Goal: Task Accomplishment & Management: Manage account settings

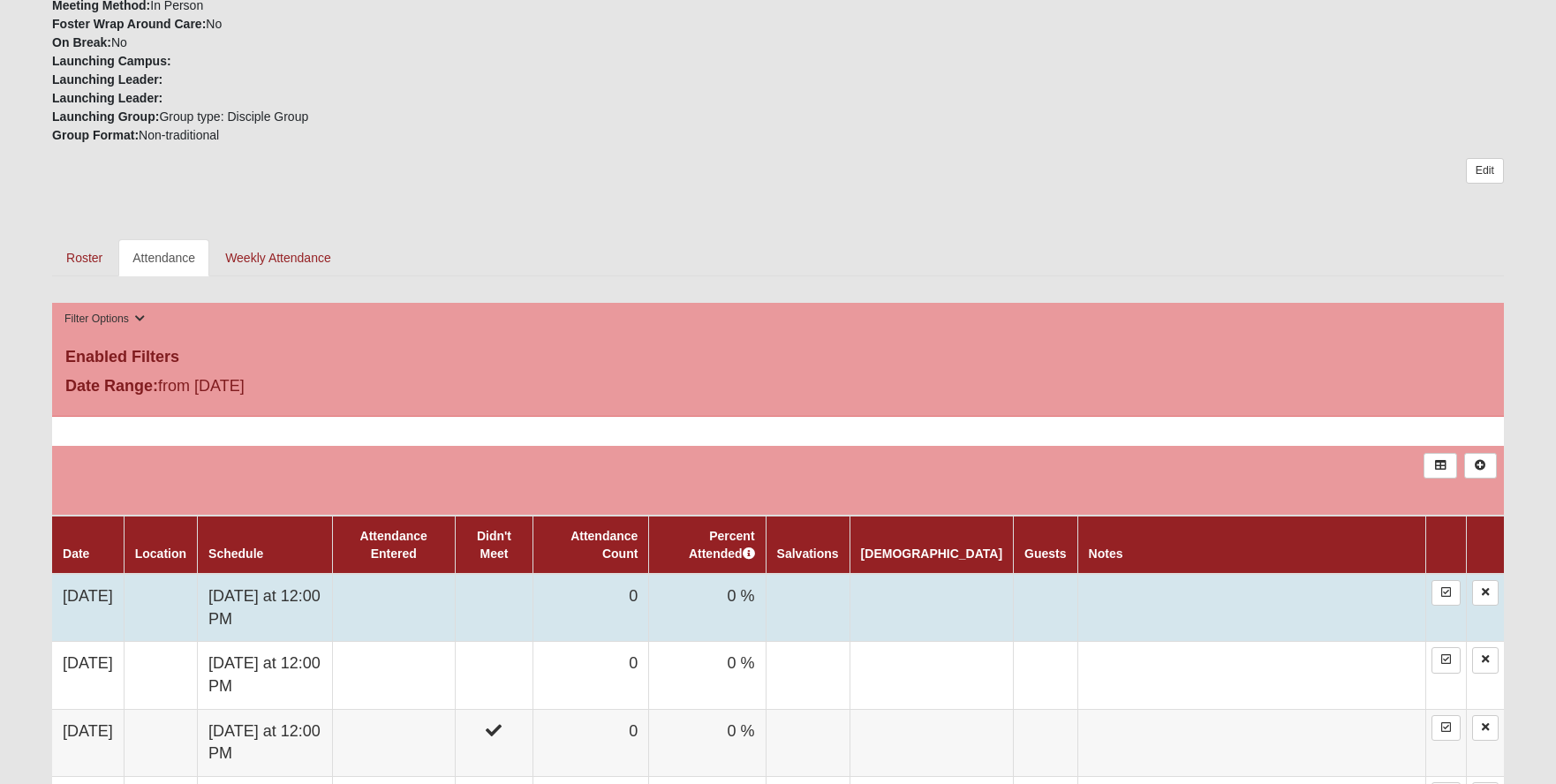
scroll to position [442, 0]
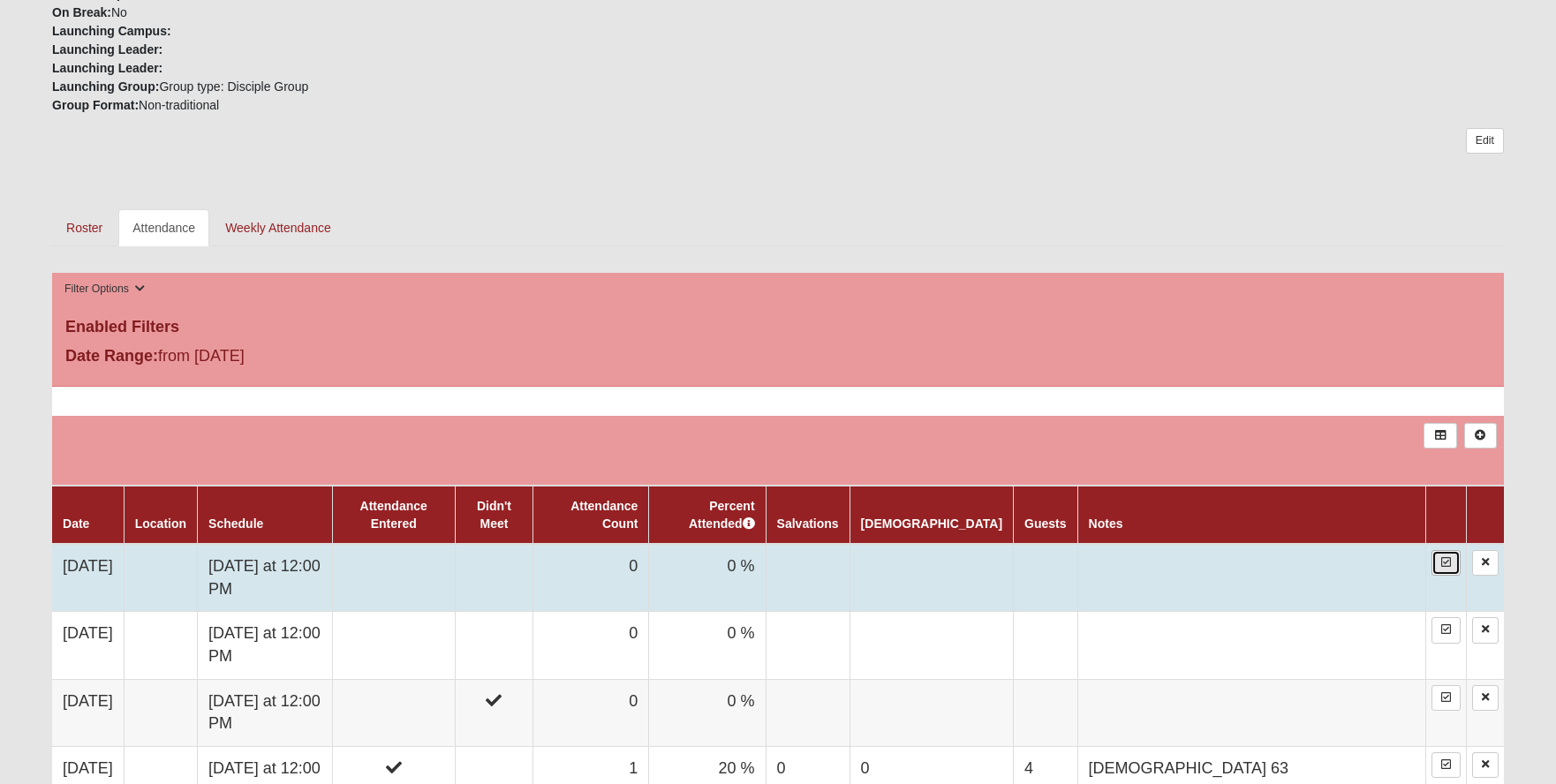
click at [1444, 557] on icon at bounding box center [1446, 562] width 10 height 11
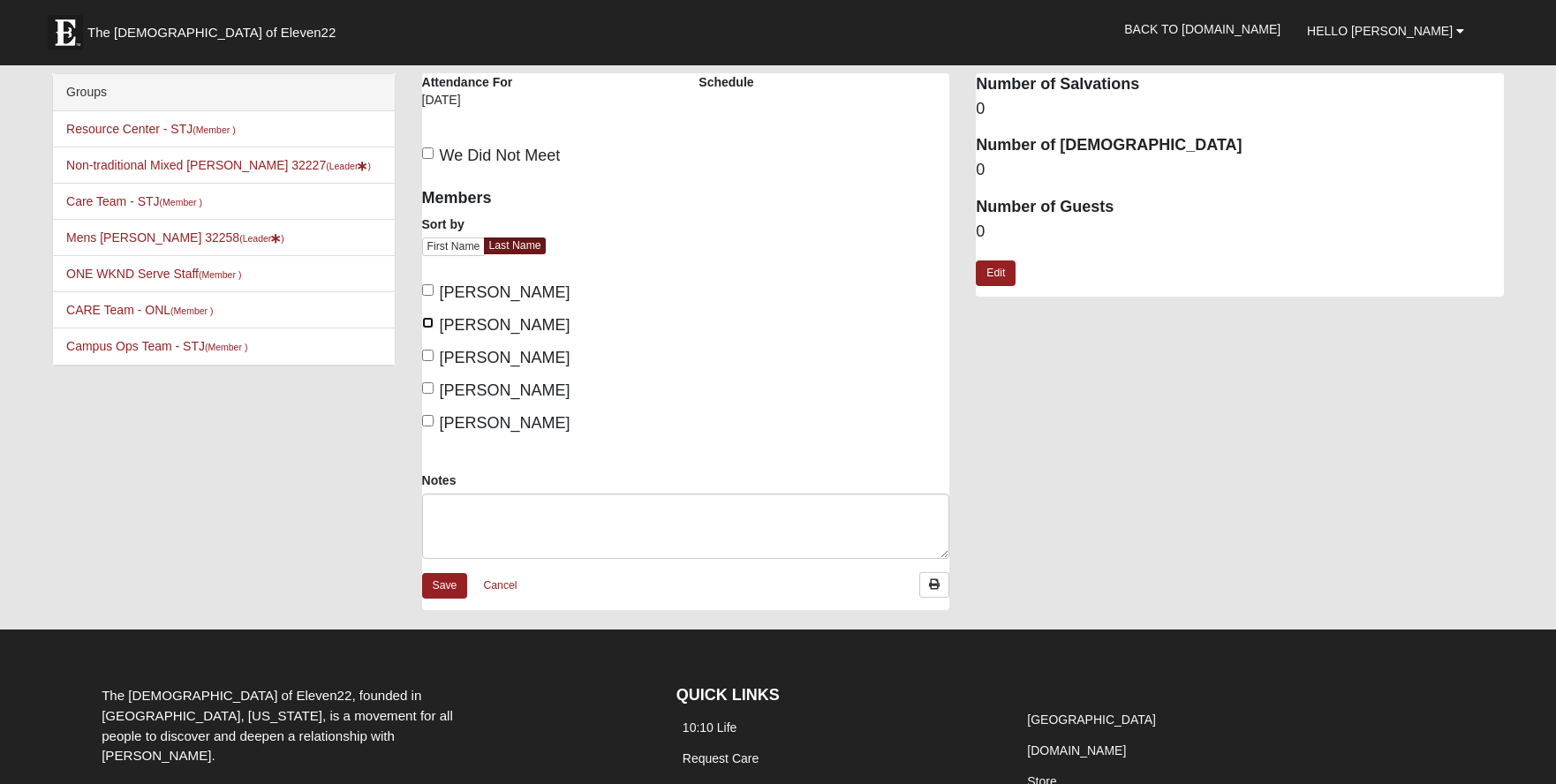
click at [426, 324] on input "Grimm, Matt" at bounding box center [428, 323] width 12 height 12
checkbox input "true"
click at [1002, 271] on link "Edit" at bounding box center [995, 273] width 40 height 25
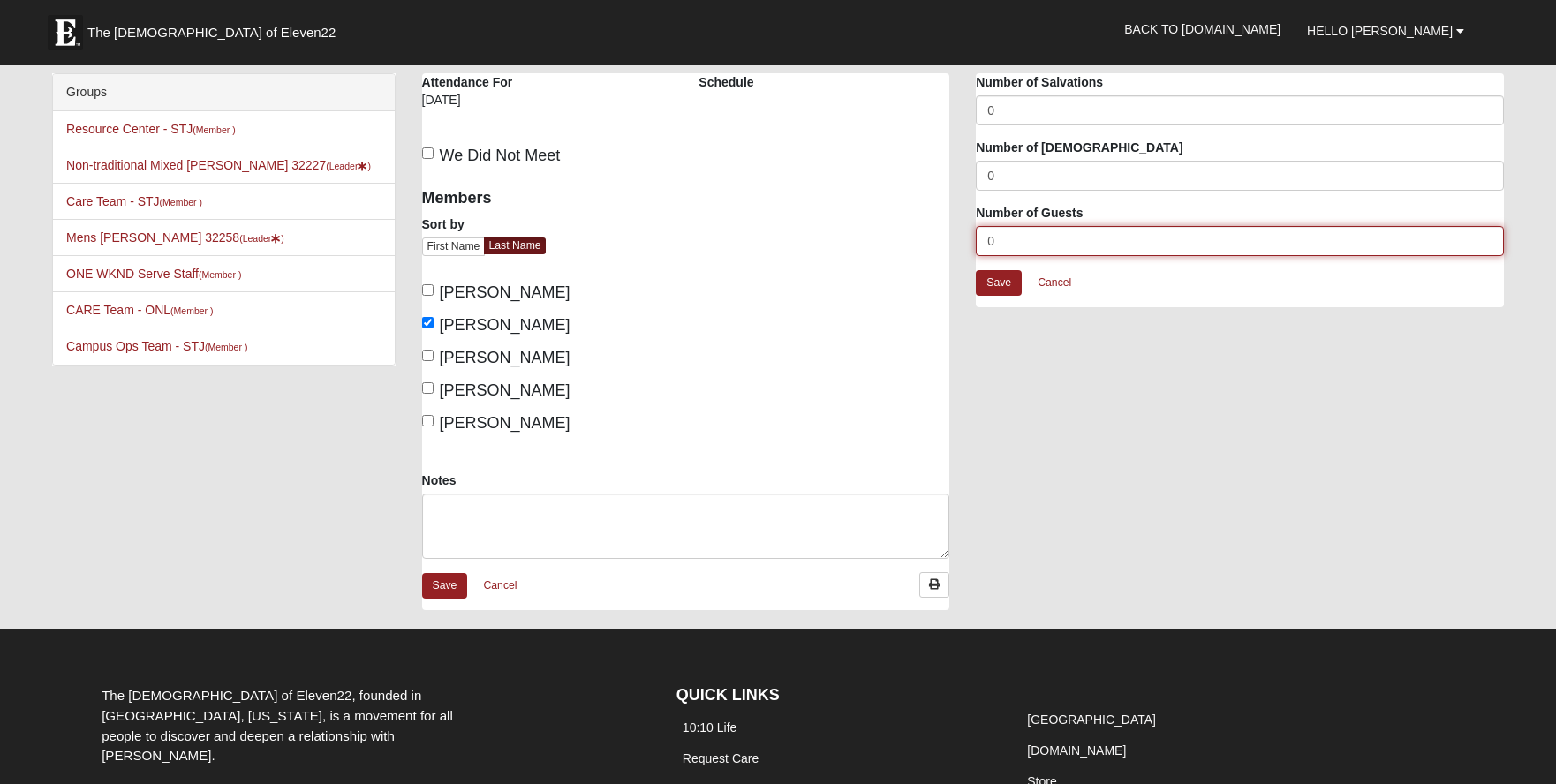
drag, startPoint x: 995, startPoint y: 237, endPoint x: 937, endPoint y: 229, distance: 58.5
click at [983, 237] on input "0" at bounding box center [1240, 240] width 528 height 30
type input "2"
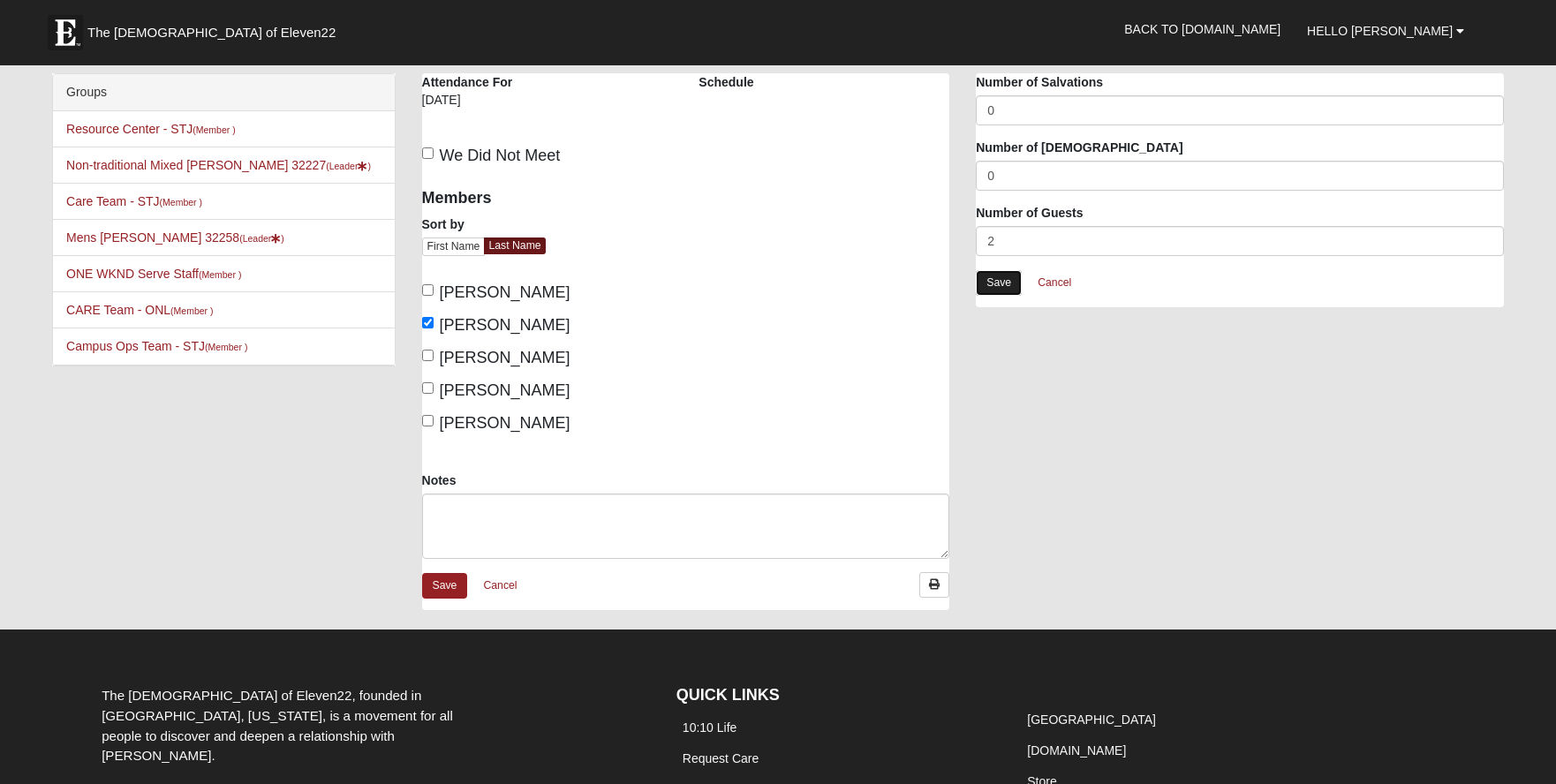
click at [1008, 282] on link "Save" at bounding box center [998, 283] width 46 height 25
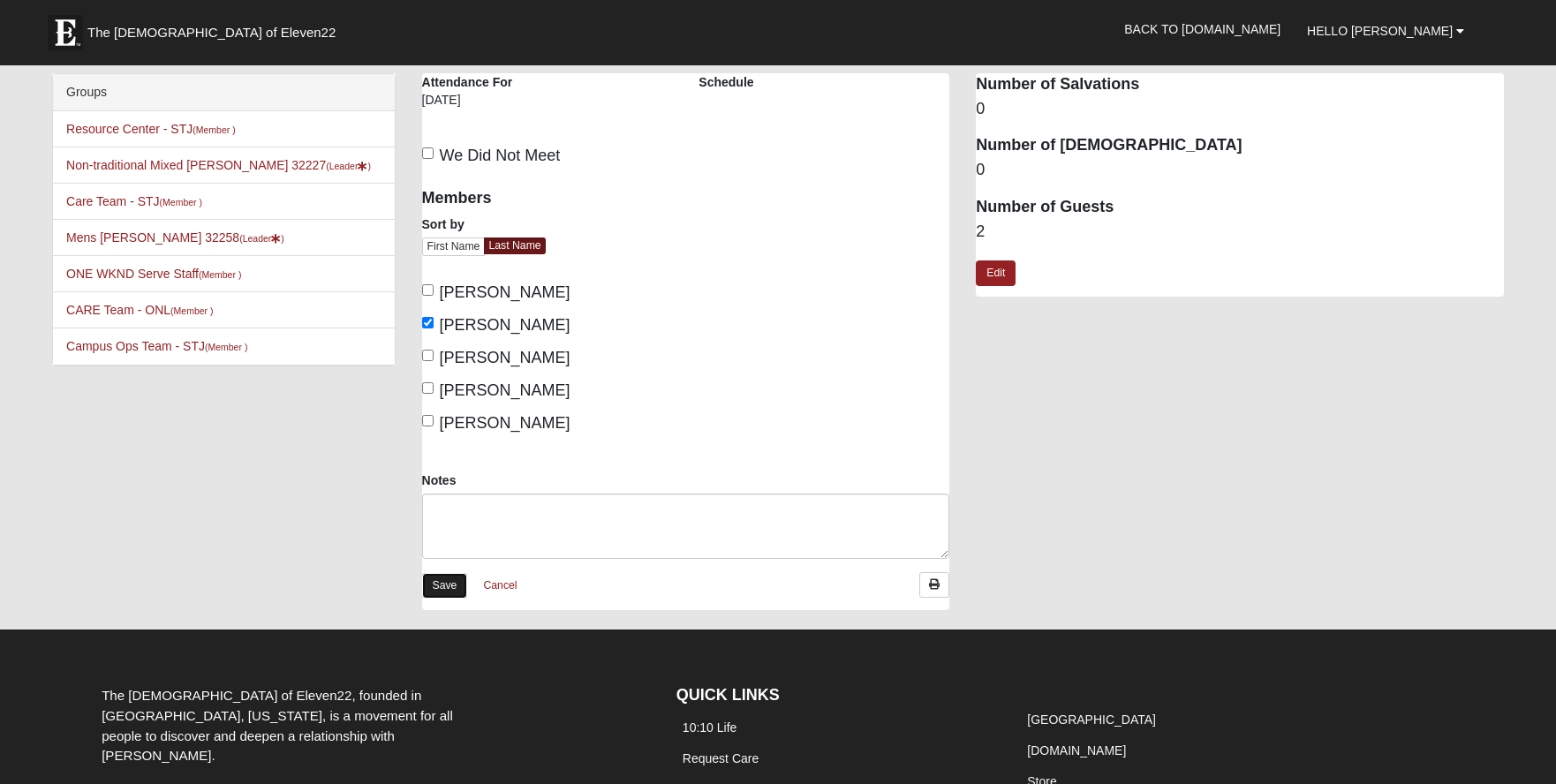
click at [440, 587] on link "Save" at bounding box center [445, 586] width 46 height 25
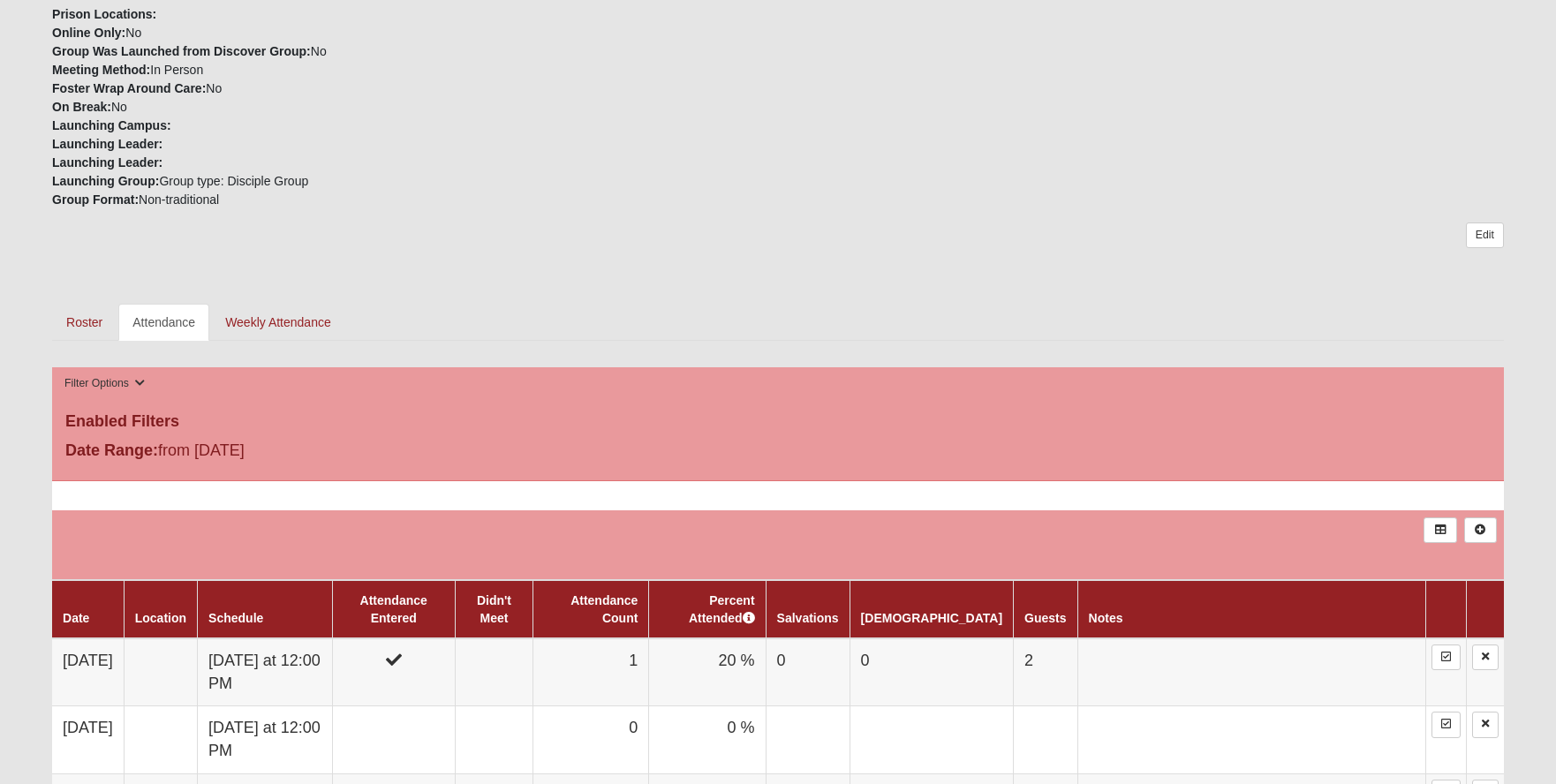
scroll to position [529, 0]
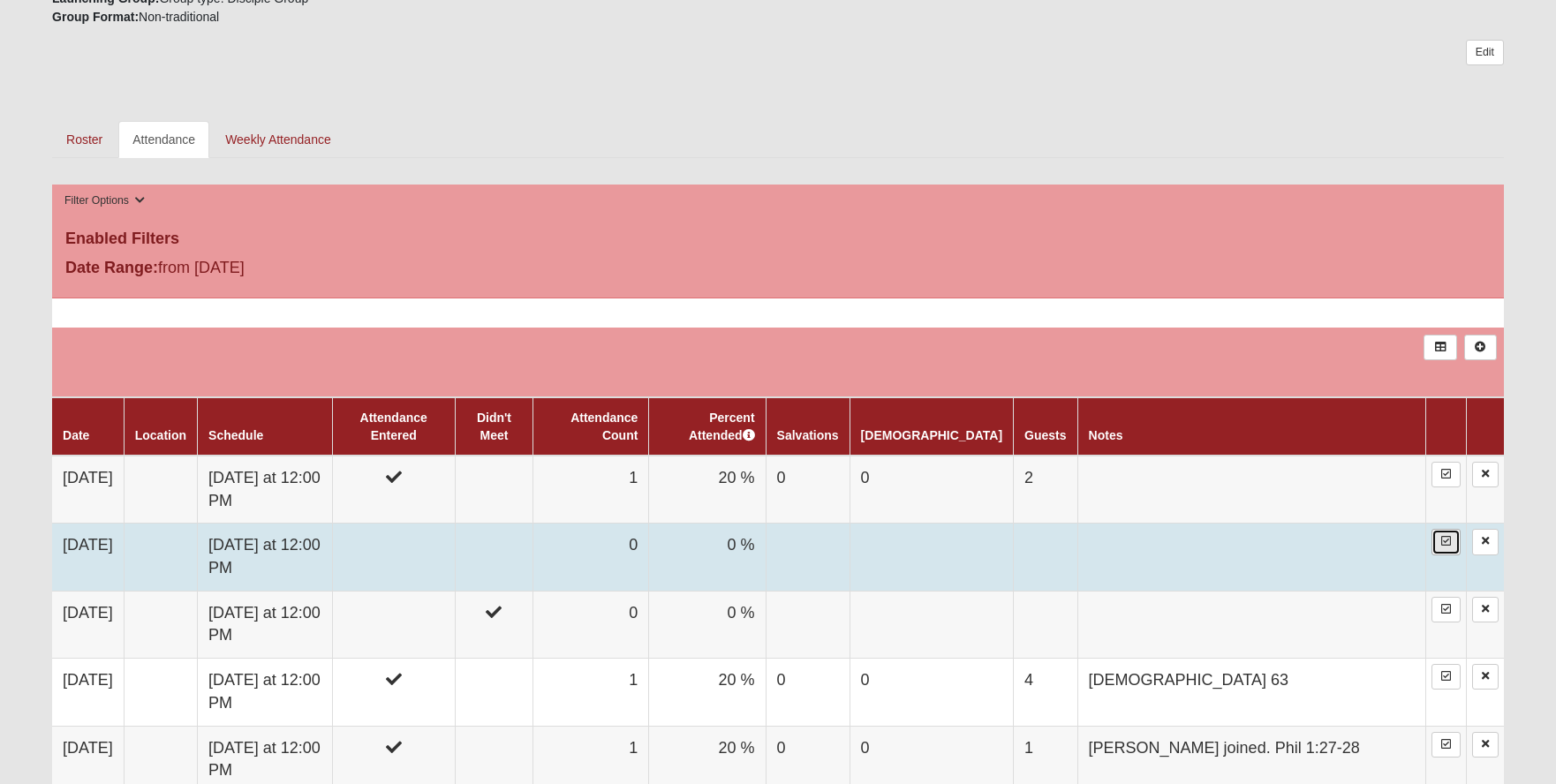
click at [1445, 536] on icon at bounding box center [1446, 541] width 10 height 11
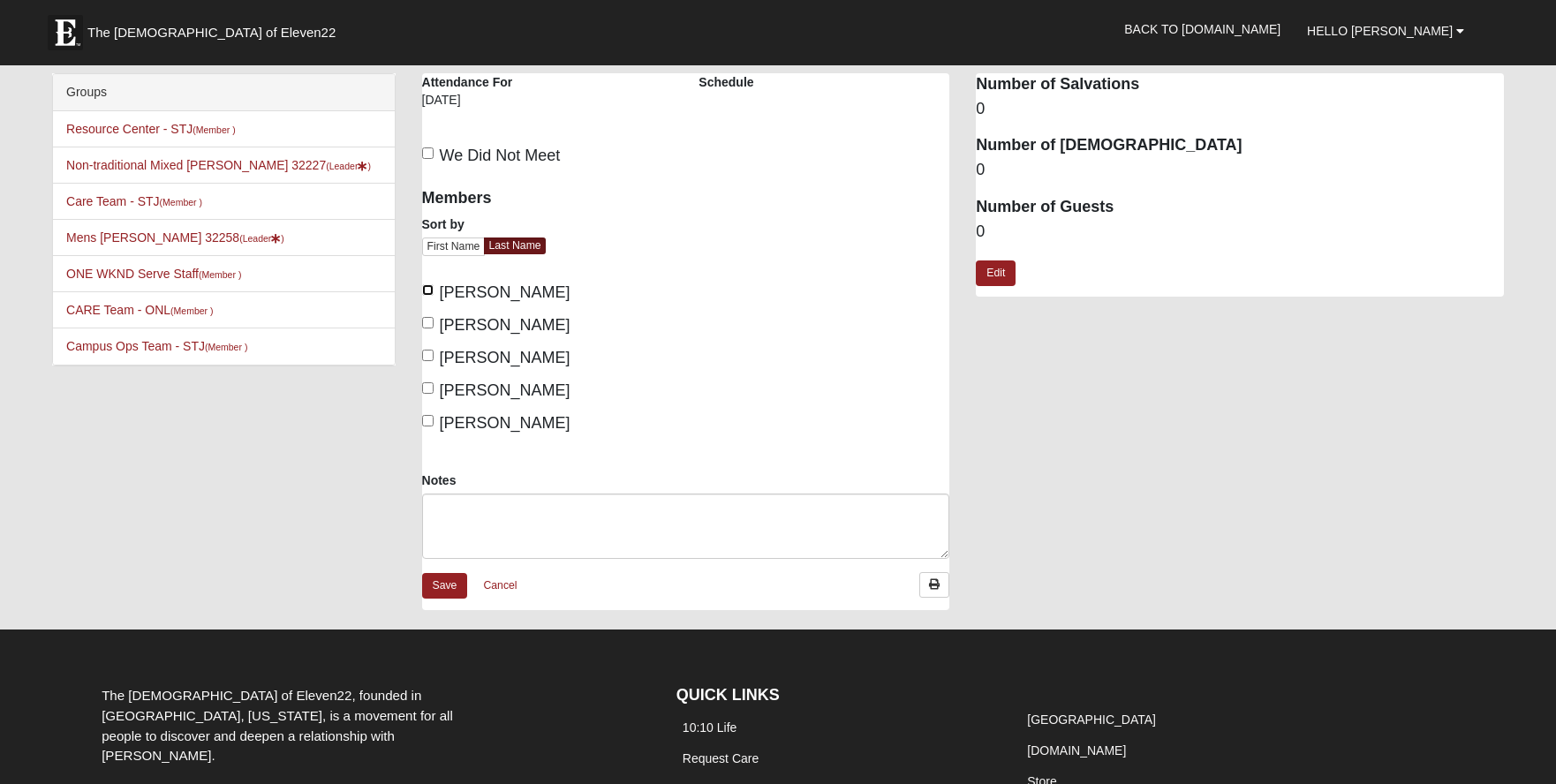
click at [433, 291] on input "Dito, Jacob" at bounding box center [428, 290] width 12 height 12
checkbox input "true"
click at [434, 319] on label "Grimm, Matt" at bounding box center [496, 325] width 148 height 24
click at [434, 319] on input "[PERSON_NAME]" at bounding box center [428, 323] width 12 height 12
checkbox input "true"
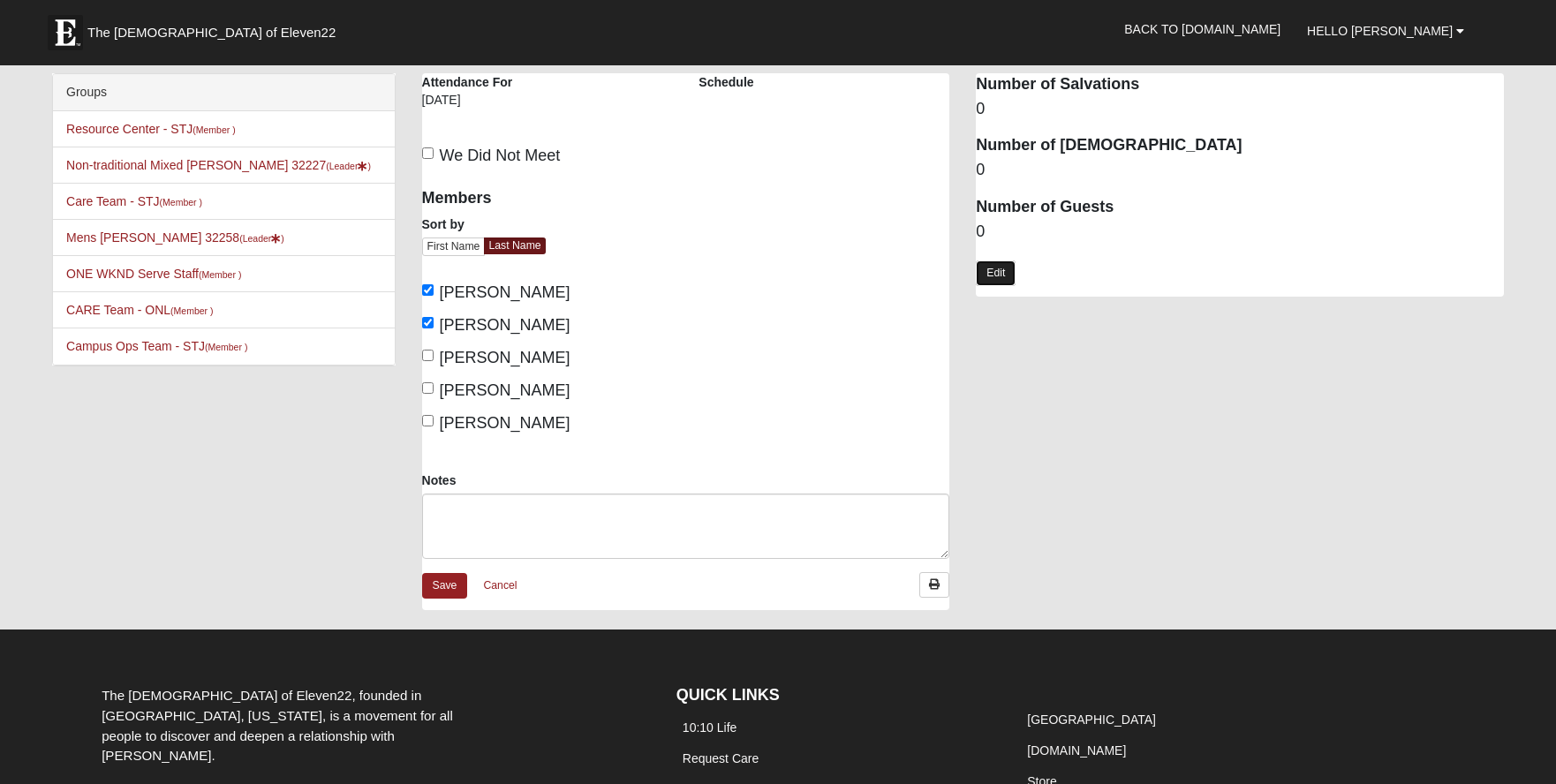
click at [996, 263] on link "Edit" at bounding box center [995, 273] width 40 height 25
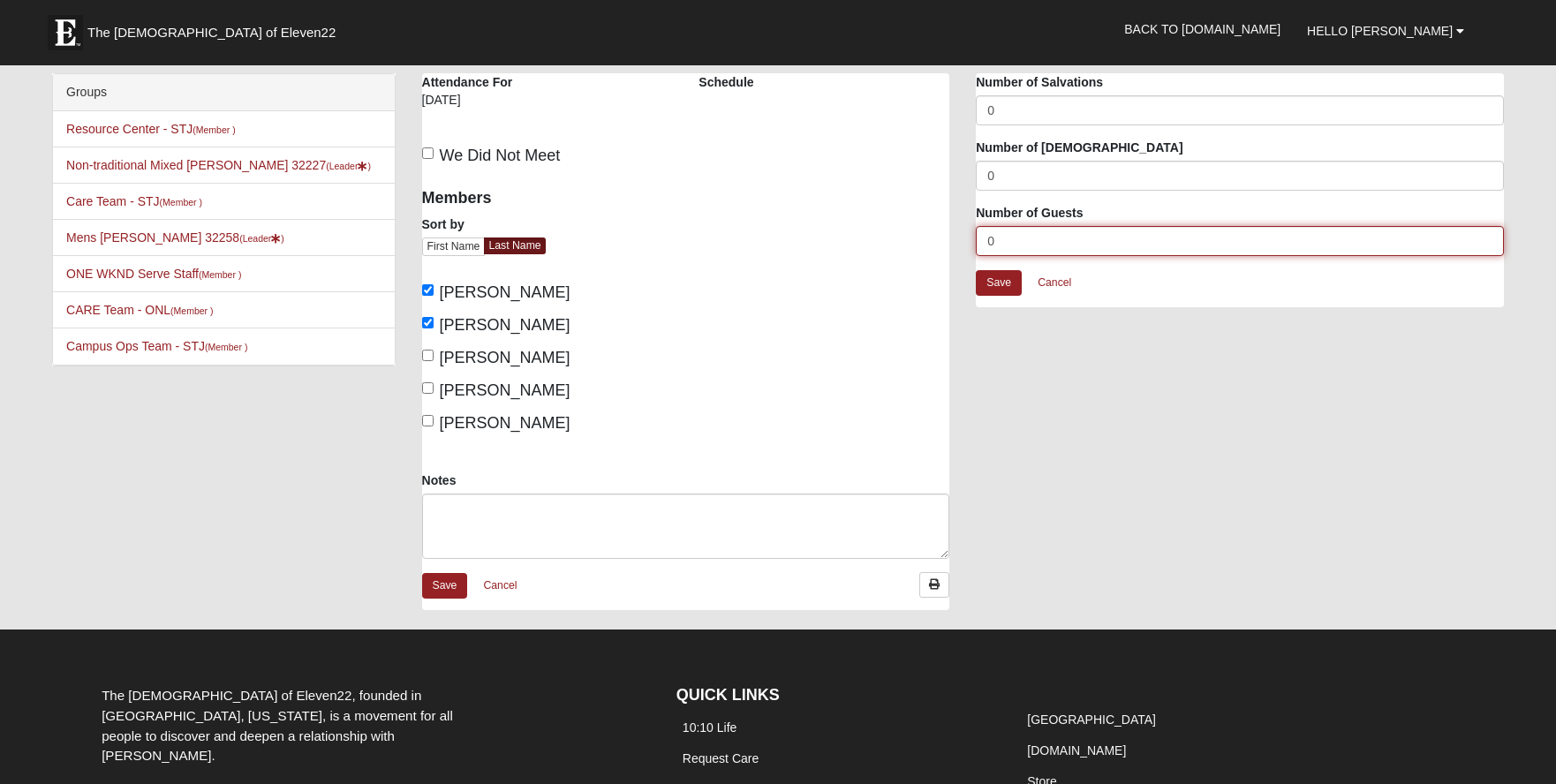
drag, startPoint x: 1013, startPoint y: 248, endPoint x: 980, endPoint y: 245, distance: 33.1
click at [980, 245] on input "0" at bounding box center [1240, 240] width 528 height 30
type input "1"
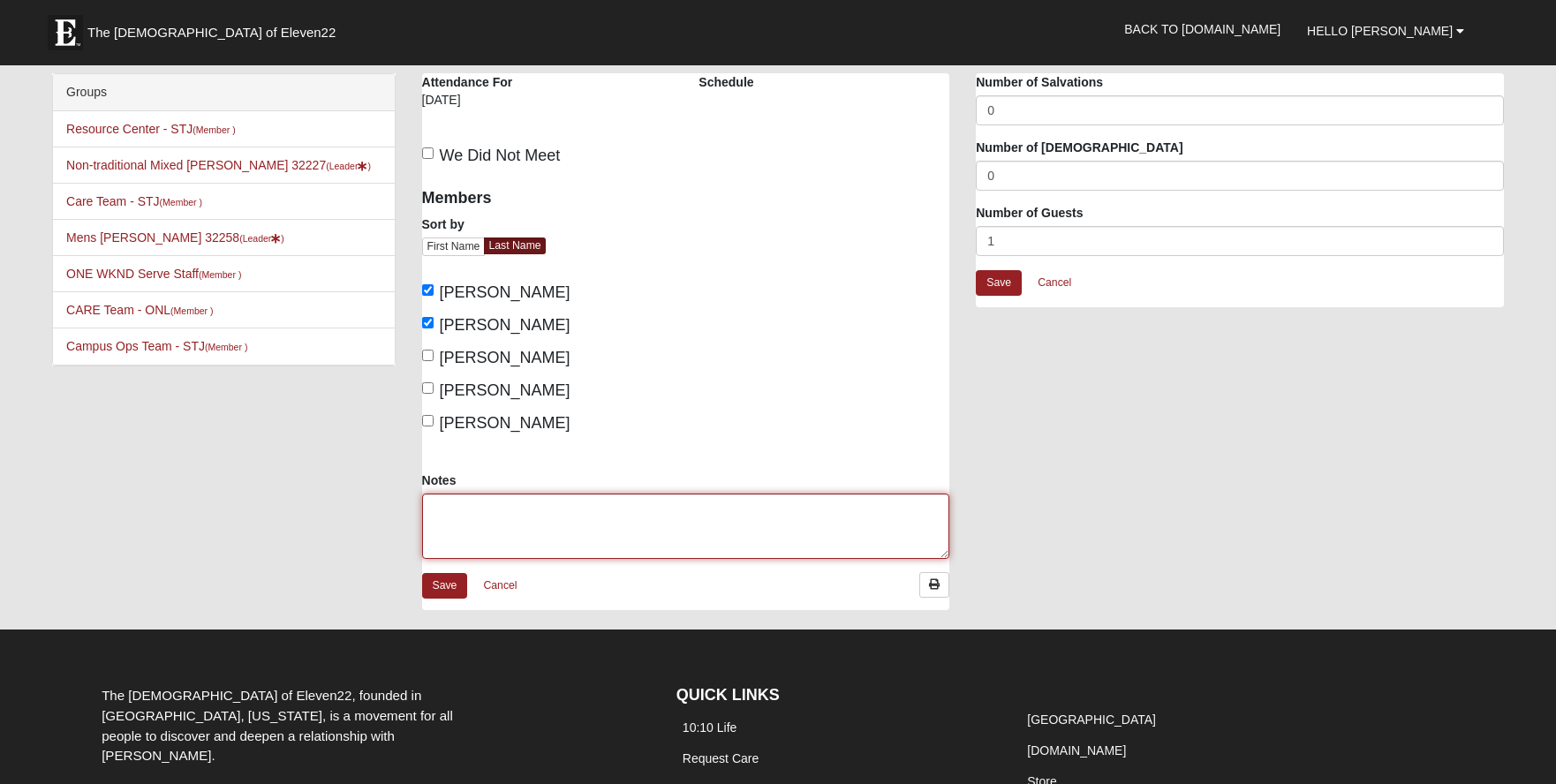
drag, startPoint x: 496, startPoint y: 532, endPoint x: 605, endPoint y: 533, distance: 109.0
click at [500, 533] on textarea "Notes" at bounding box center [686, 525] width 528 height 65
type textarea "Rachael guest."
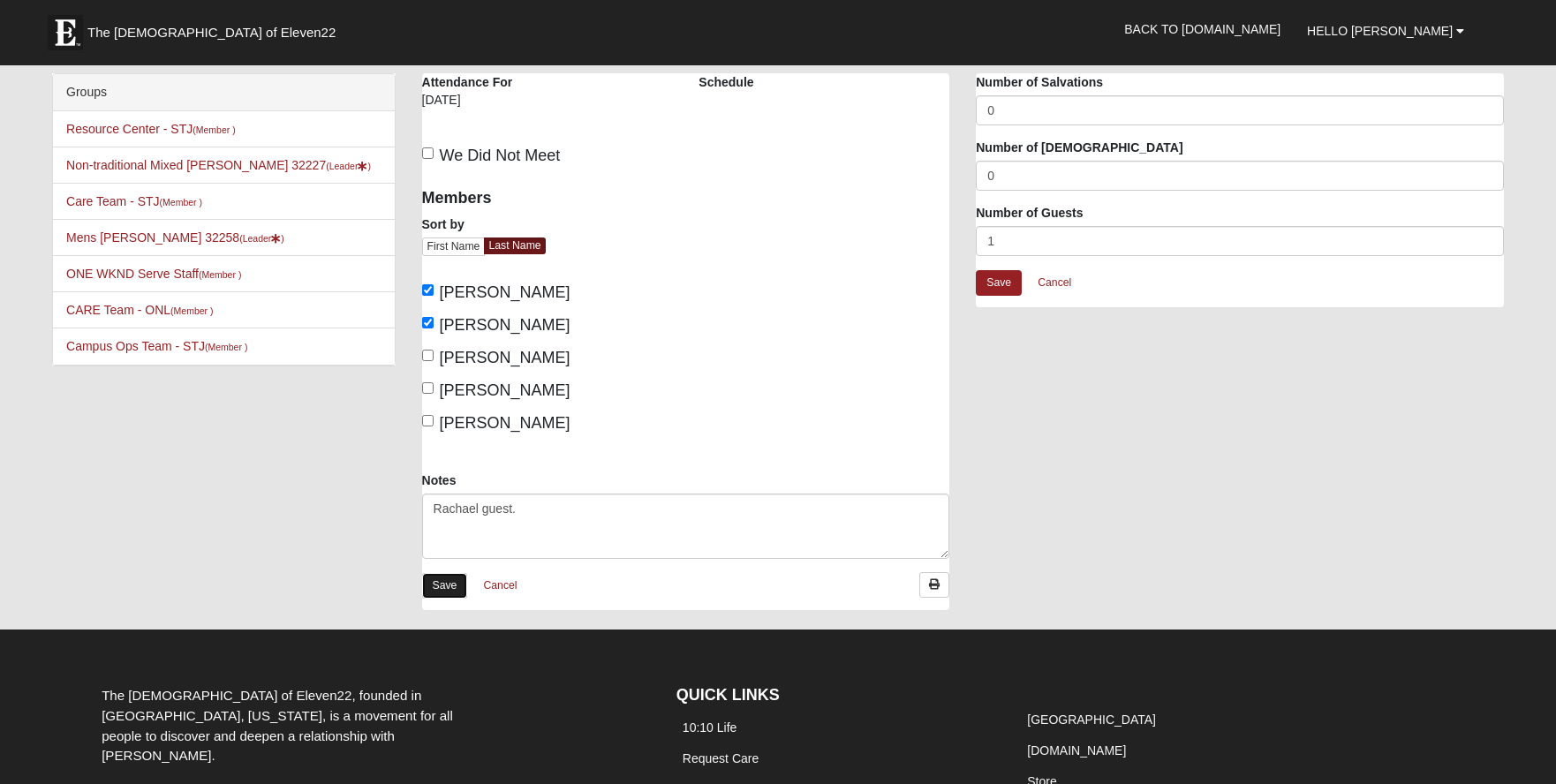
click at [446, 588] on link "Save" at bounding box center [445, 586] width 46 height 25
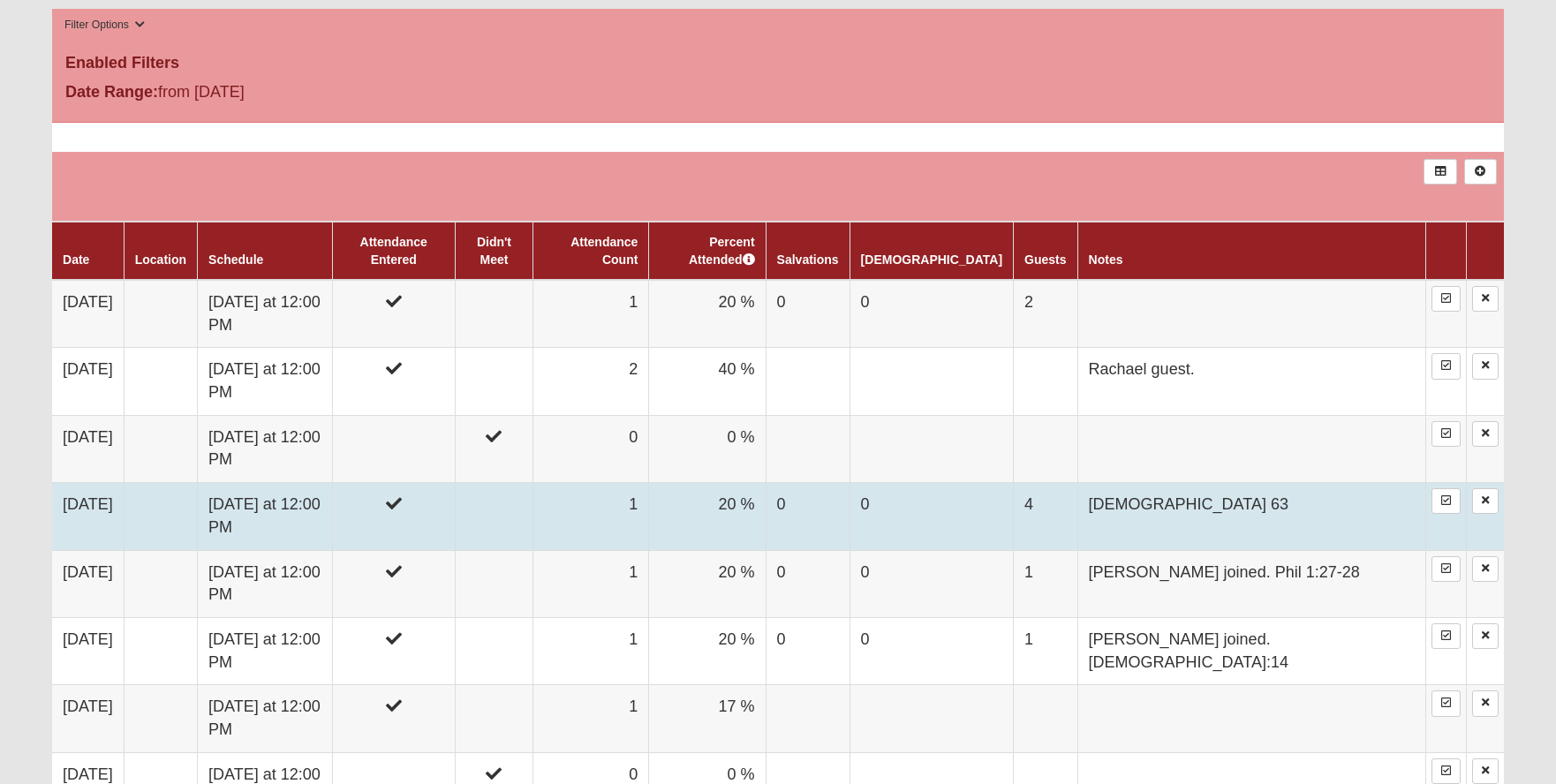
scroll to position [794, 0]
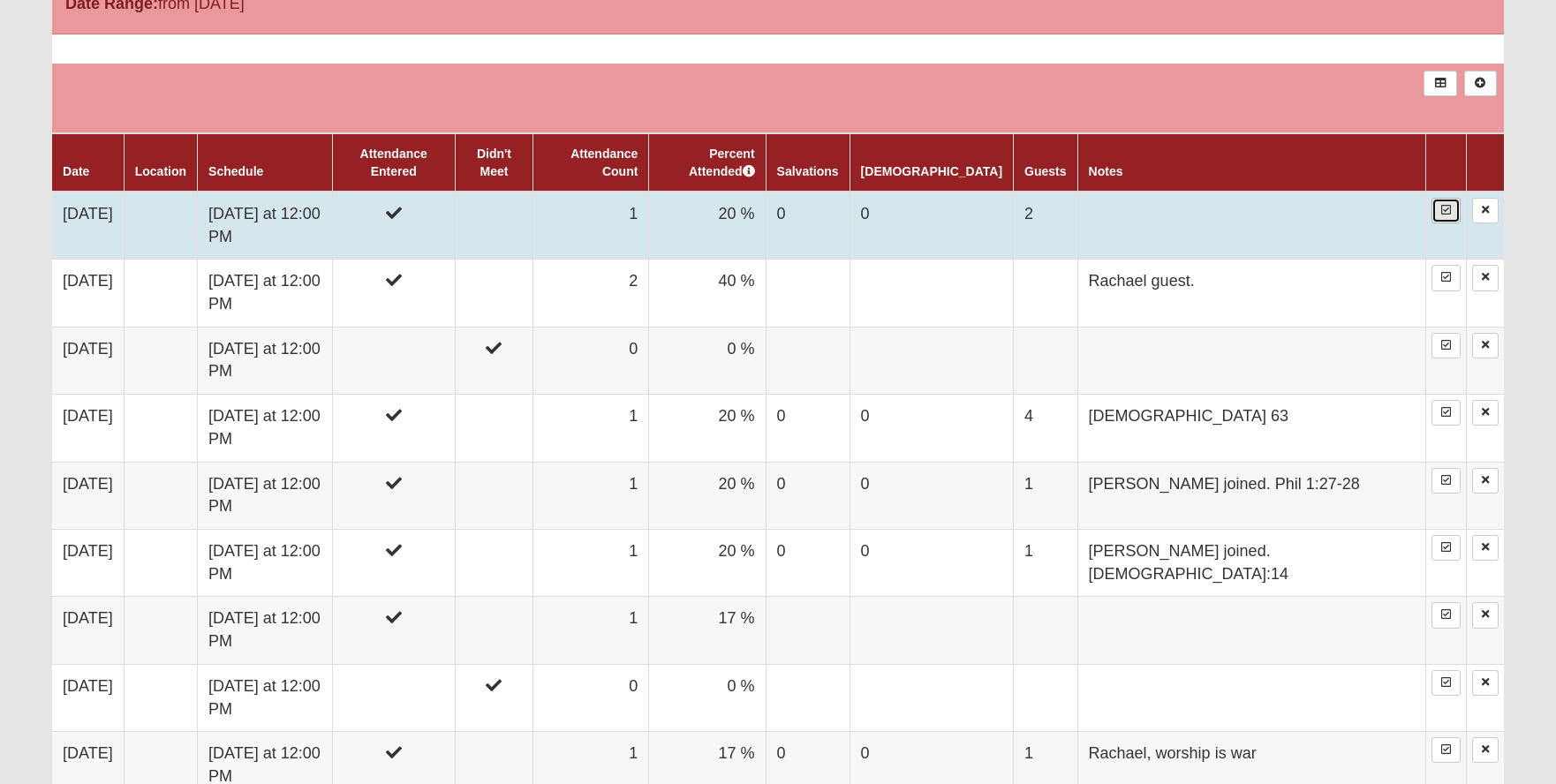
click at [1438, 197] on link at bounding box center [1446, 210] width 29 height 25
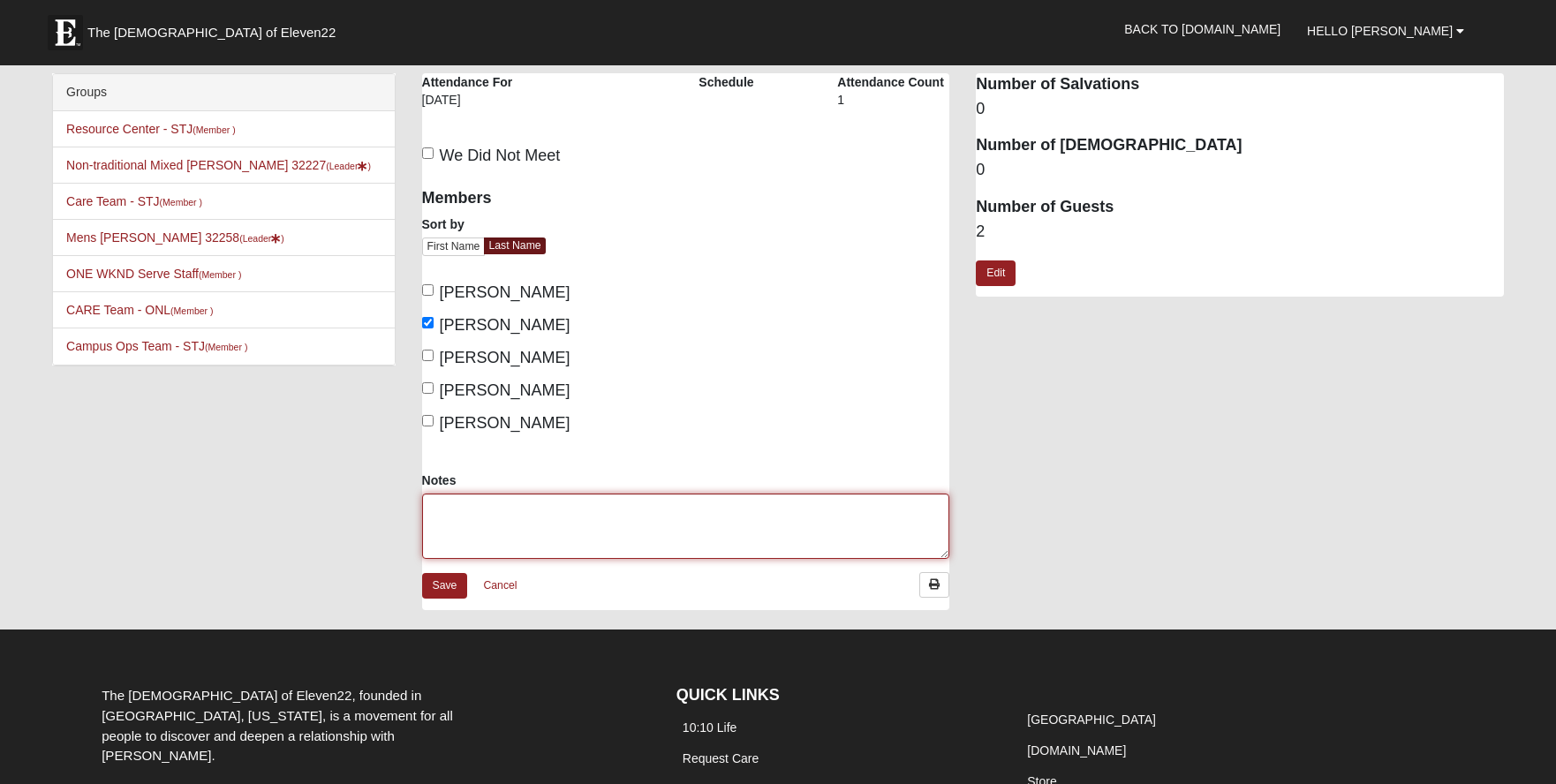
click at [549, 539] on textarea "Notes" at bounding box center [686, 525] width 528 height 65
type textarea "[DEMOGRAPHIC_DATA] 63"
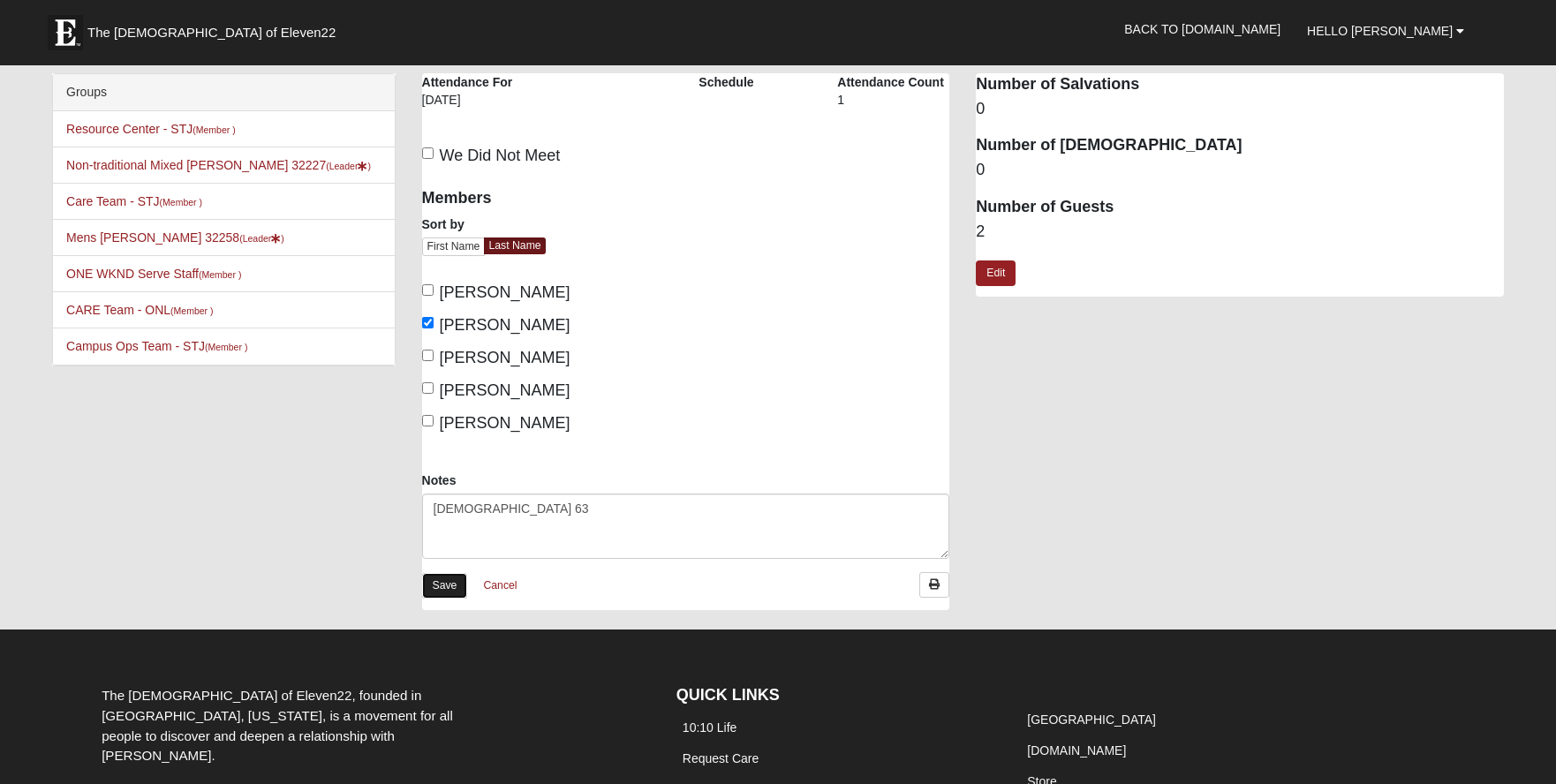
click at [456, 583] on link "Save" at bounding box center [445, 586] width 46 height 25
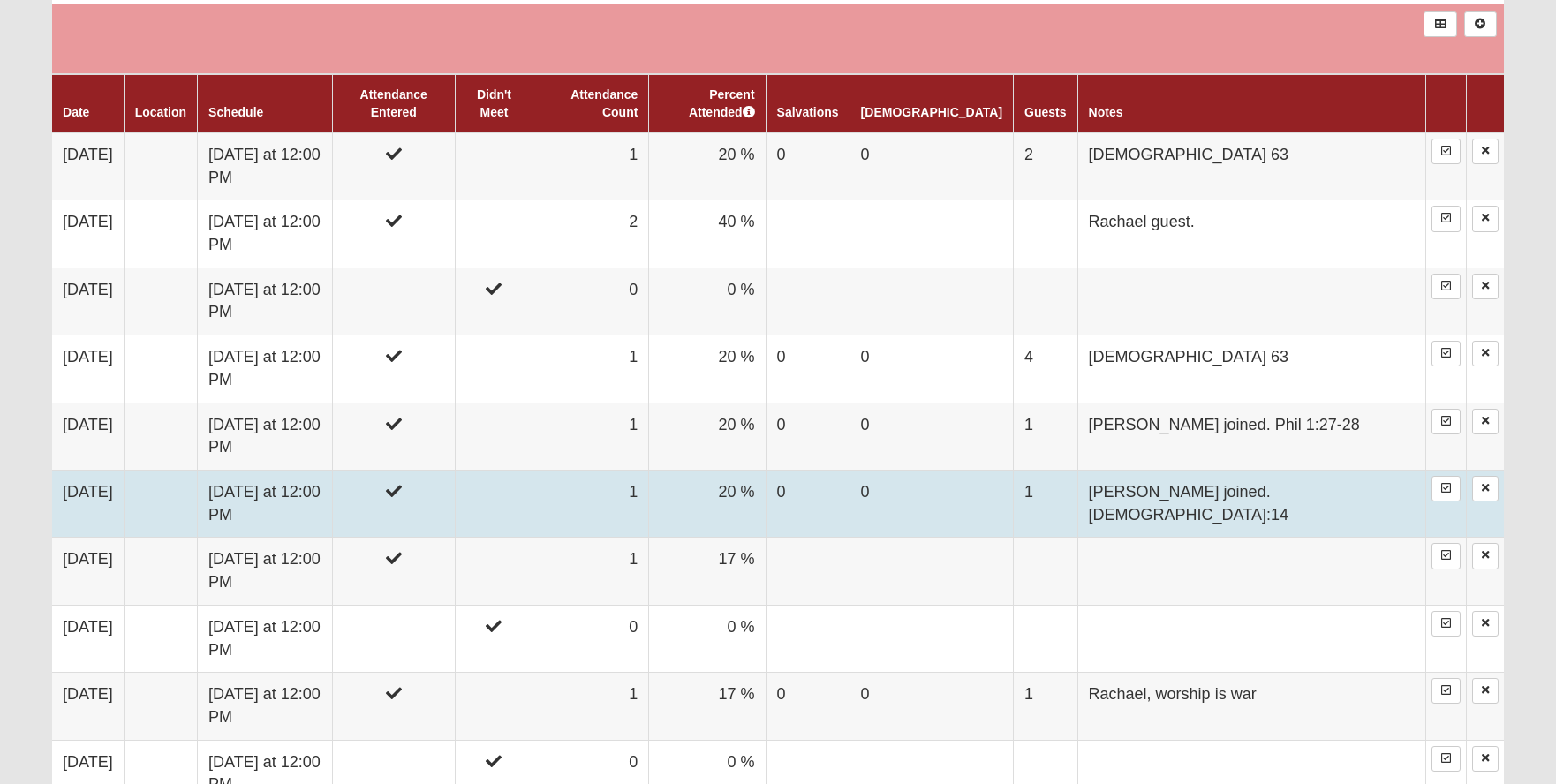
scroll to position [882, 0]
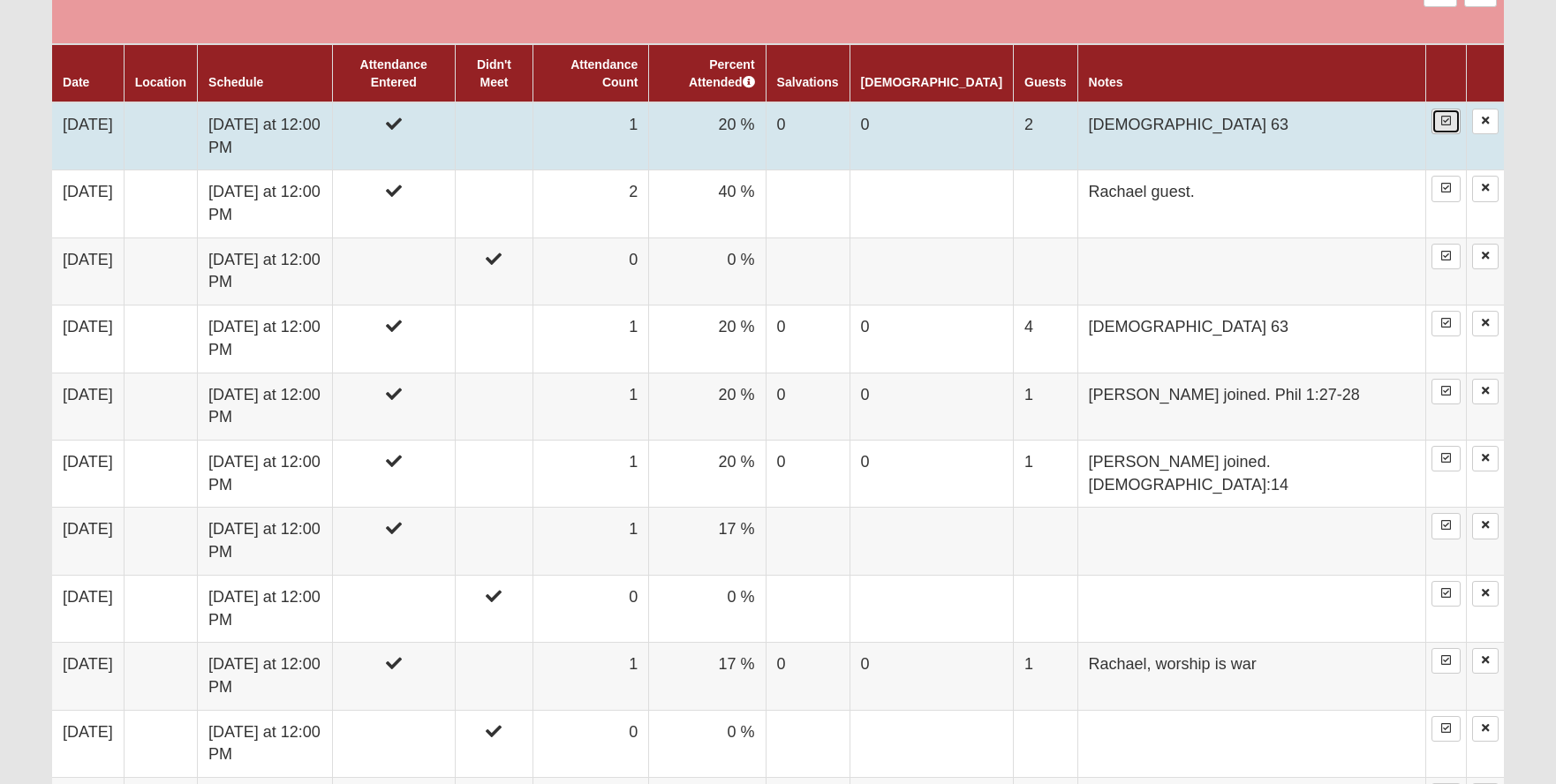
click at [1441, 116] on icon at bounding box center [1446, 121] width 10 height 11
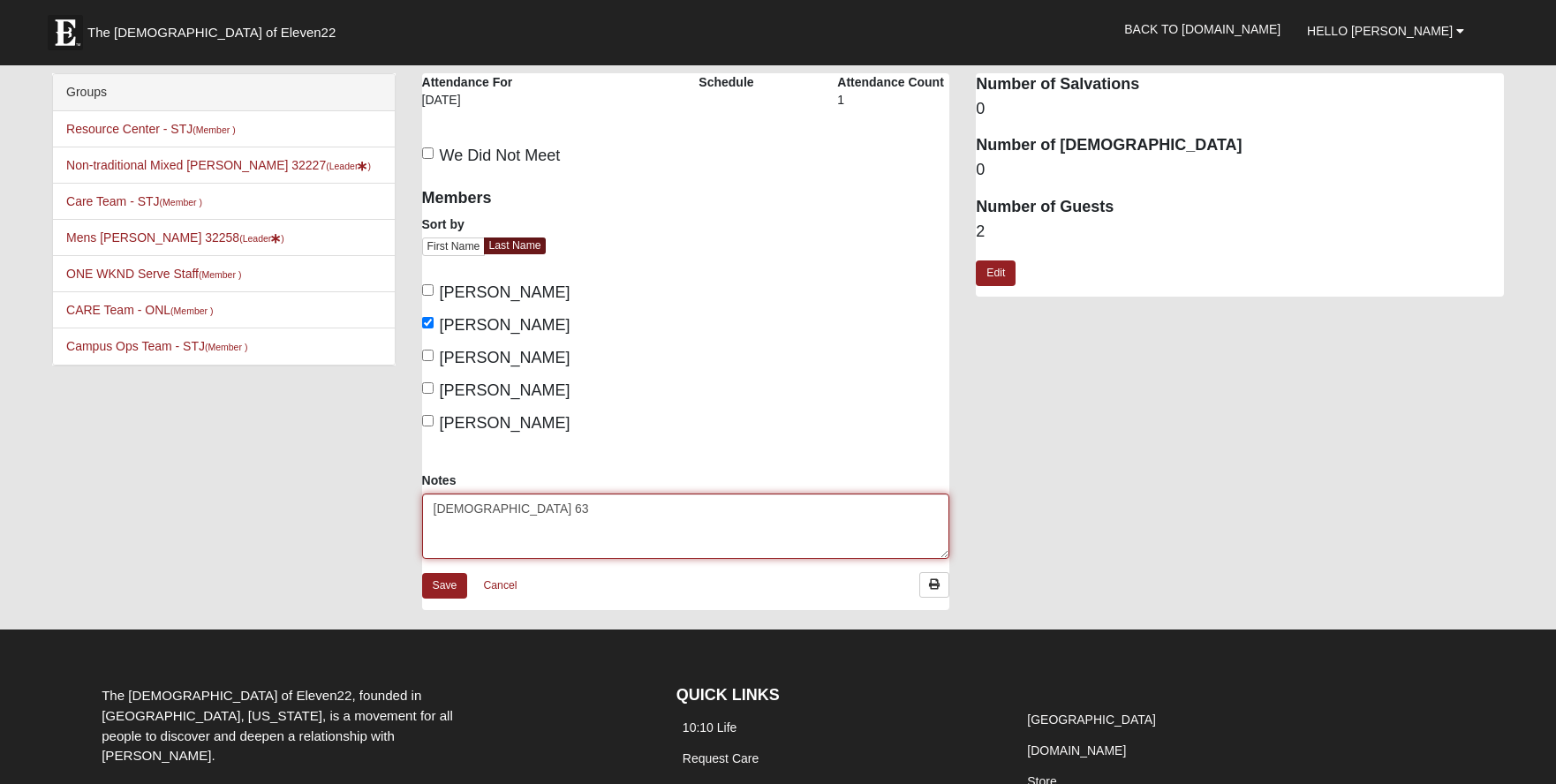
click at [509, 509] on textarea "[DEMOGRAPHIC_DATA] 63" at bounding box center [686, 525] width 528 height 65
type textarea "[DEMOGRAPHIC_DATA] 63. [PERSON_NAME] + [PERSON_NAME]"
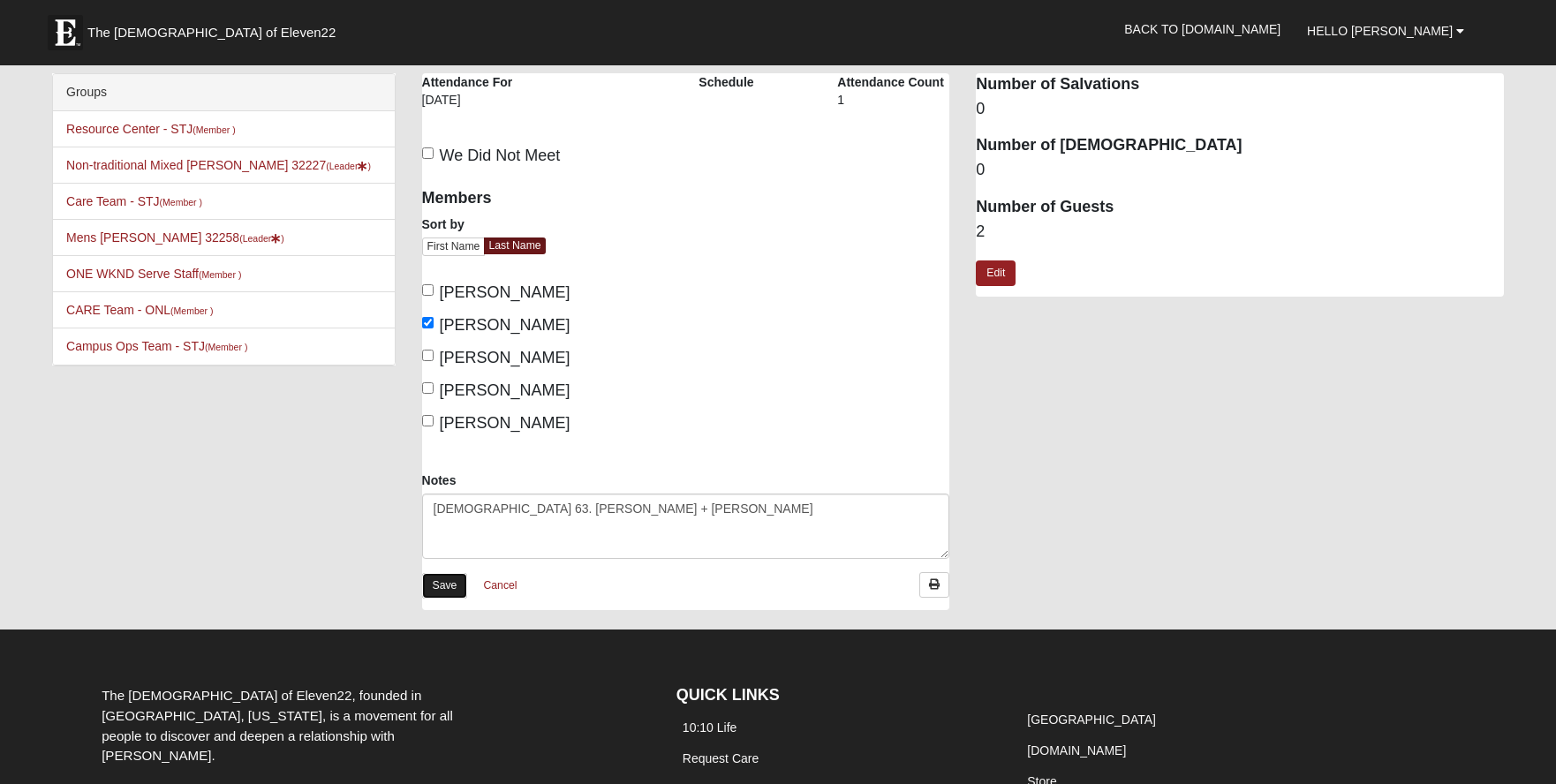
click at [452, 581] on link "Save" at bounding box center [445, 586] width 46 height 25
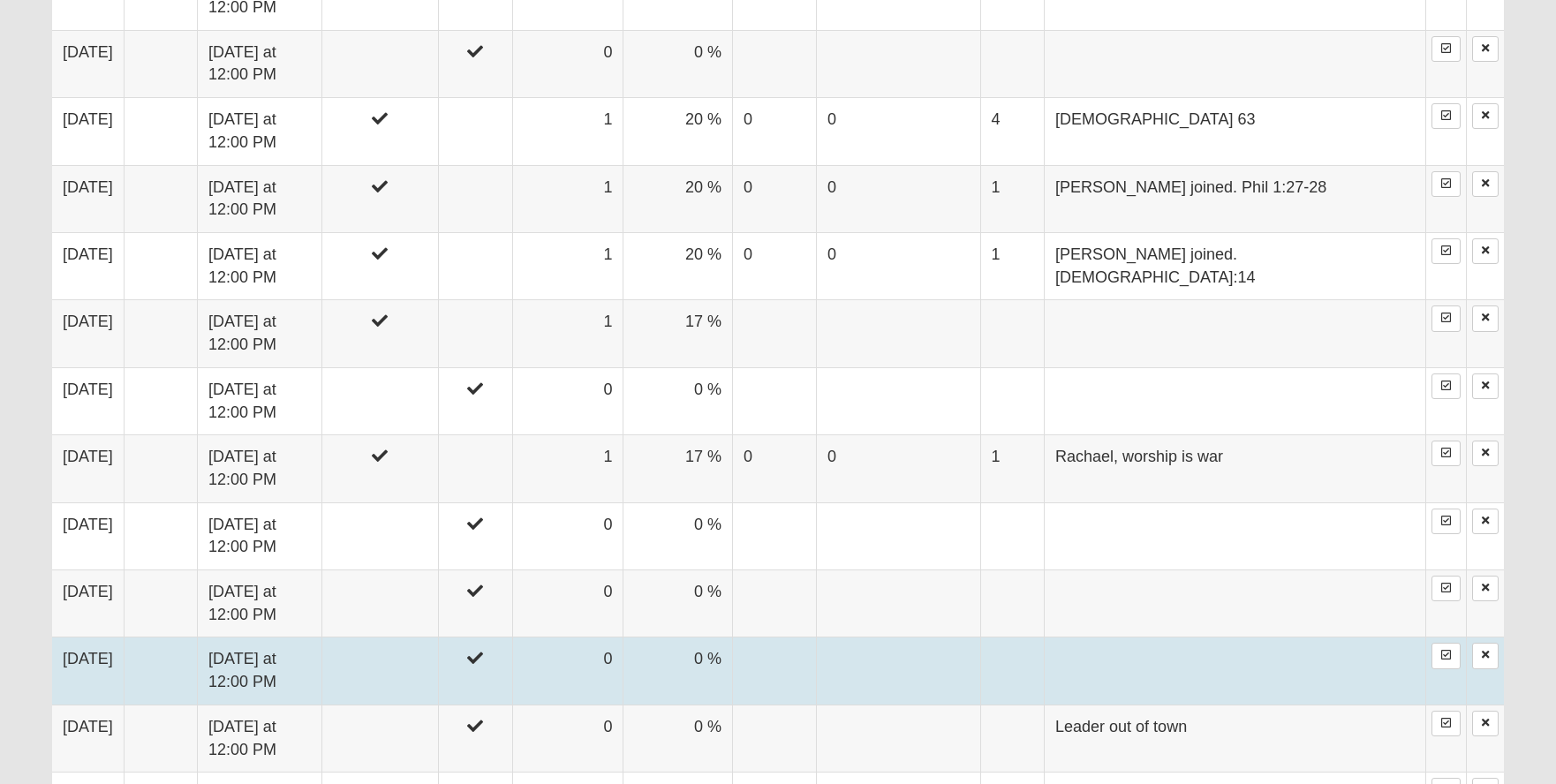
scroll to position [1059, 0]
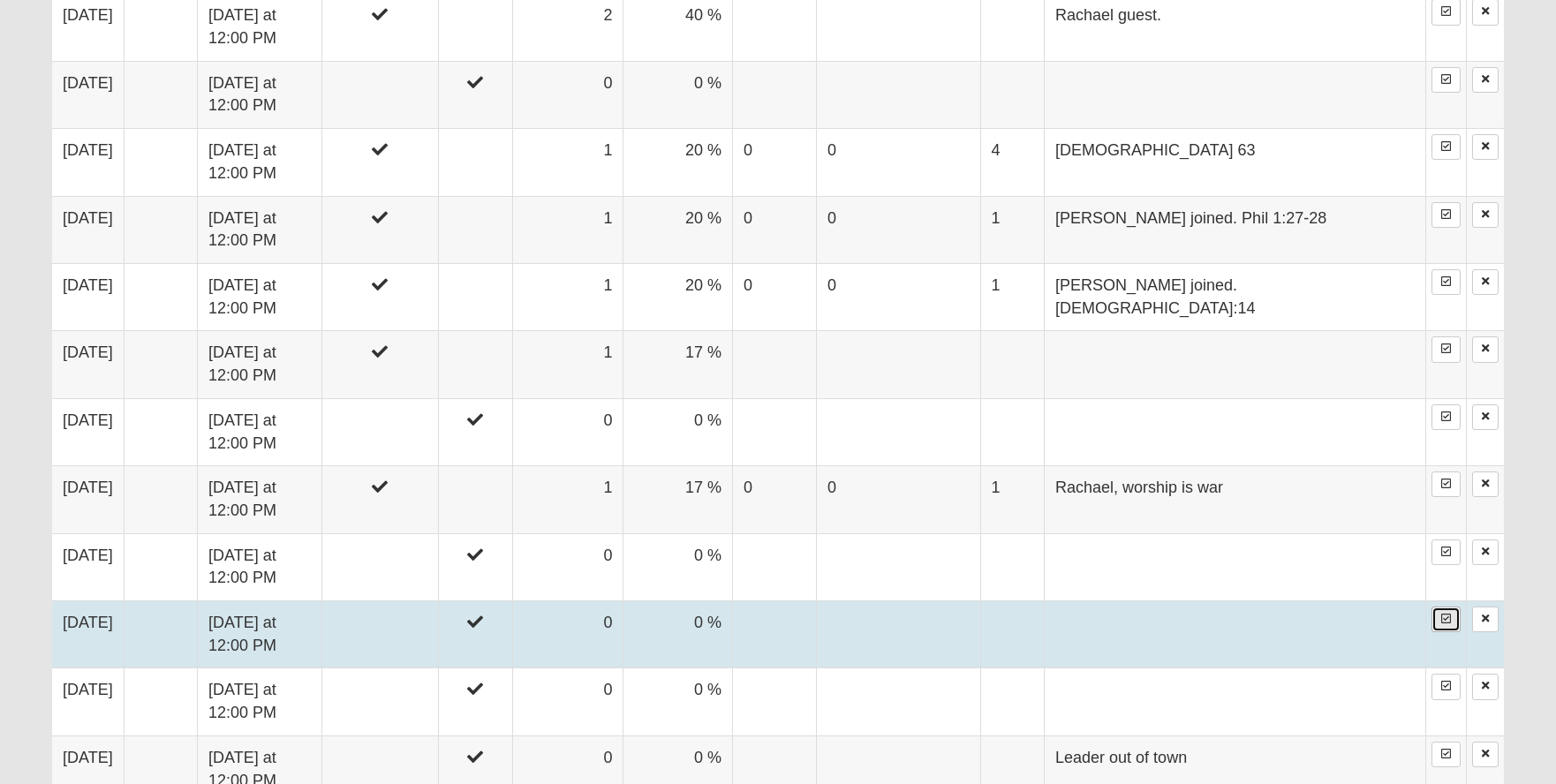
click at [1441, 614] on icon at bounding box center [1446, 619] width 10 height 11
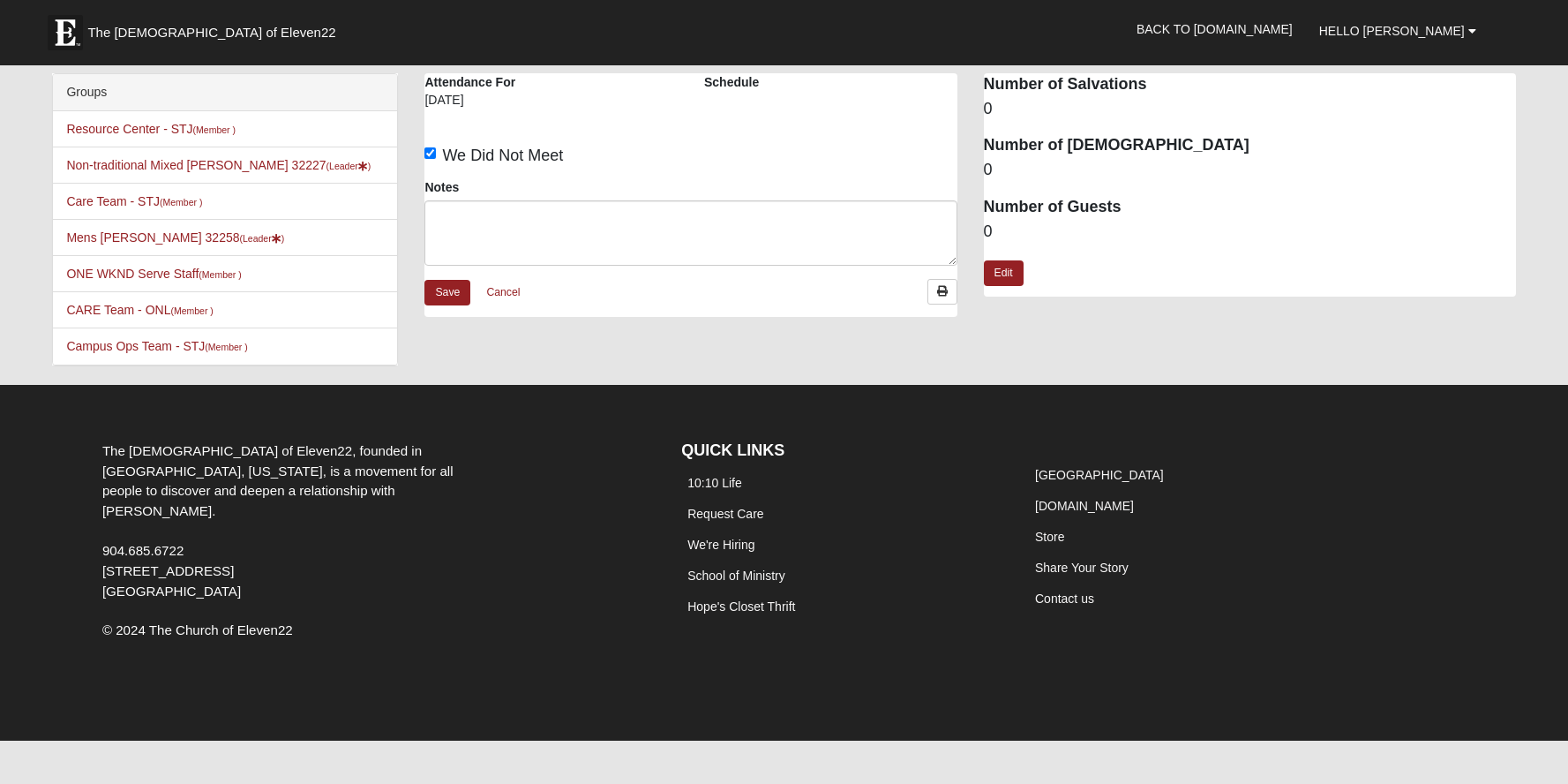
click at [519, 512] on div "The [DEMOGRAPHIC_DATA] of Eleven22, founded in [GEOGRAPHIC_DATA], [US_STATE], i…" at bounding box center [378, 552] width 579 height 248
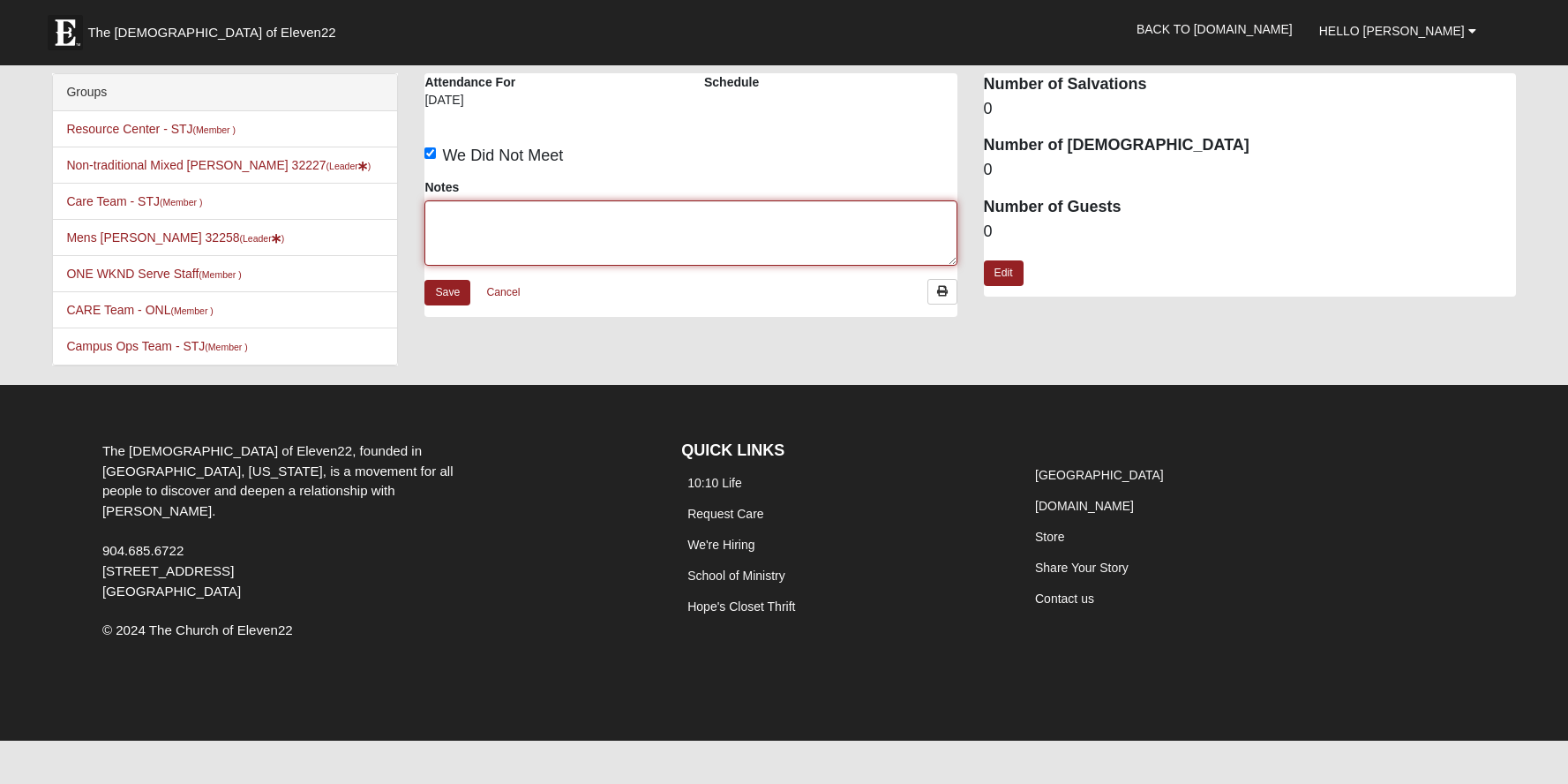
click at [564, 235] on textarea "Notes" at bounding box center [690, 232] width 532 height 65
type textarea "LSE"
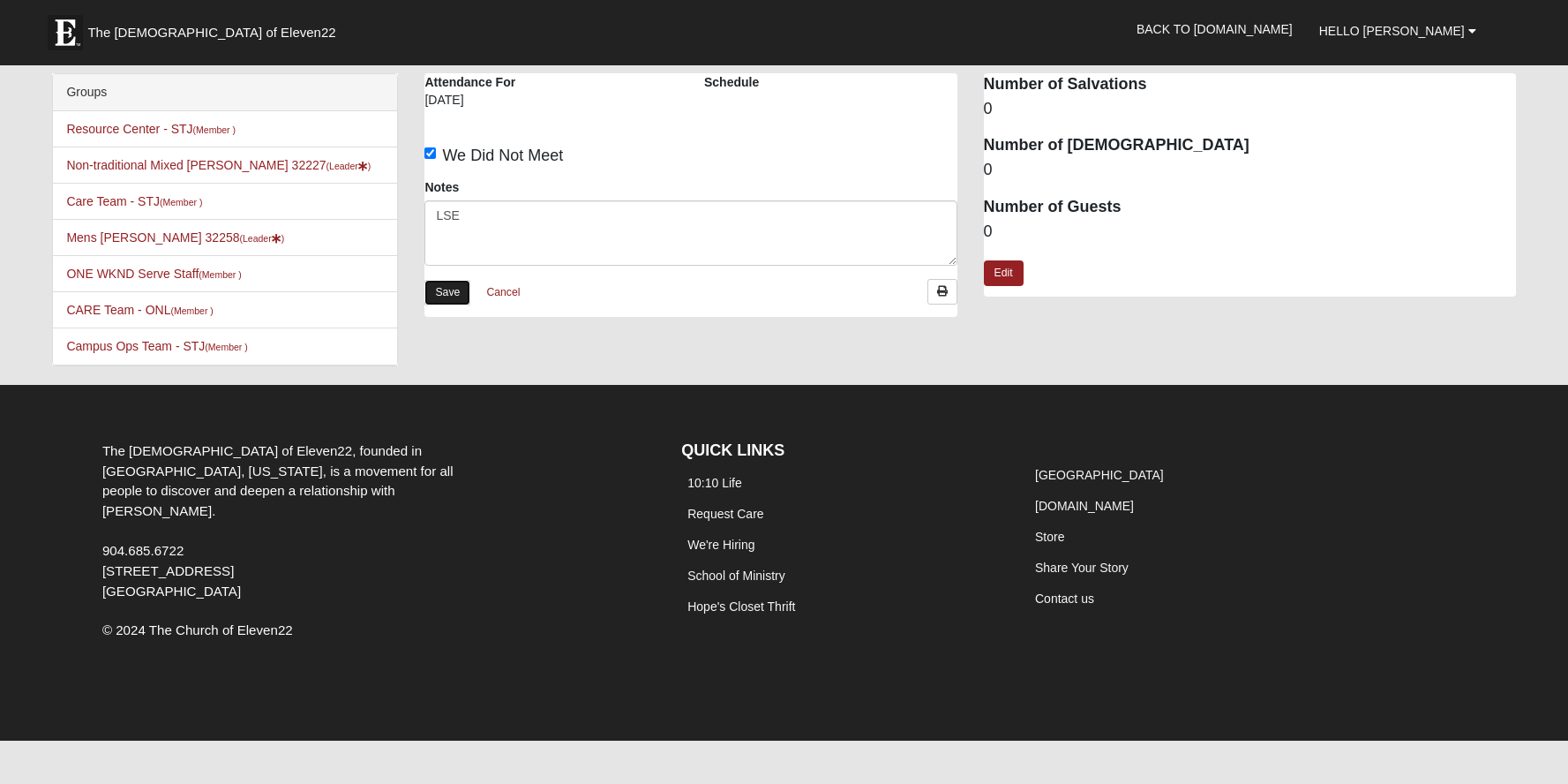
click at [446, 297] on link "Save" at bounding box center [446, 293] width 46 height 25
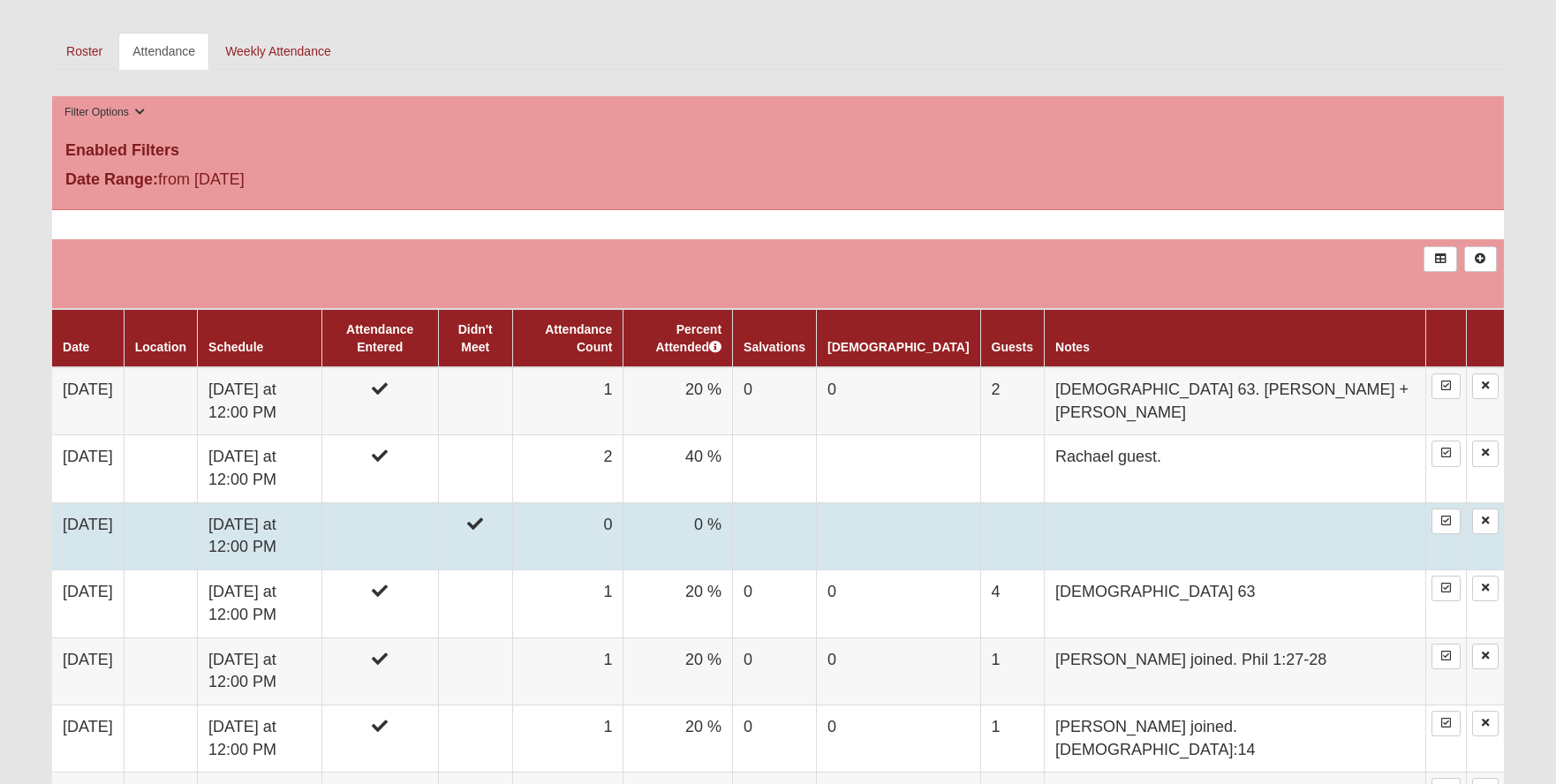
scroll to position [1059, 0]
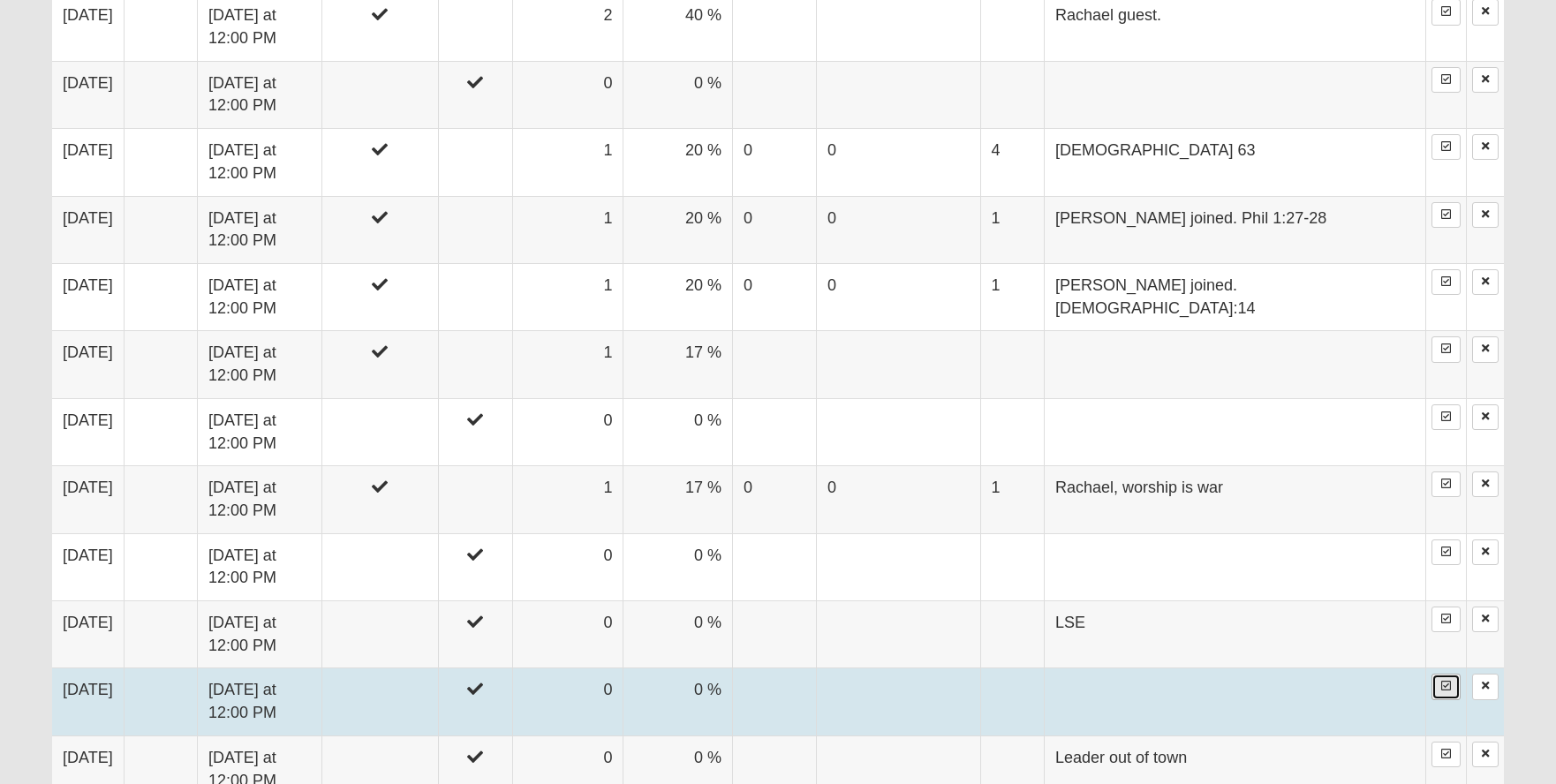
click at [1444, 681] on icon at bounding box center [1446, 686] width 10 height 11
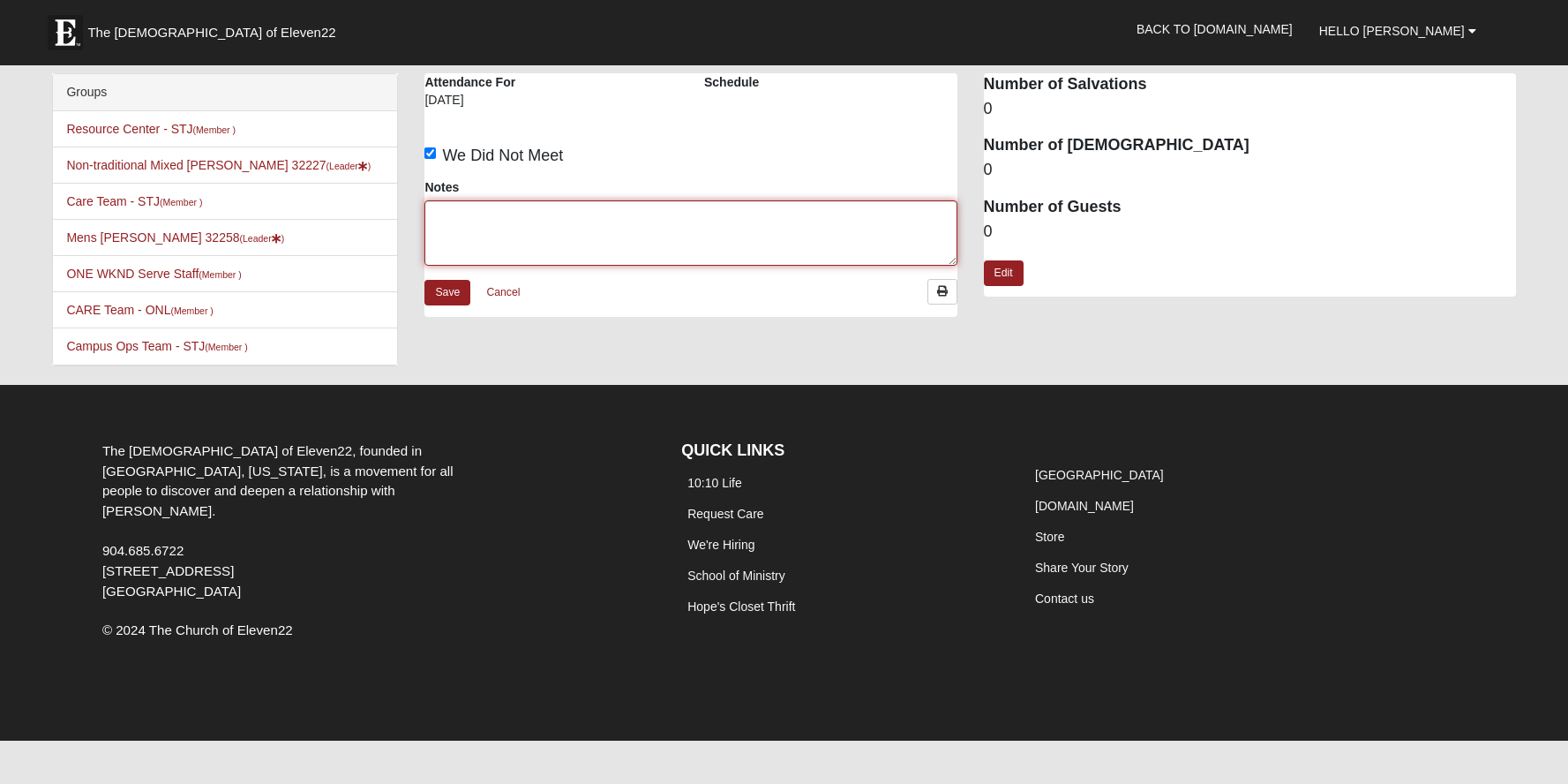
click at [491, 208] on textarea "Notes" at bounding box center [690, 232] width 532 height 65
type textarea "Leader out of town"
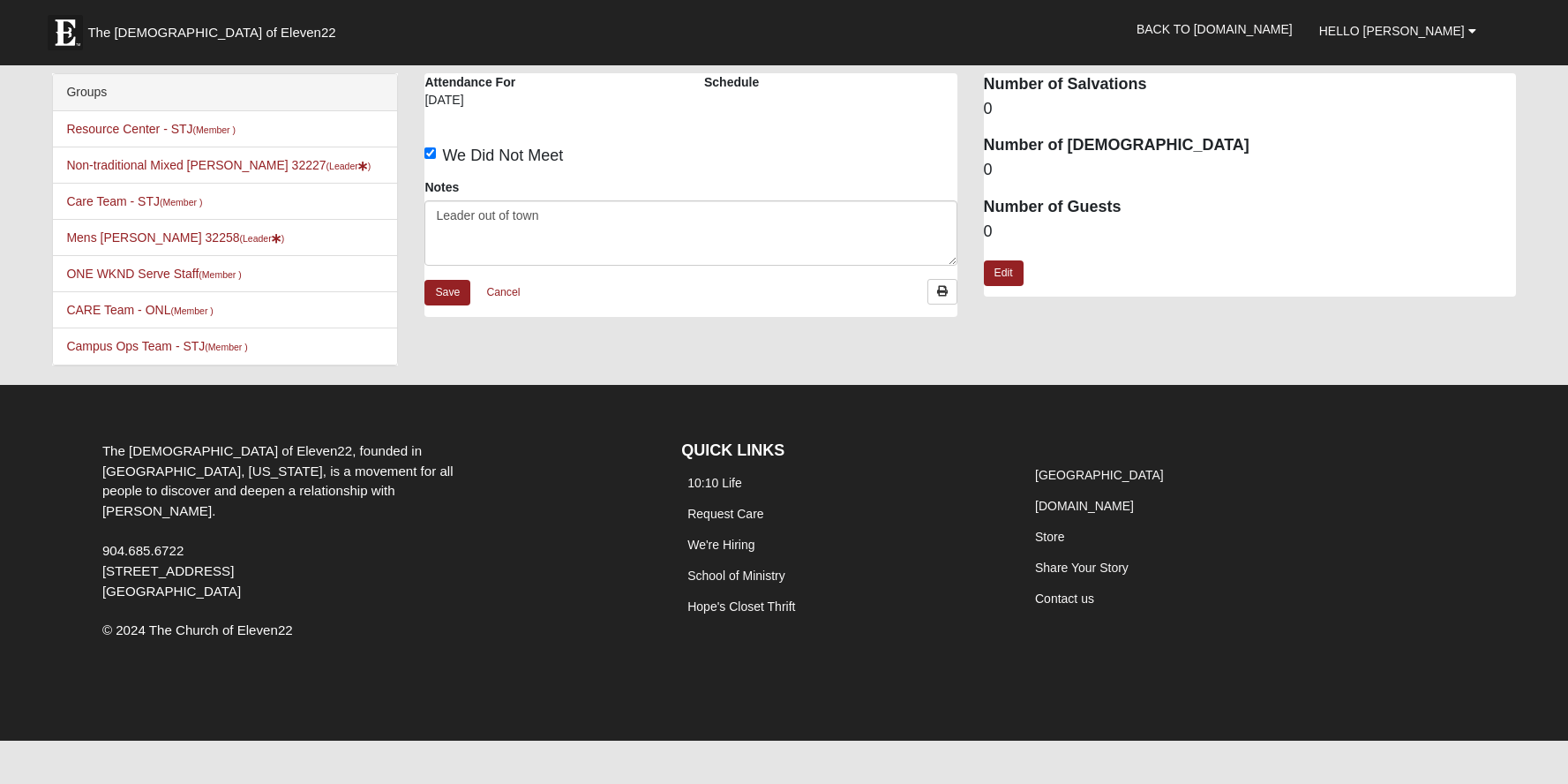
click at [438, 279] on div "Save Cancel" at bounding box center [690, 298] width 532 height 38
click at [447, 292] on link "Save" at bounding box center [446, 293] width 46 height 25
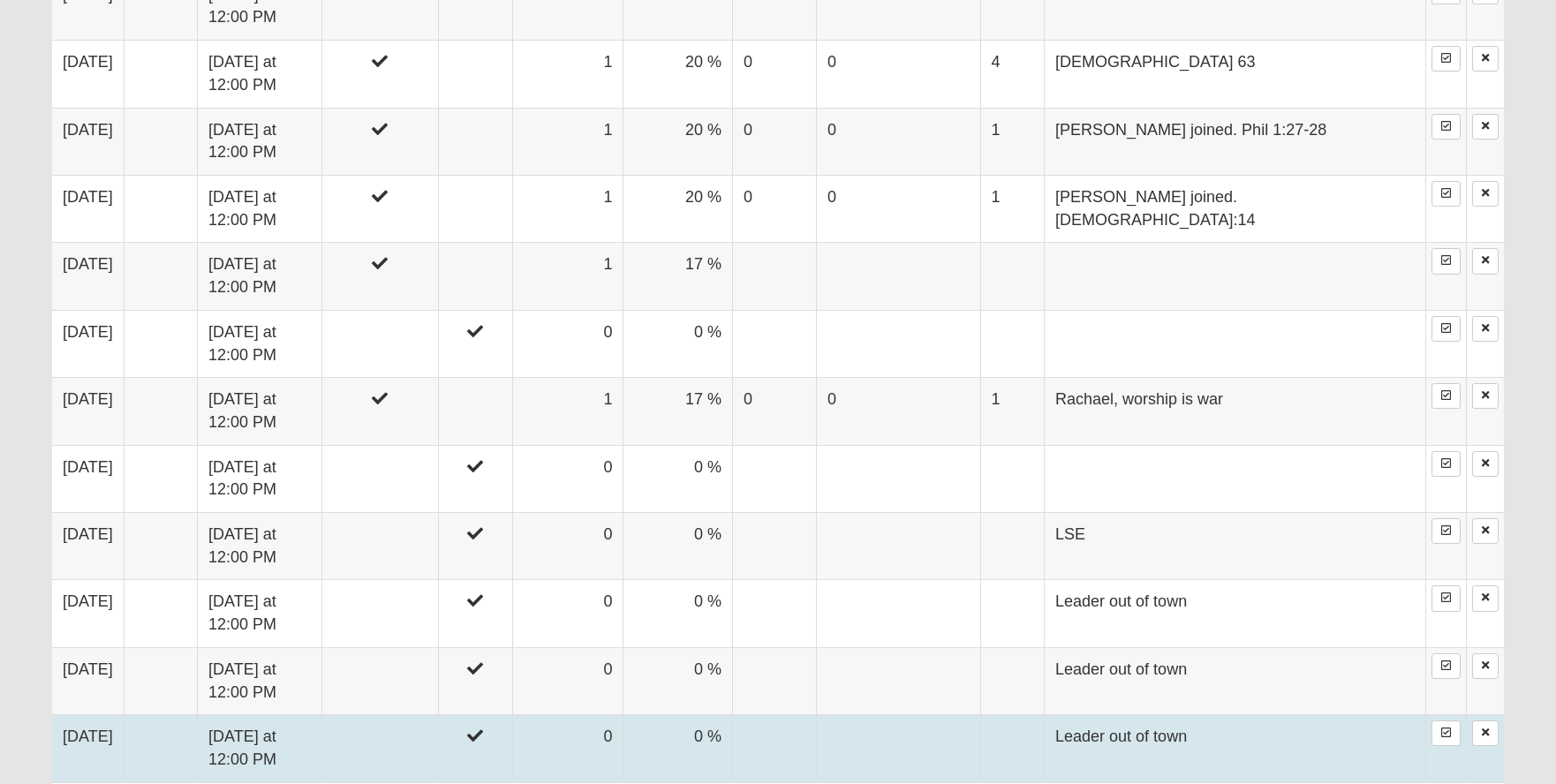
scroll to position [971, 0]
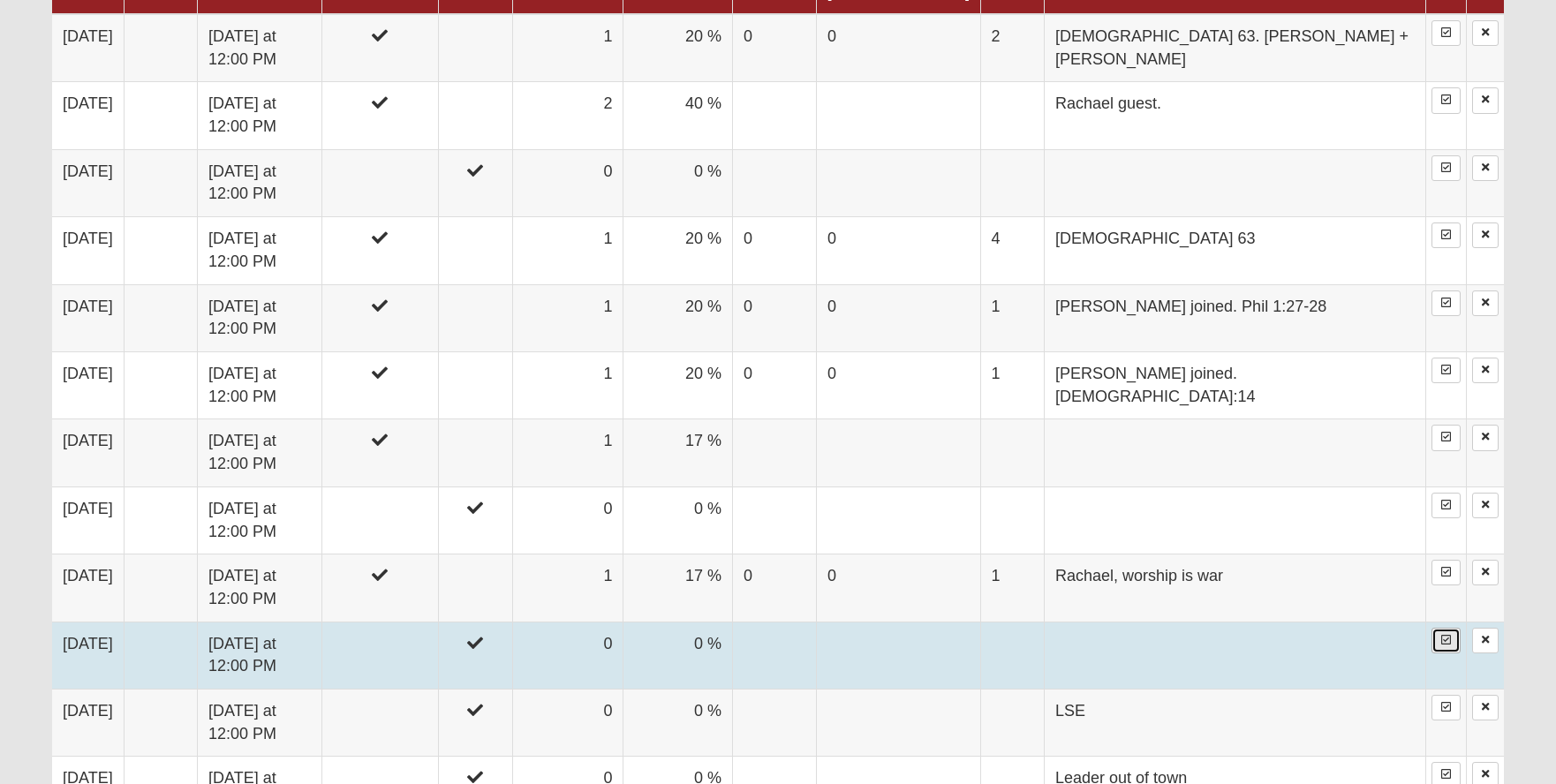
click at [1444, 634] on icon at bounding box center [1446, 639] width 10 height 11
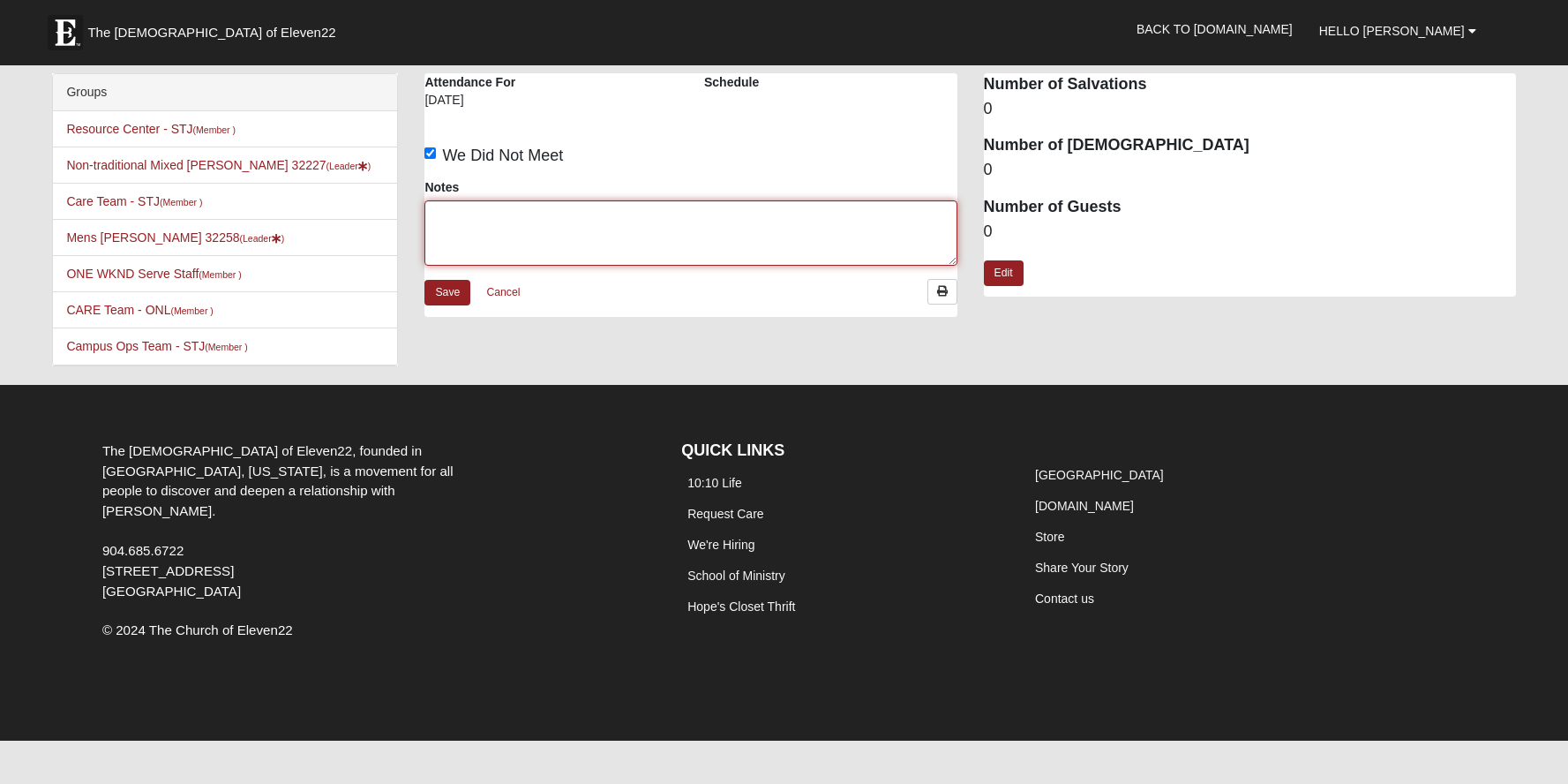
click at [672, 202] on textarea "Notes" at bounding box center [690, 232] width 532 height 65
type textarea "LSE"
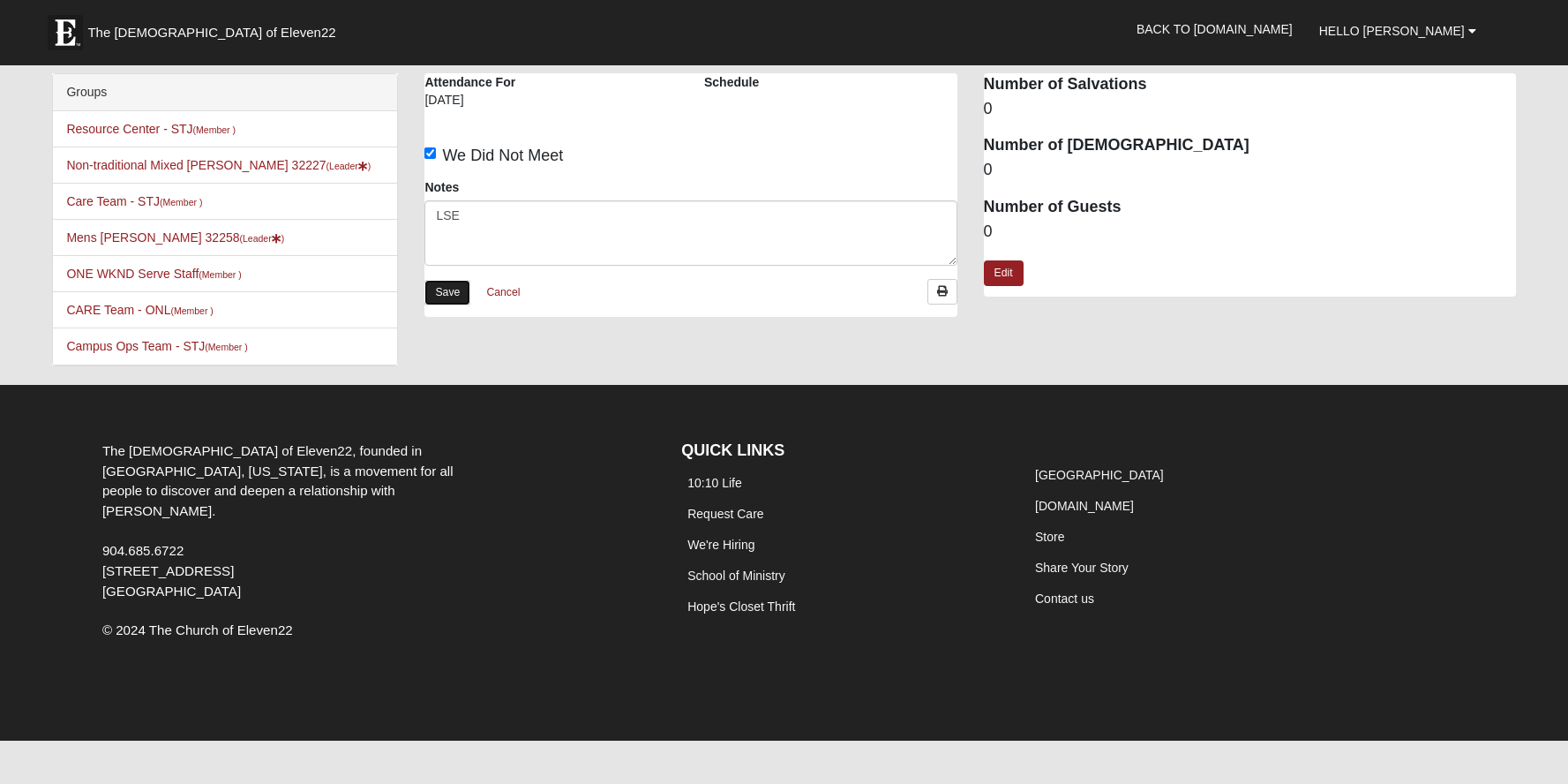
click at [434, 292] on link "Save" at bounding box center [446, 293] width 46 height 25
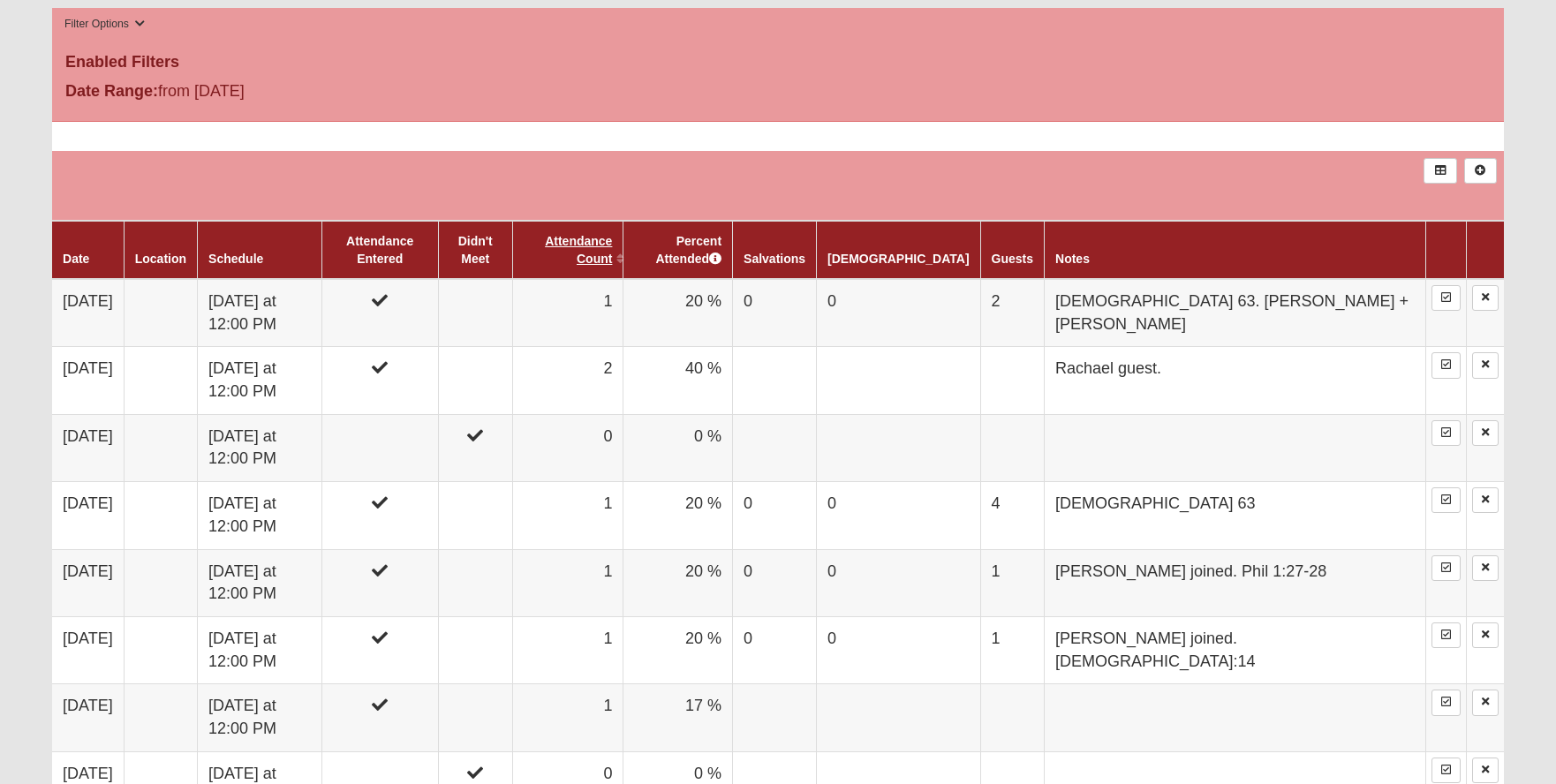
scroll to position [882, 0]
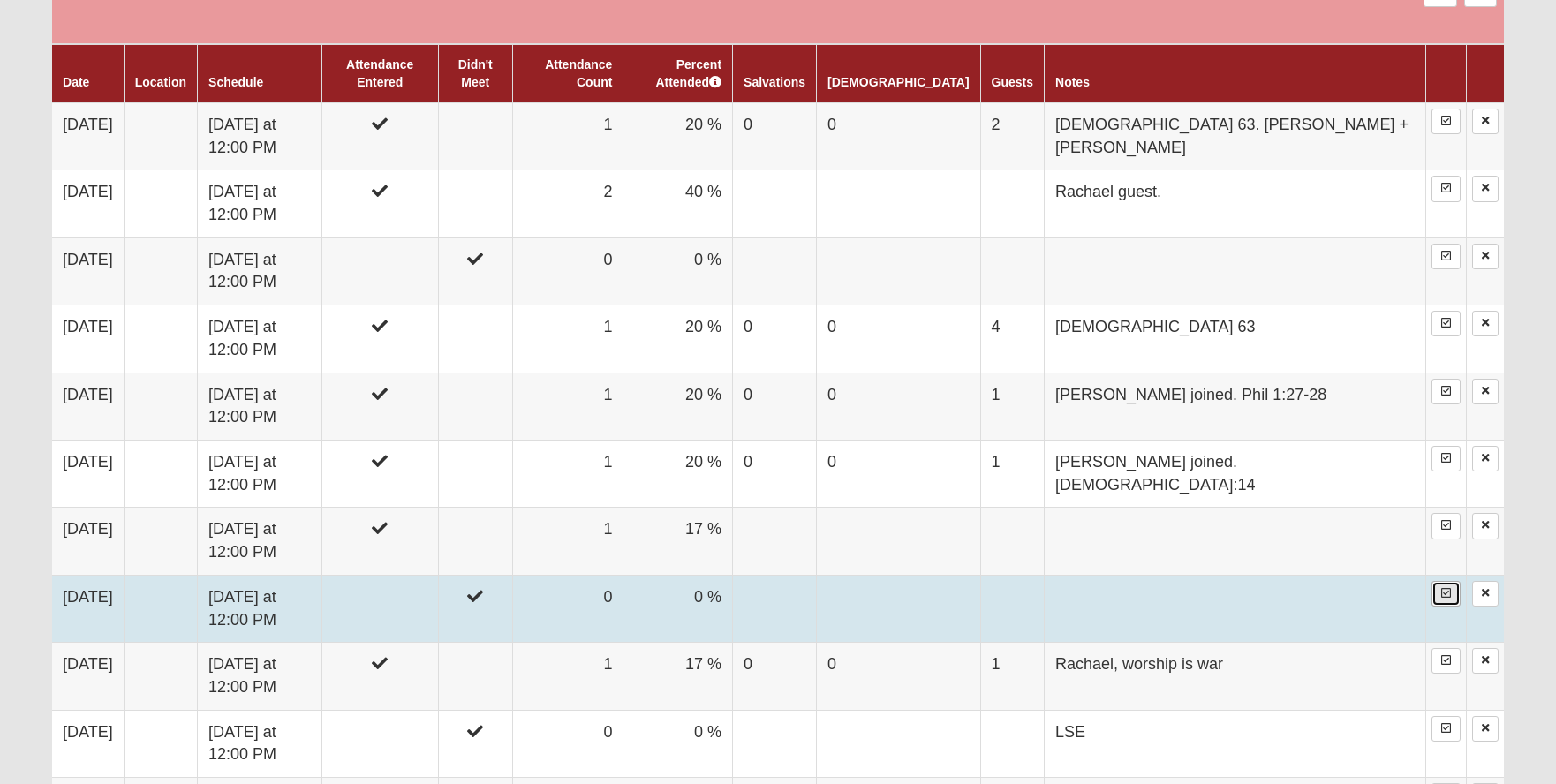
click at [1447, 588] on icon at bounding box center [1446, 592] width 10 height 11
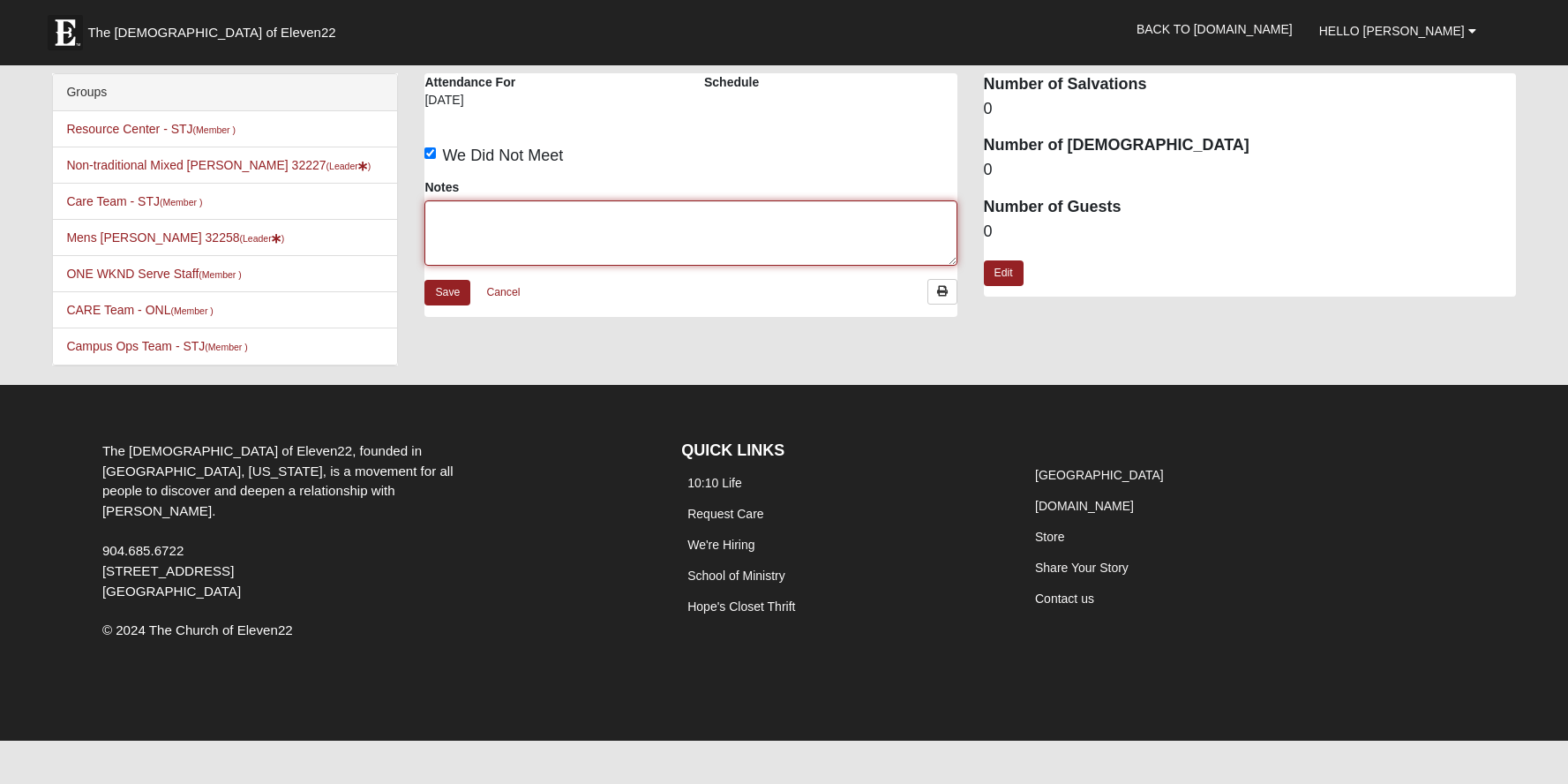
click at [542, 228] on textarea "Notes" at bounding box center [690, 232] width 532 height 65
type textarea "[GEOGRAPHIC_DATA]"
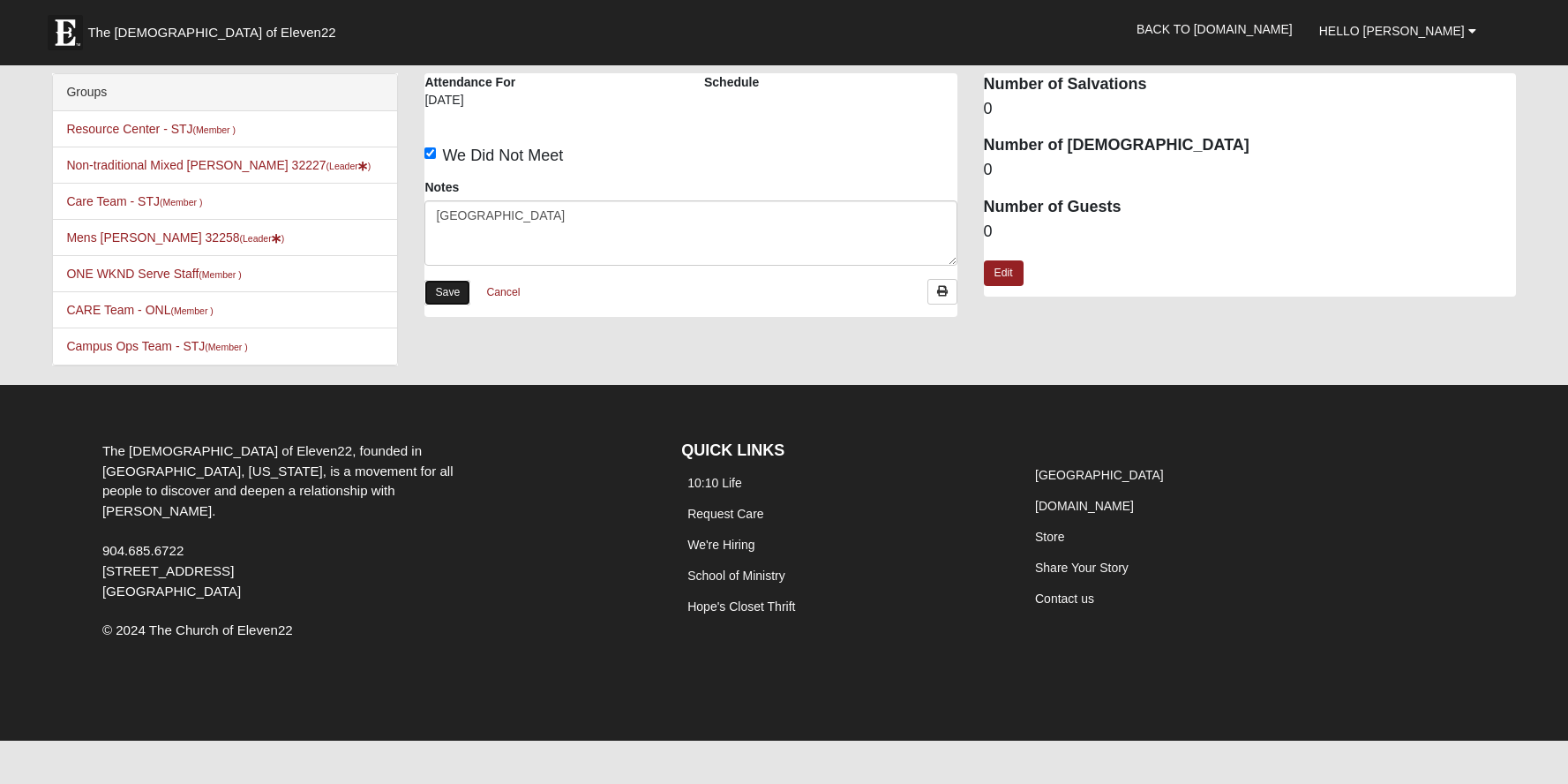
click at [455, 300] on link "Save" at bounding box center [446, 293] width 46 height 25
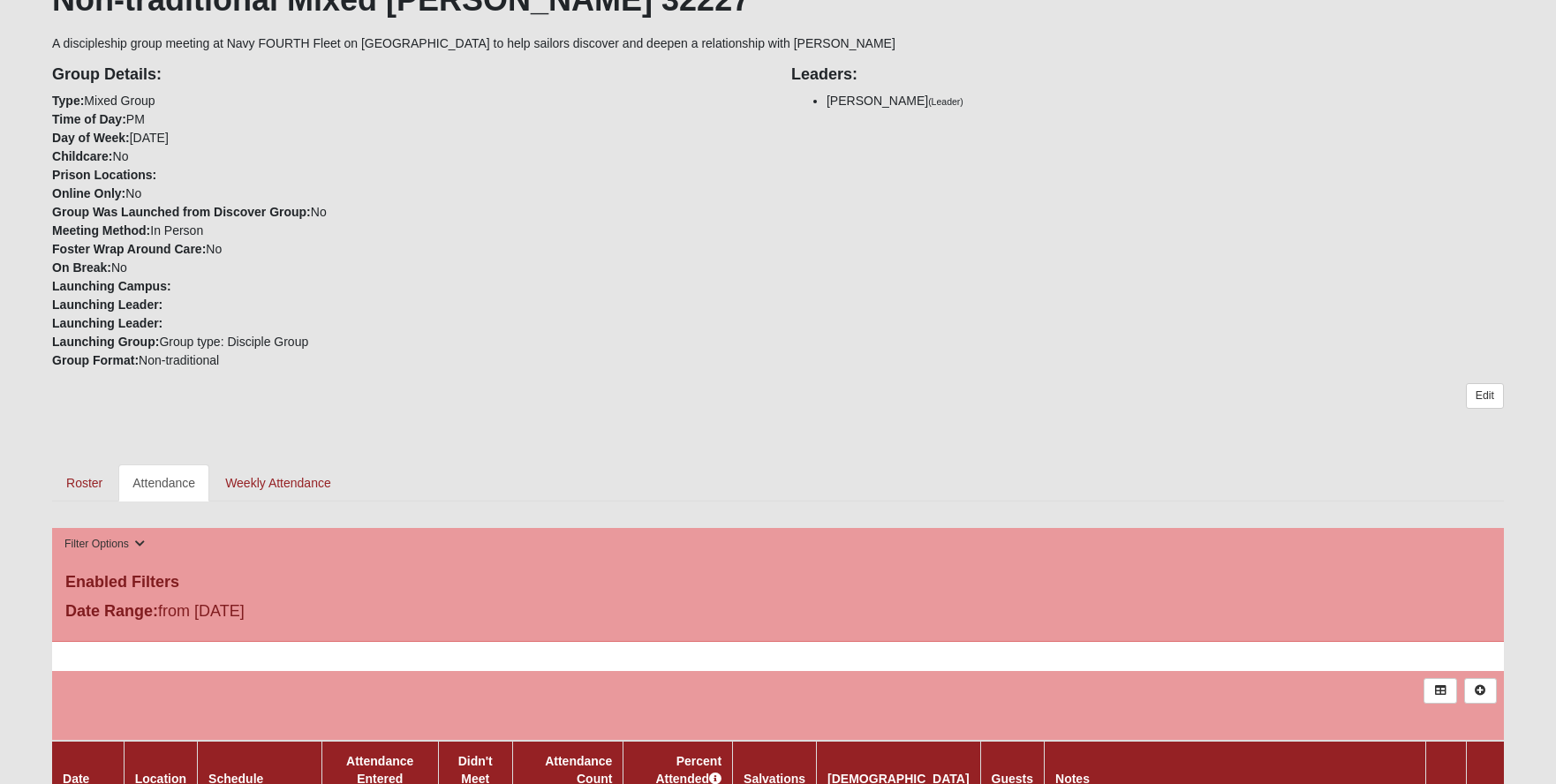
scroll to position [176, 0]
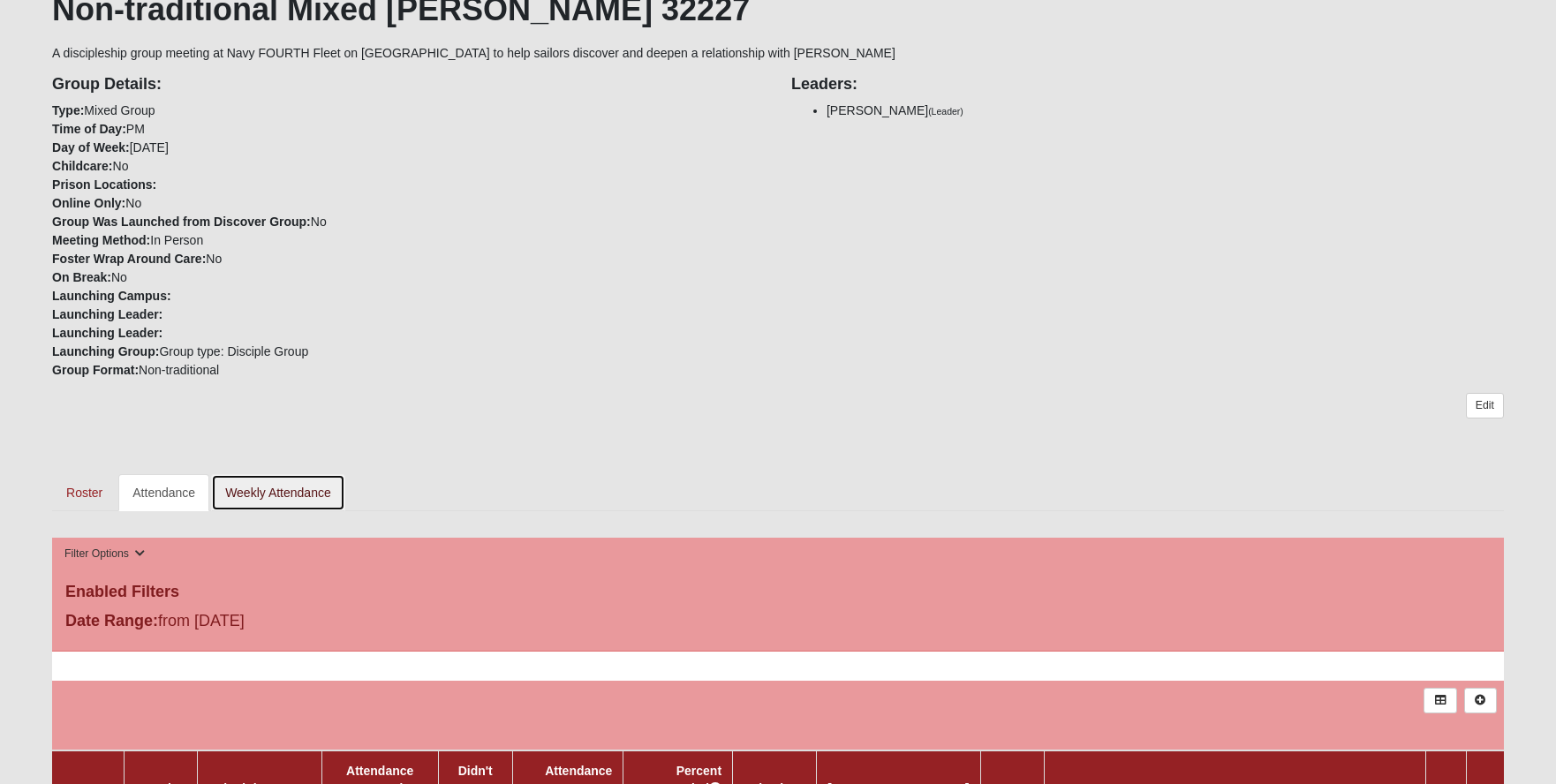
click at [231, 481] on link "Weekly Attendance" at bounding box center [278, 492] width 134 height 37
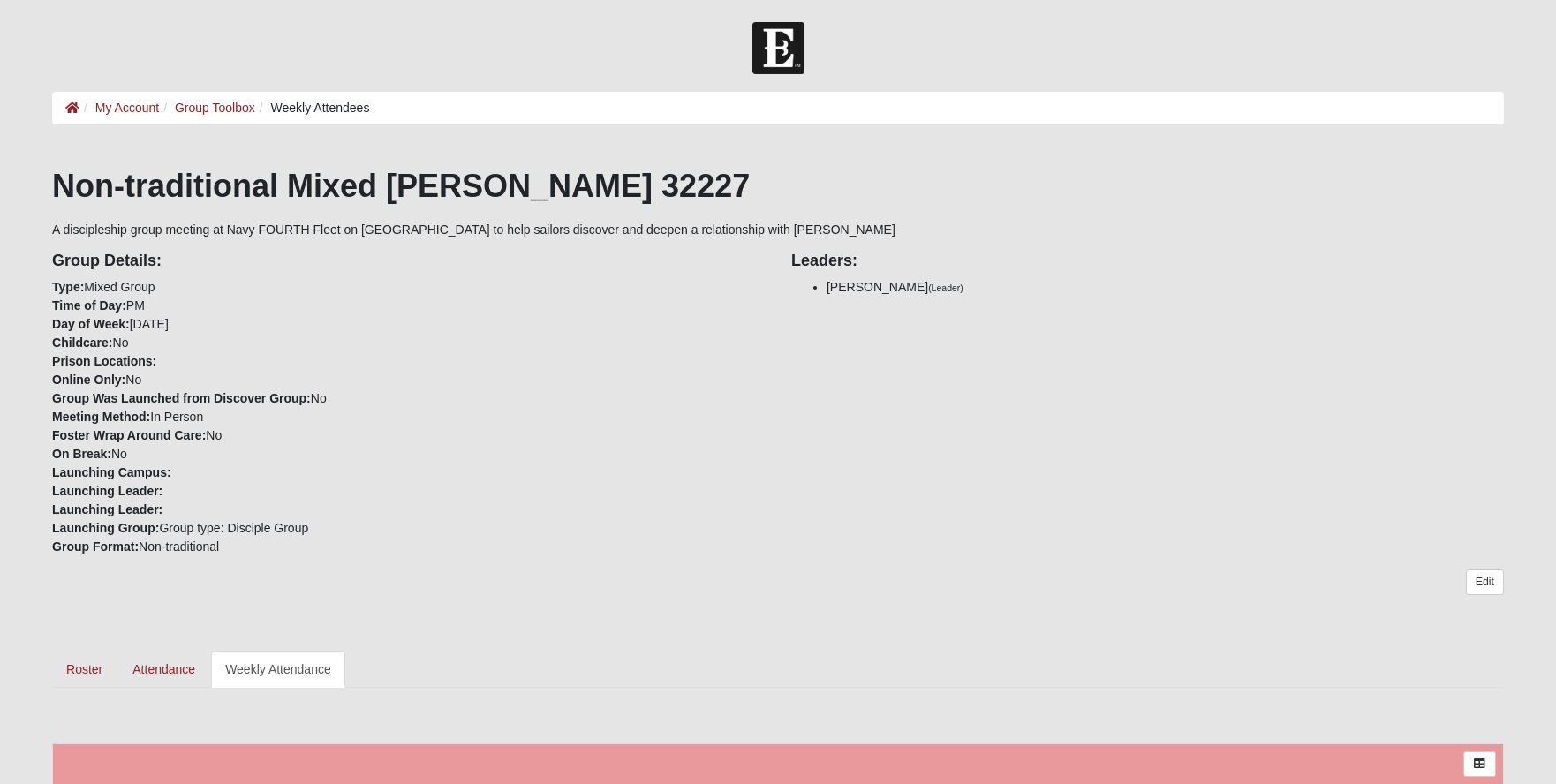
click at [221, 100] on li "Group Toolbox" at bounding box center [206, 108] width 96 height 18
click at [227, 109] on link "Group Toolbox" at bounding box center [215, 107] width 81 height 15
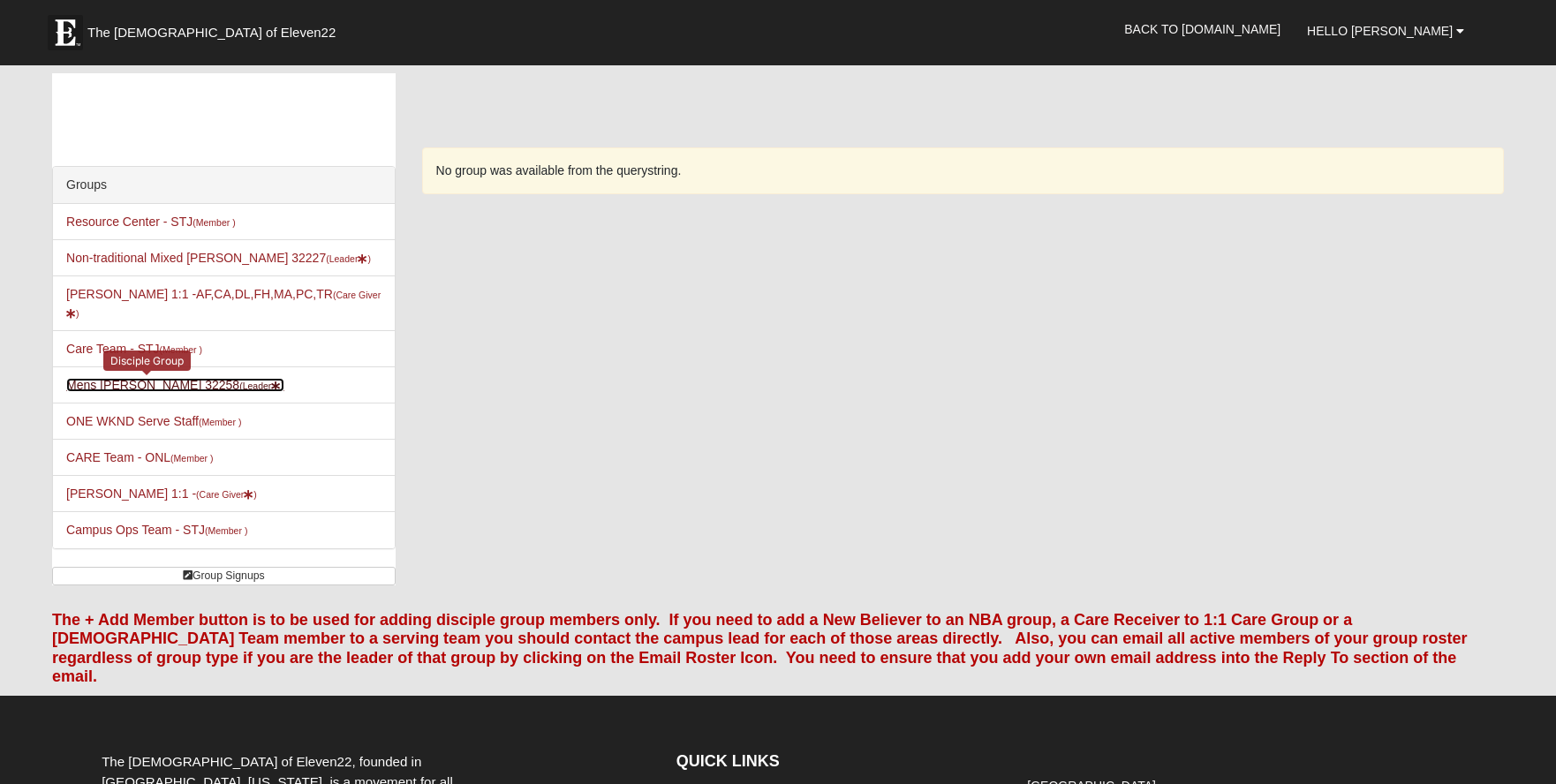
click at [239, 380] on small "(Leader )" at bounding box center [262, 385] width 45 height 11
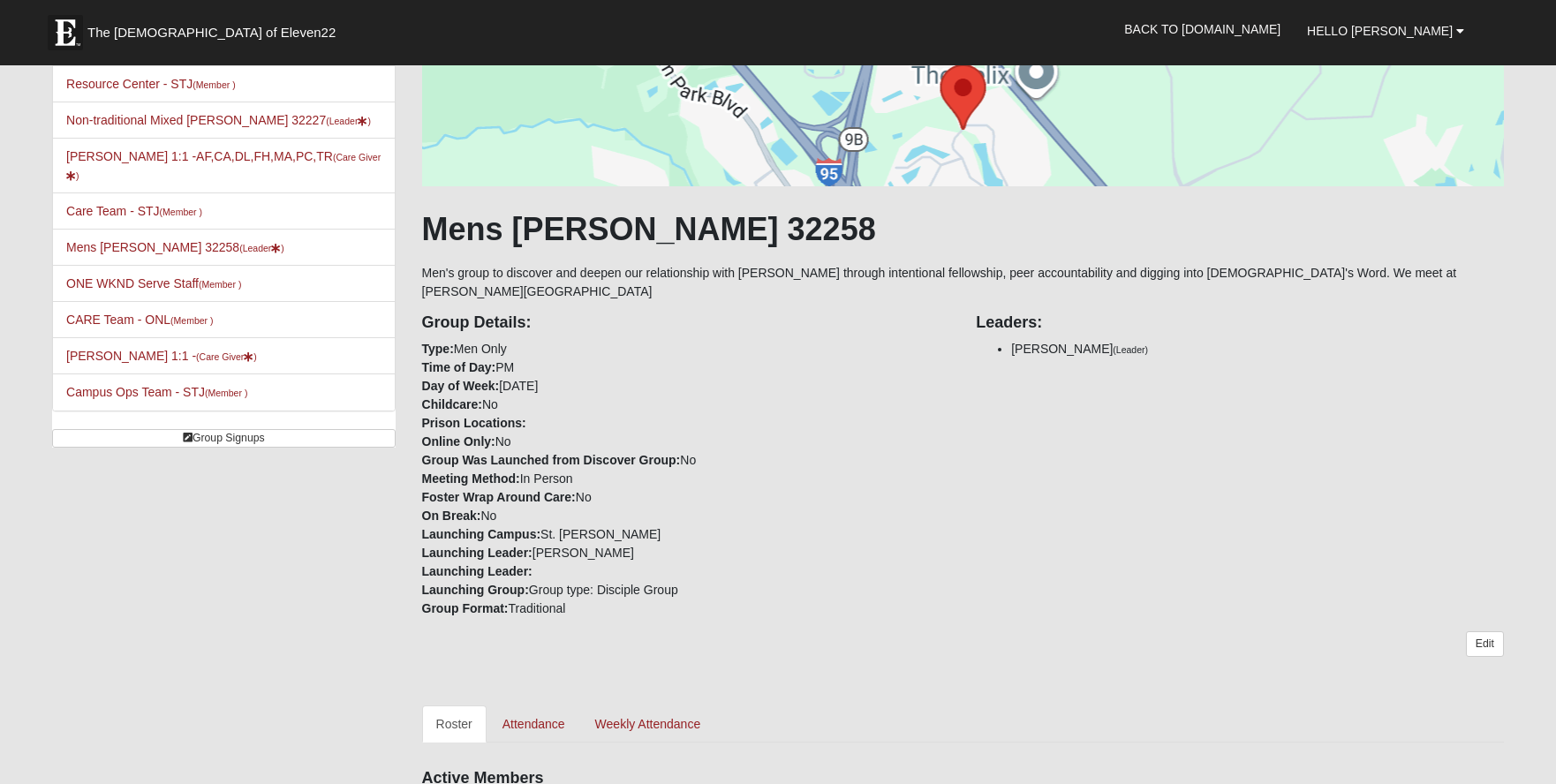
scroll to position [353, 0]
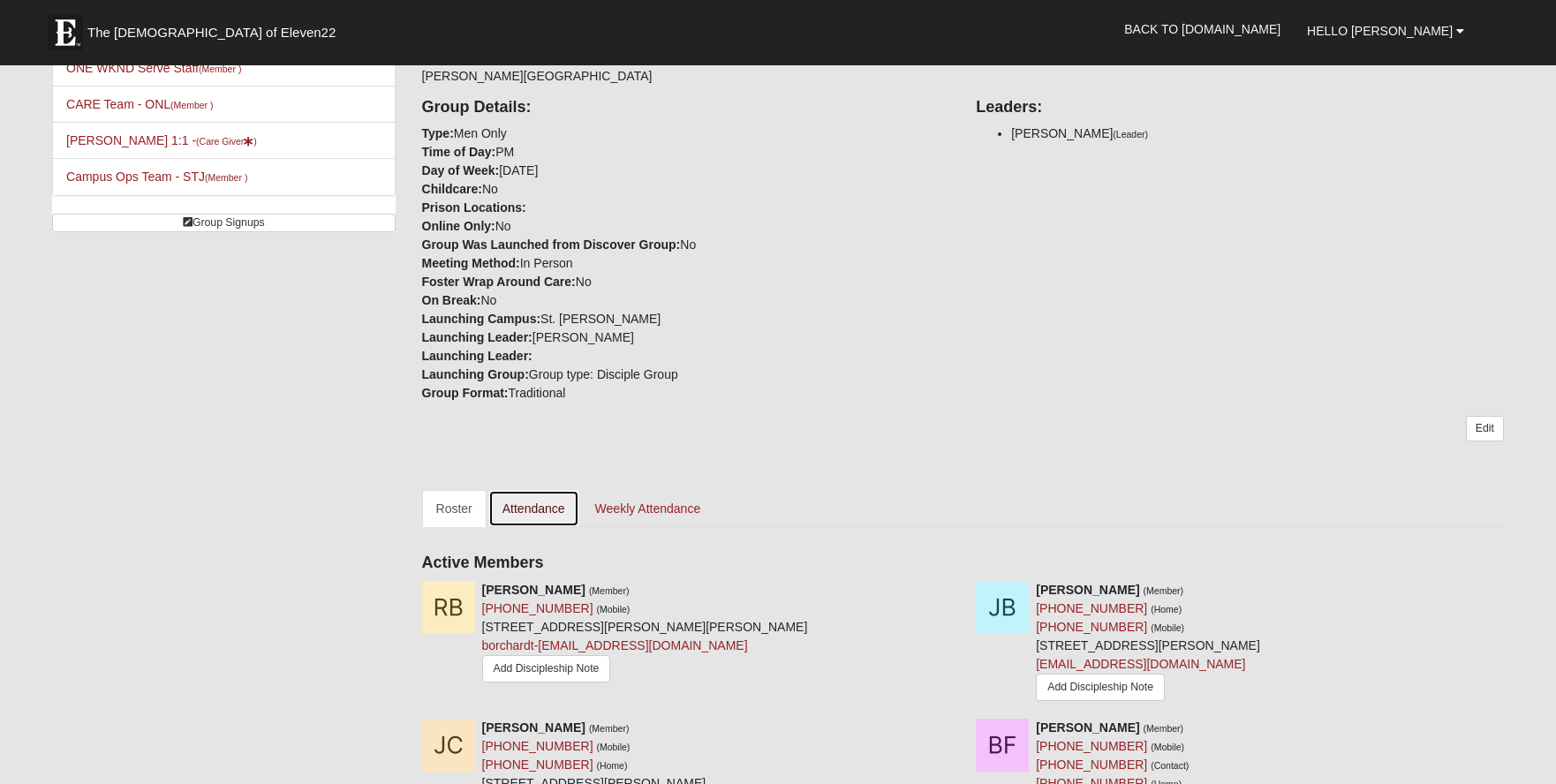
click at [561, 492] on link "Attendance" at bounding box center [533, 509] width 90 height 37
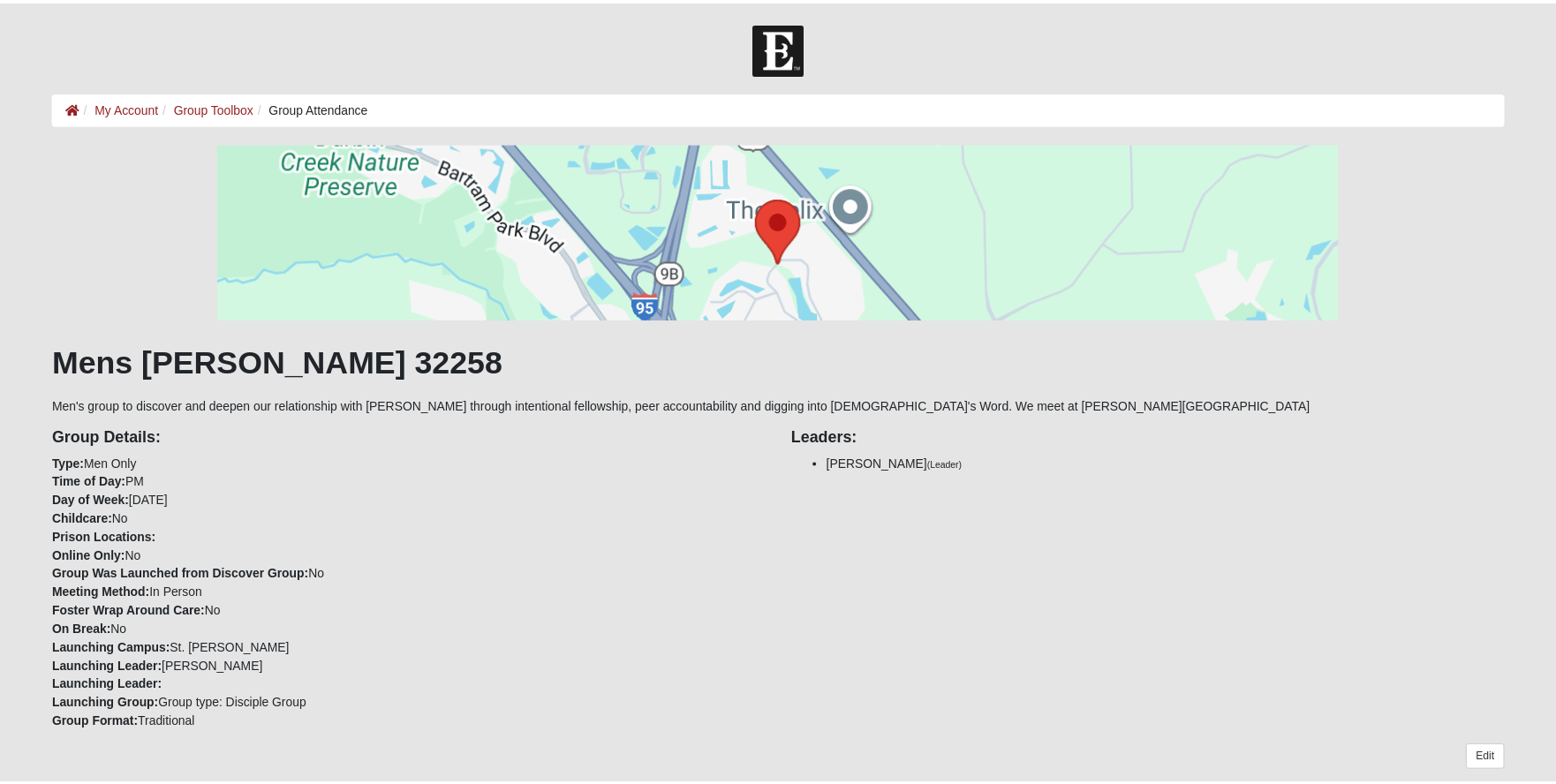
scroll to position [795, 0]
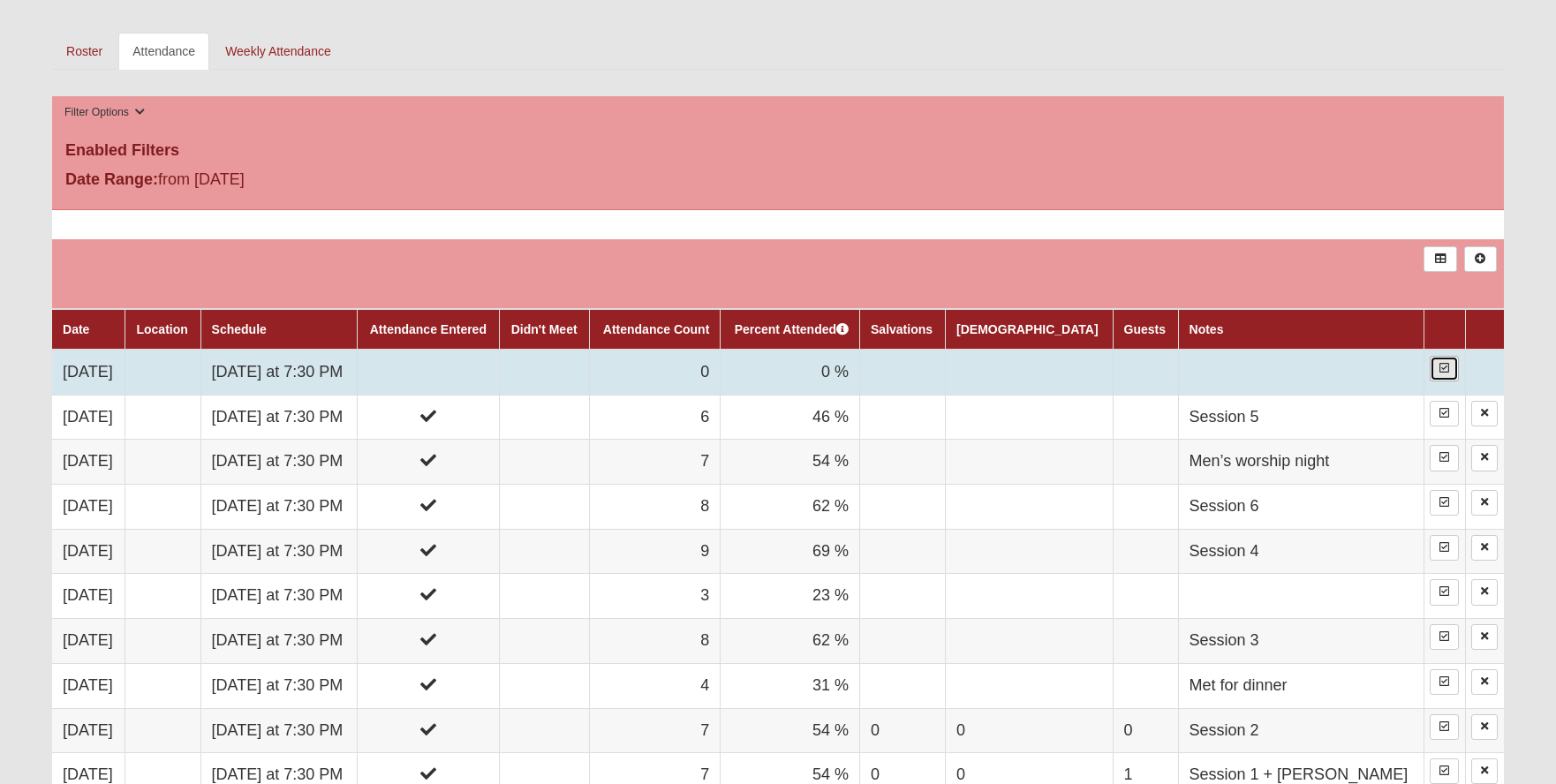
click at [1442, 371] on icon at bounding box center [1444, 368] width 10 height 11
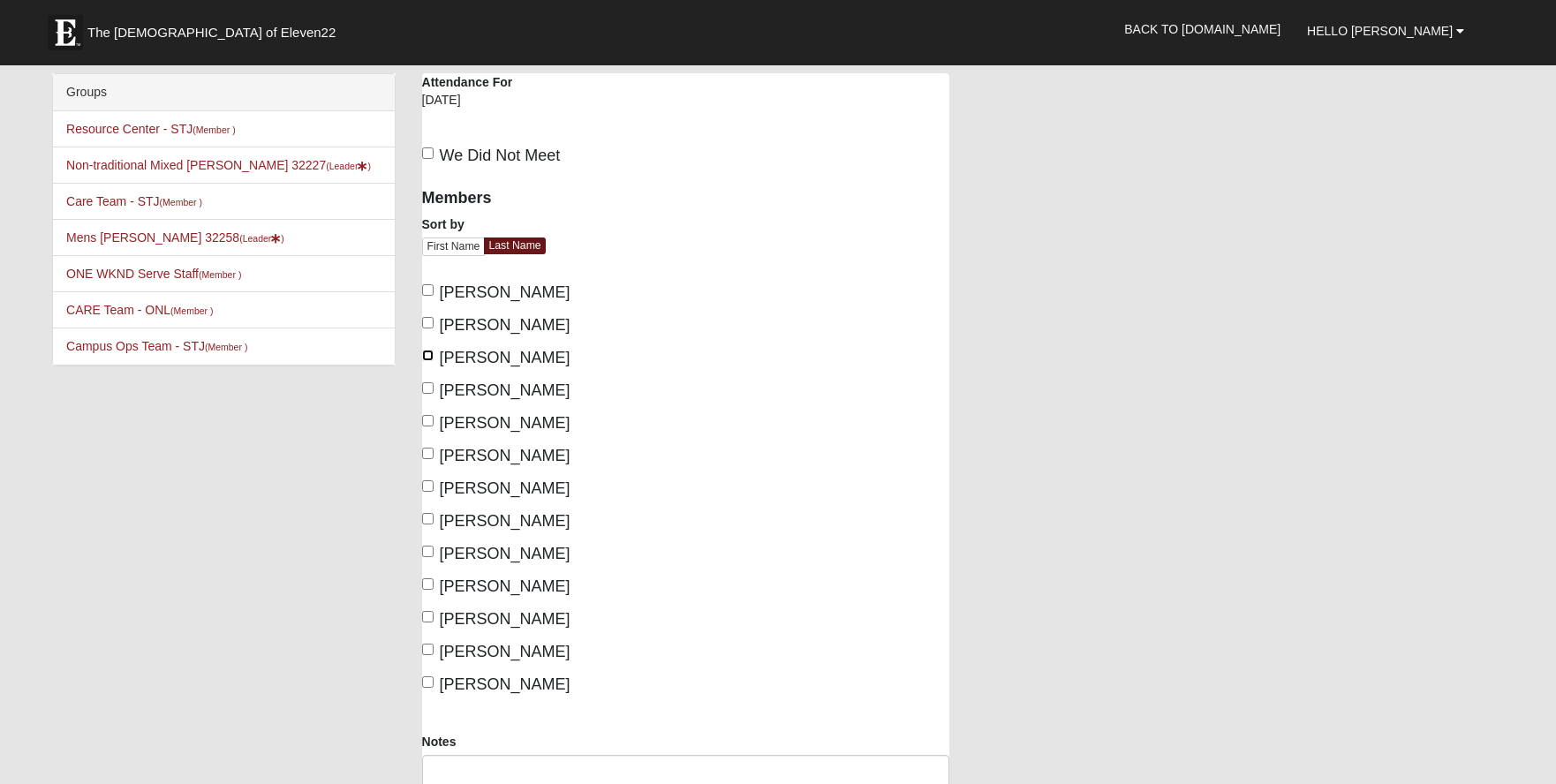
click at [428, 355] on input "Cruze, Jason" at bounding box center [428, 355] width 12 height 12
checkbox input "true"
drag, startPoint x: 428, startPoint y: 417, endPoint x: 429, endPoint y: 426, distance: 9.1
click at [428, 418] on input "Gillihan, Chris" at bounding box center [428, 420] width 12 height 12
checkbox input "true"
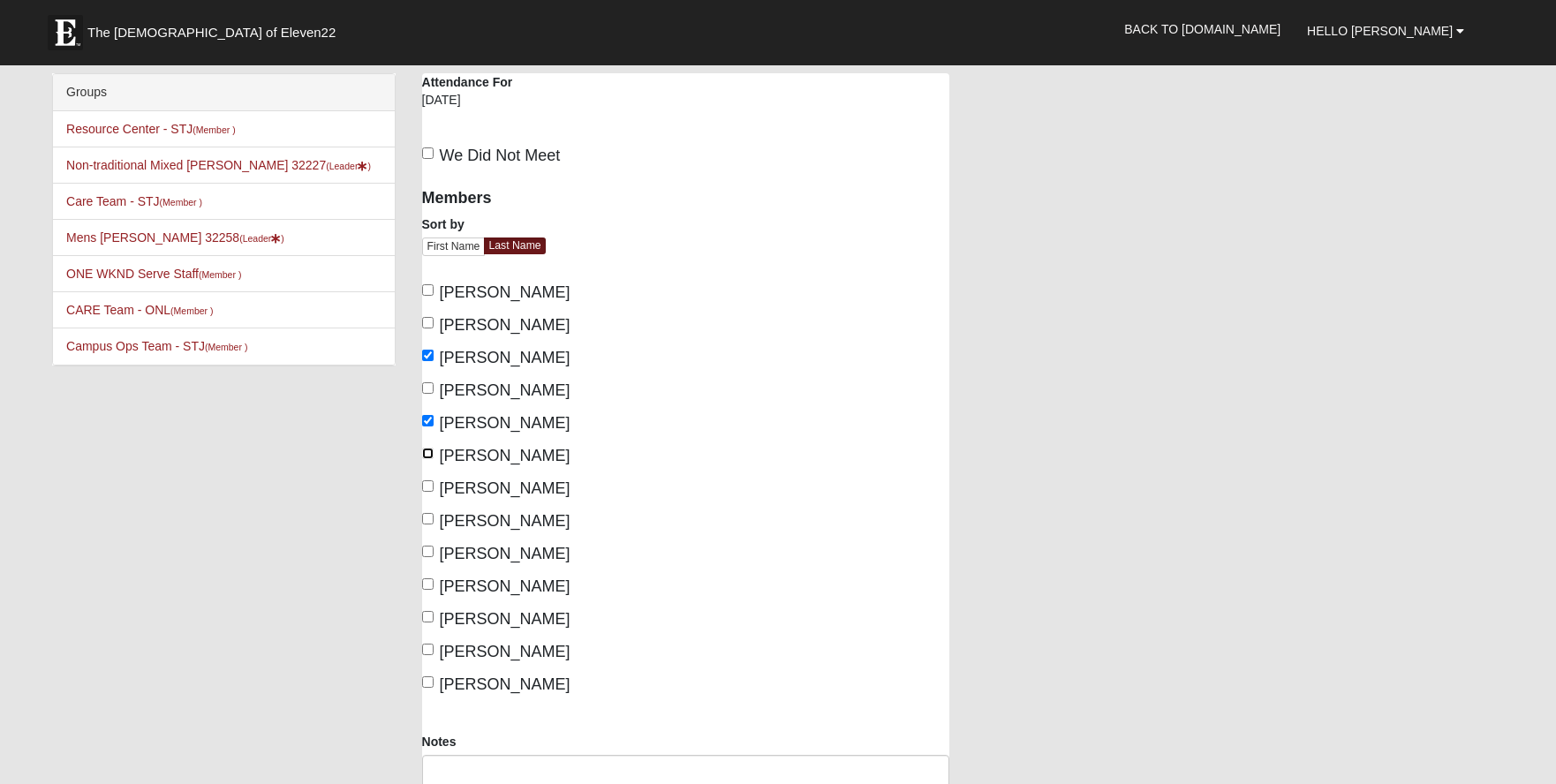
click at [426, 450] on input "Graves, Johnny" at bounding box center [428, 453] width 12 height 12
checkbox input "false"
click at [435, 480] on label "Grimm, Matt" at bounding box center [496, 488] width 148 height 24
click at [434, 481] on input "Grimm, Matt" at bounding box center [428, 486] width 12 height 12
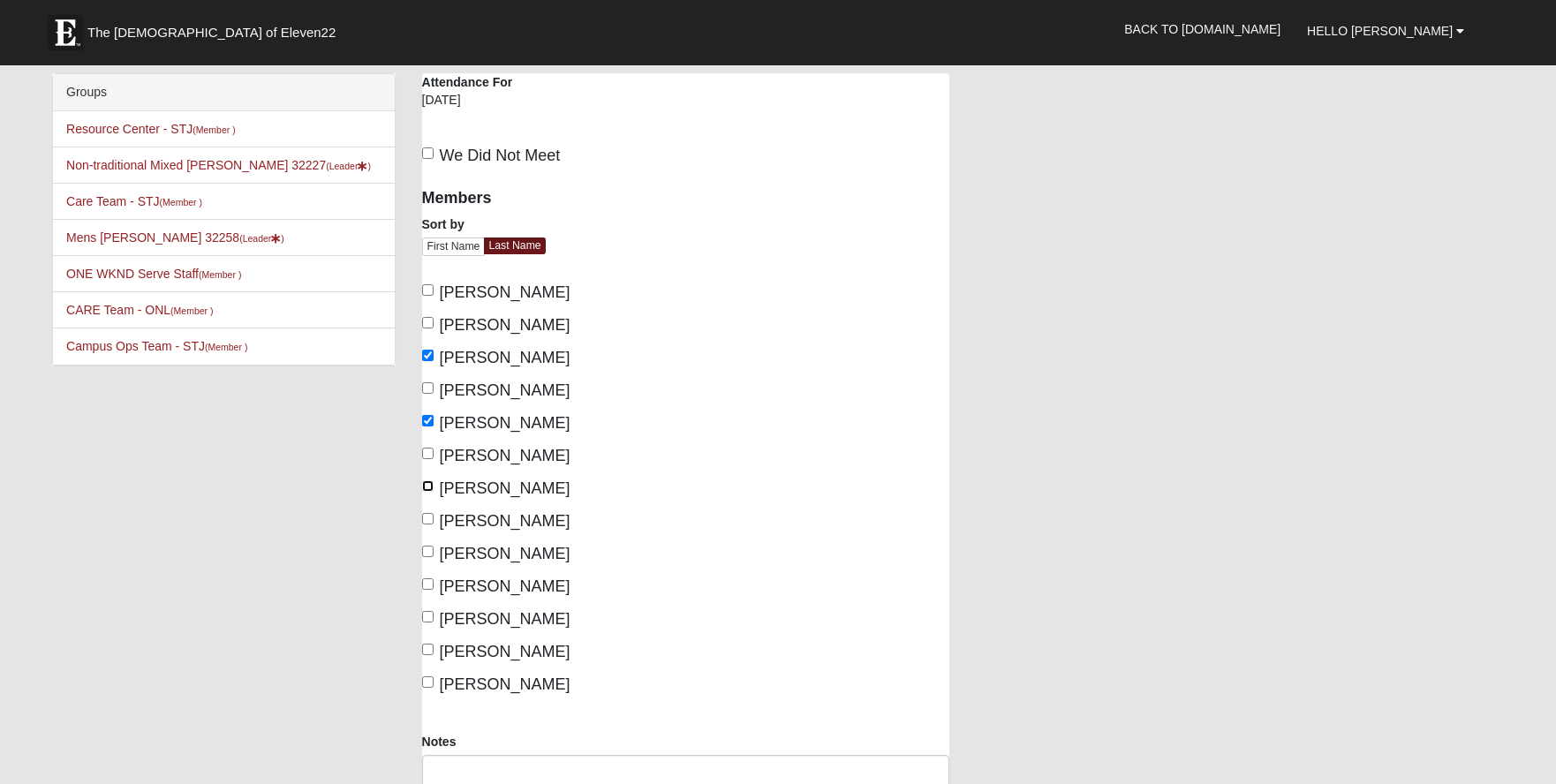
checkbox input "true"
click at [425, 517] on input "Murphy, Shane" at bounding box center [428, 518] width 12 height 12
checkbox input "true"
click at [429, 580] on input "Reed, Jeremy" at bounding box center [428, 584] width 12 height 12
checkbox input "true"
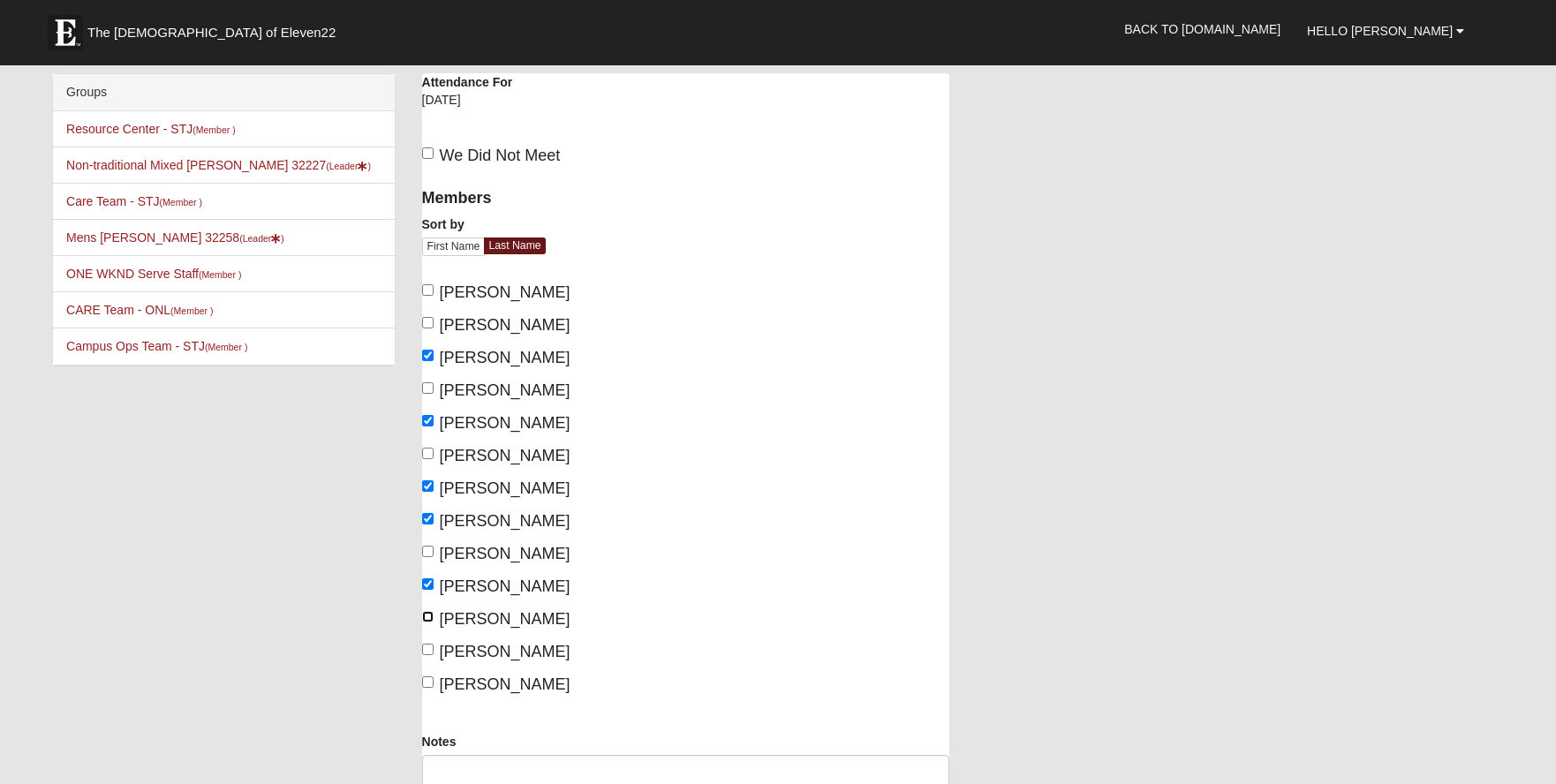
drag, startPoint x: 426, startPoint y: 615, endPoint x: 422, endPoint y: 628, distance: 13.6
click at [425, 615] on input "Schwartz, Sam" at bounding box center [428, 617] width 12 height 12
checkbox input "true"
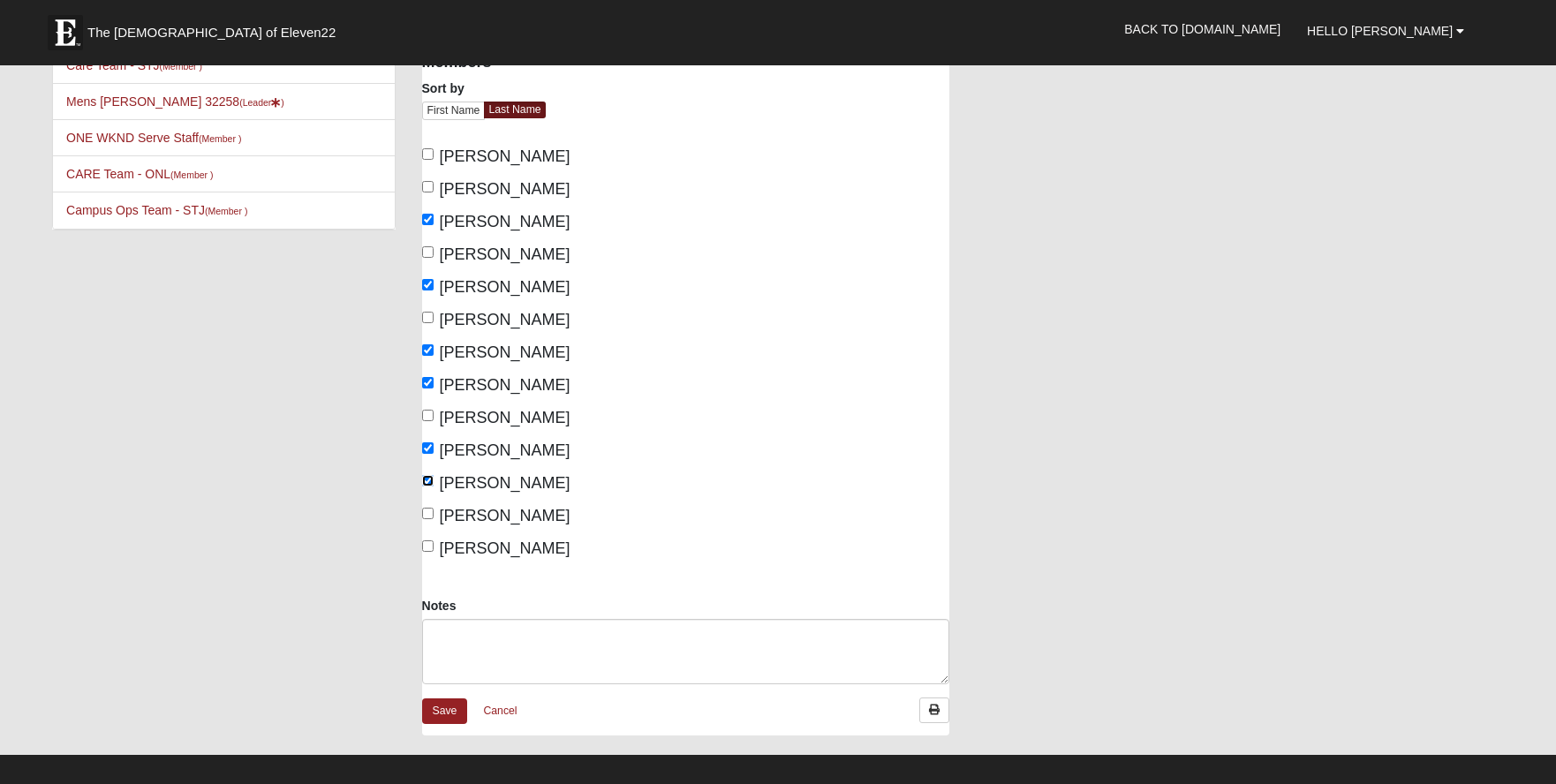
scroll to position [176, 0]
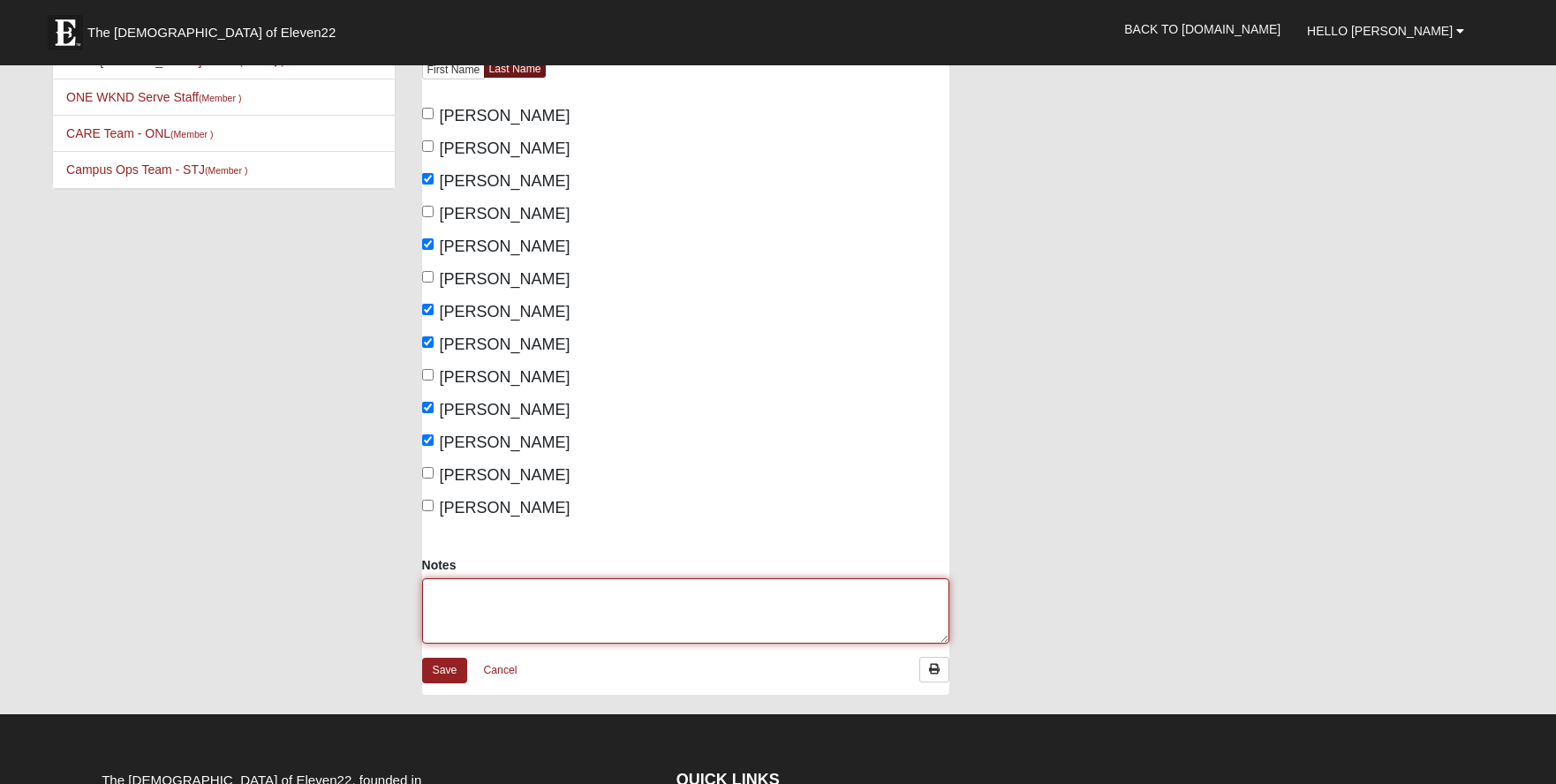
click at [592, 582] on textarea "Notes" at bounding box center [686, 610] width 528 height 65
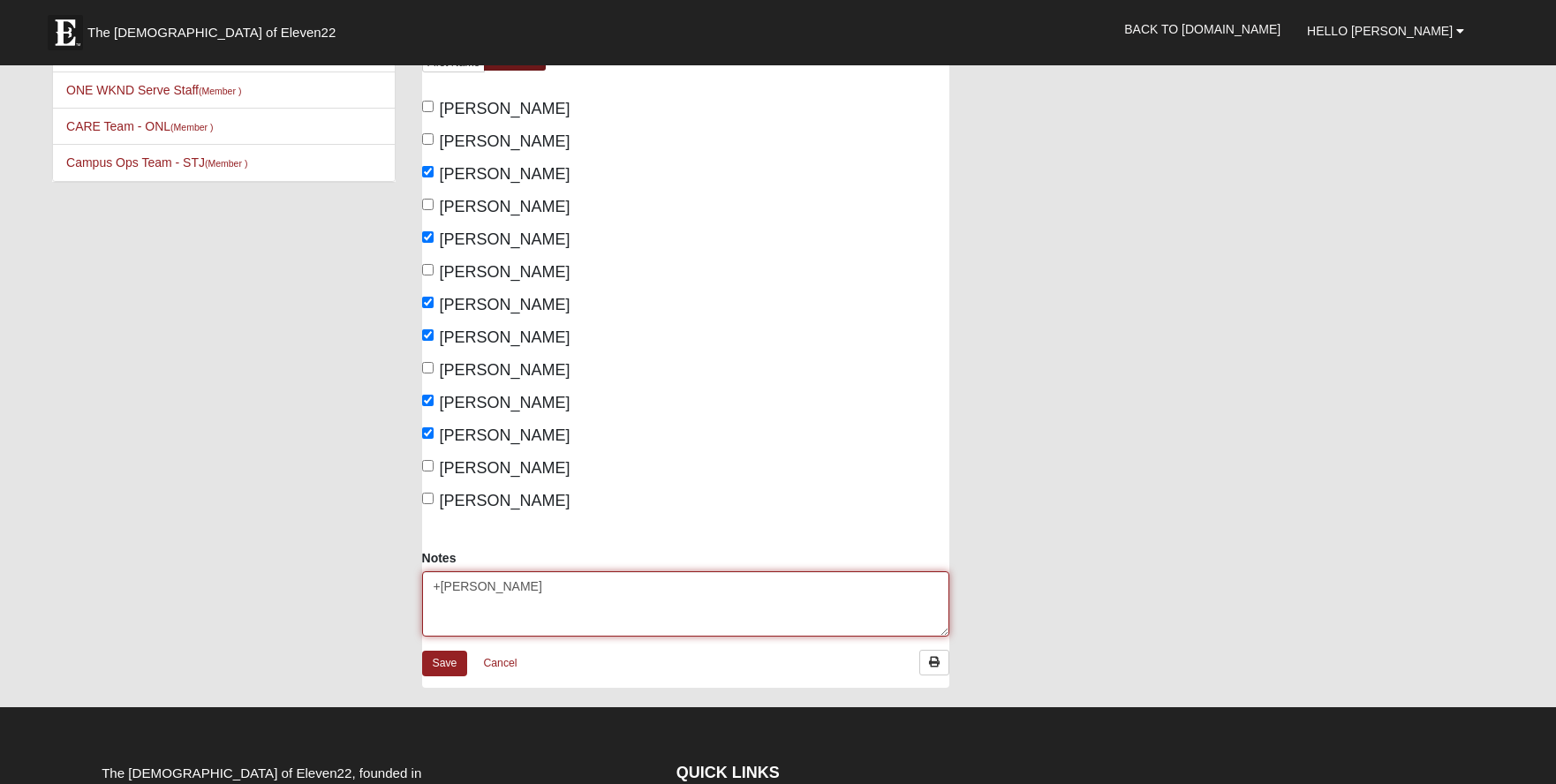
scroll to position [265, 0]
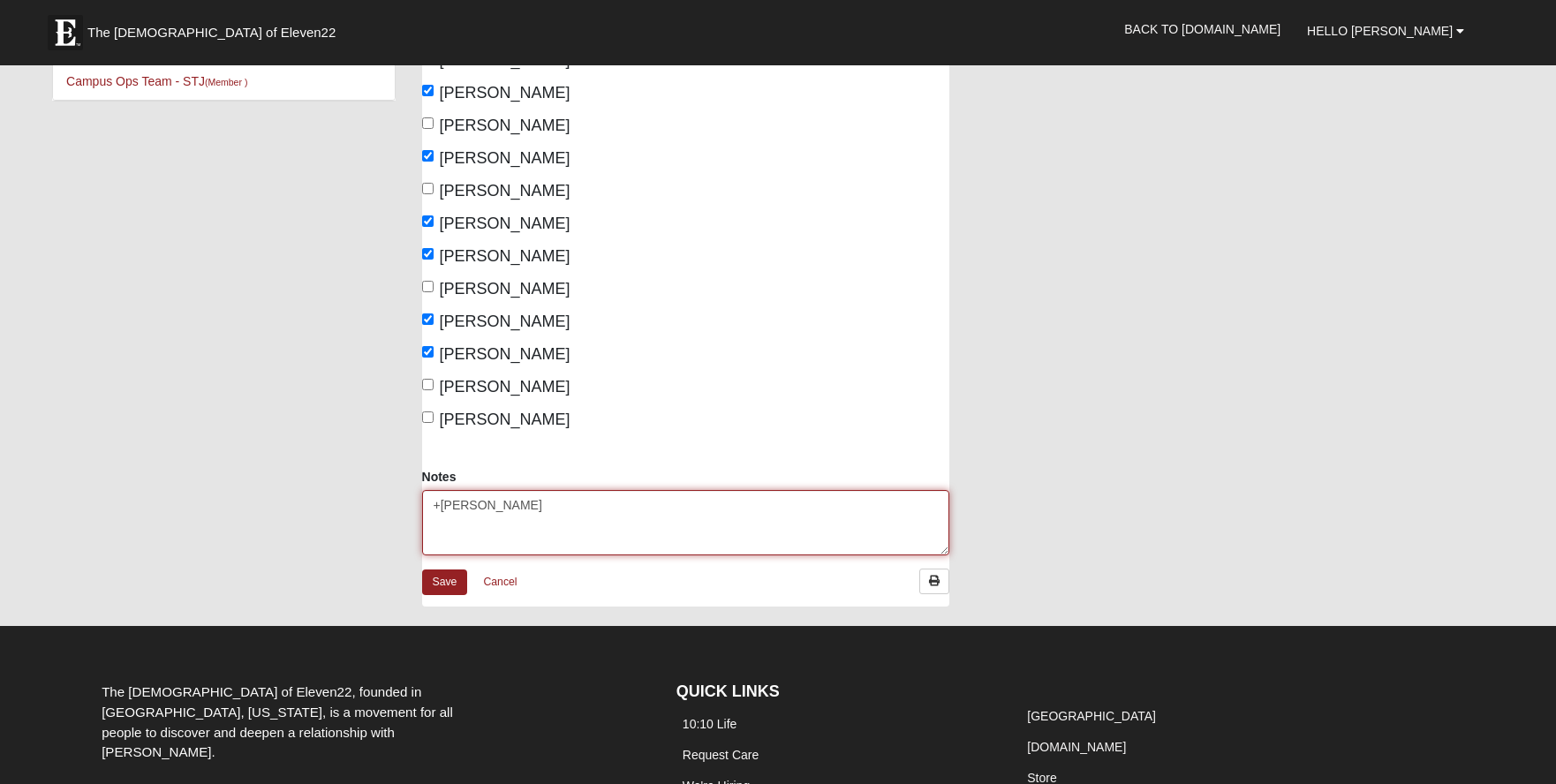
click at [433, 503] on textarea "+Marty" at bounding box center [686, 522] width 528 height 65
type textarea "Session 7 +Marty"
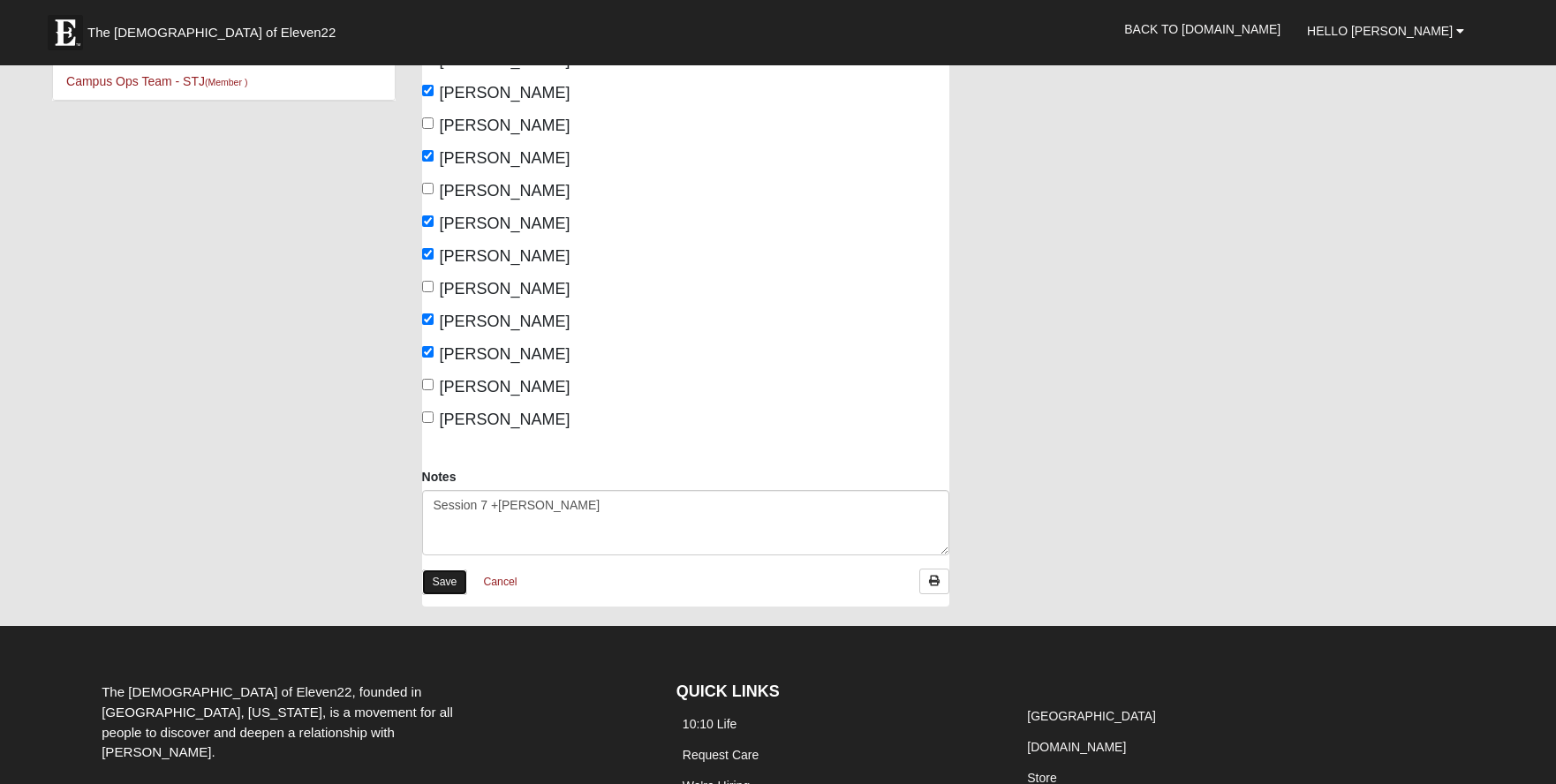
click at [459, 589] on link "Save" at bounding box center [445, 582] width 46 height 25
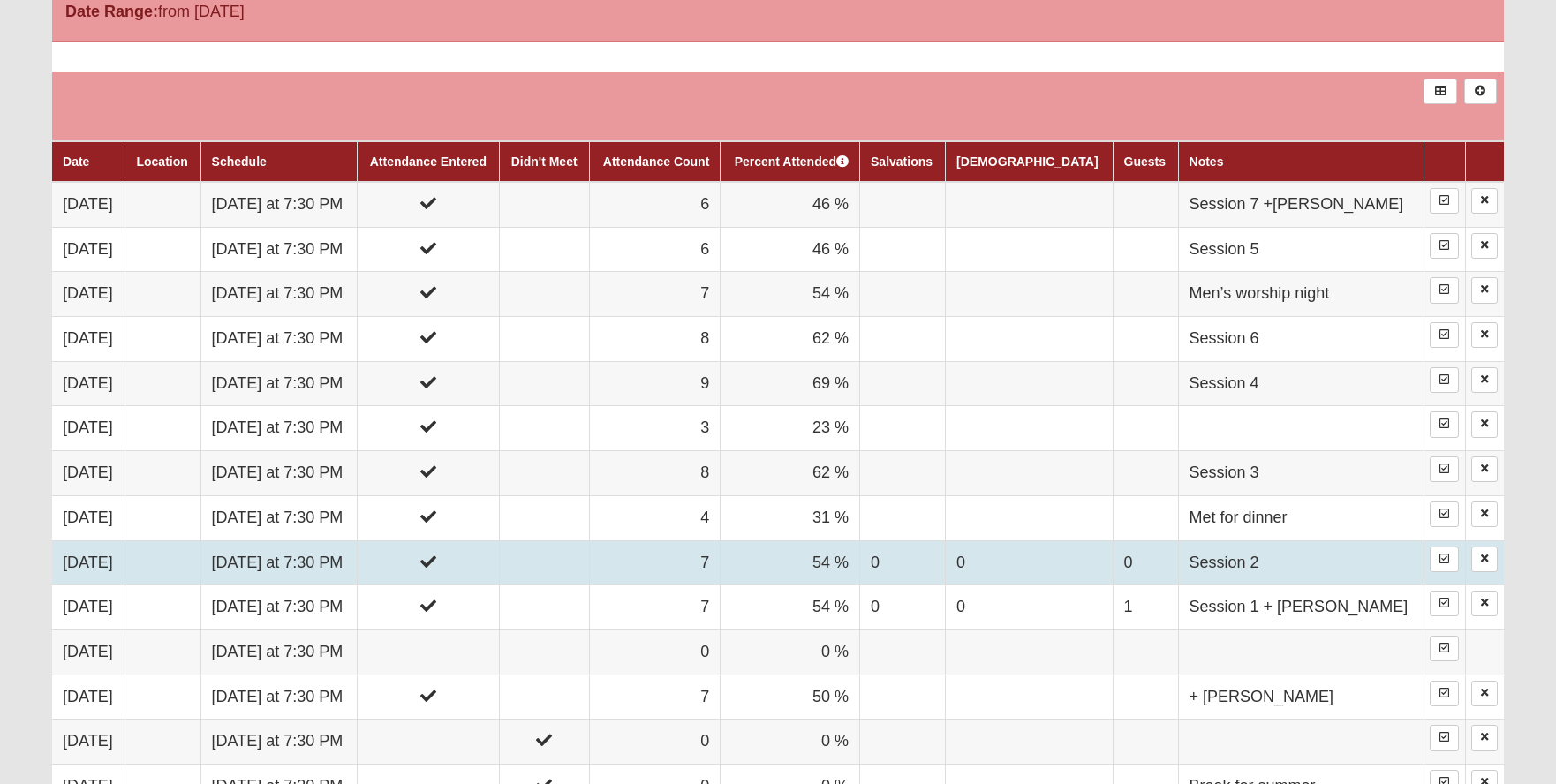
scroll to position [795, 0]
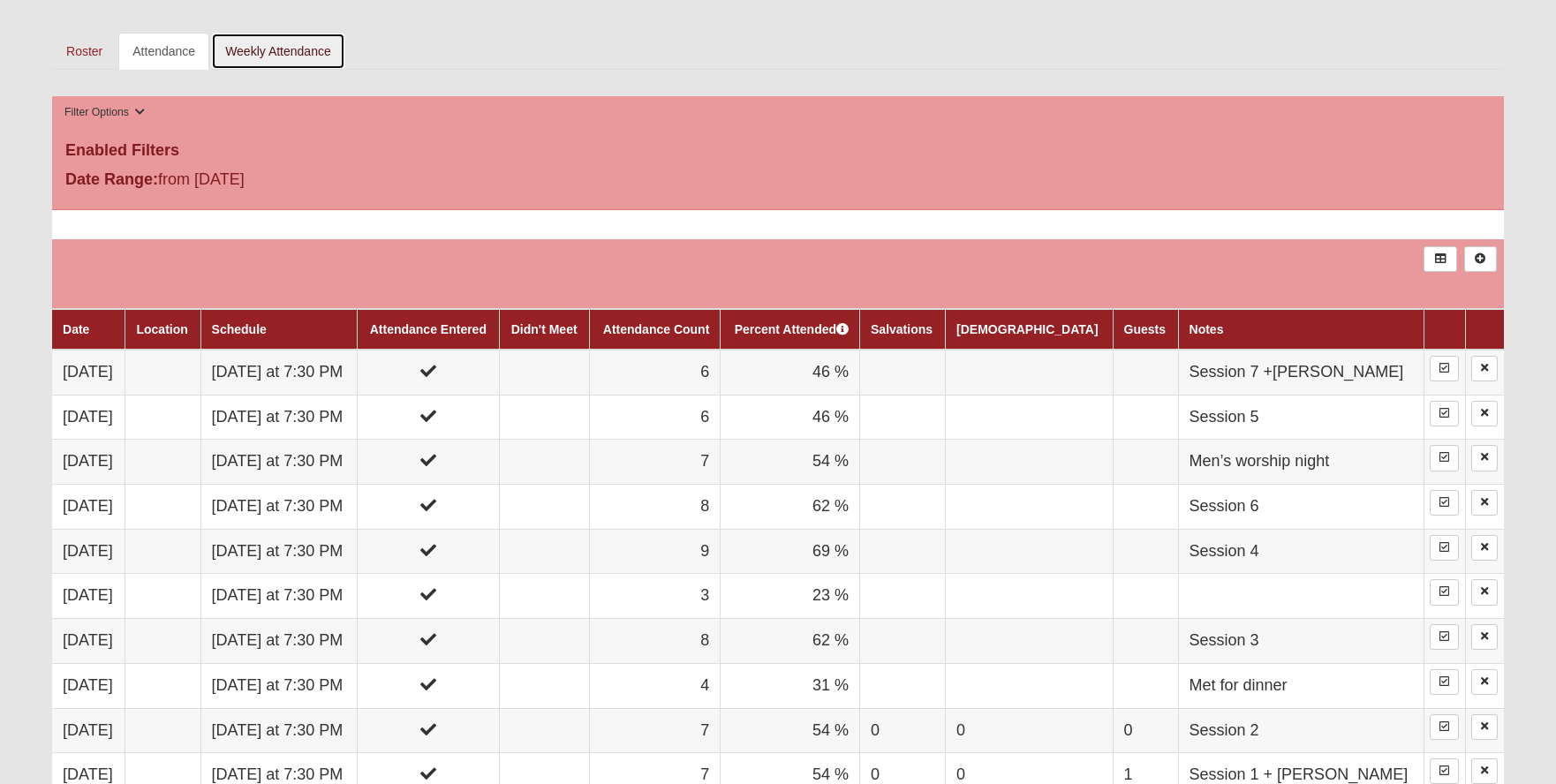
click at [258, 62] on link "Weekly Attendance" at bounding box center [278, 52] width 134 height 37
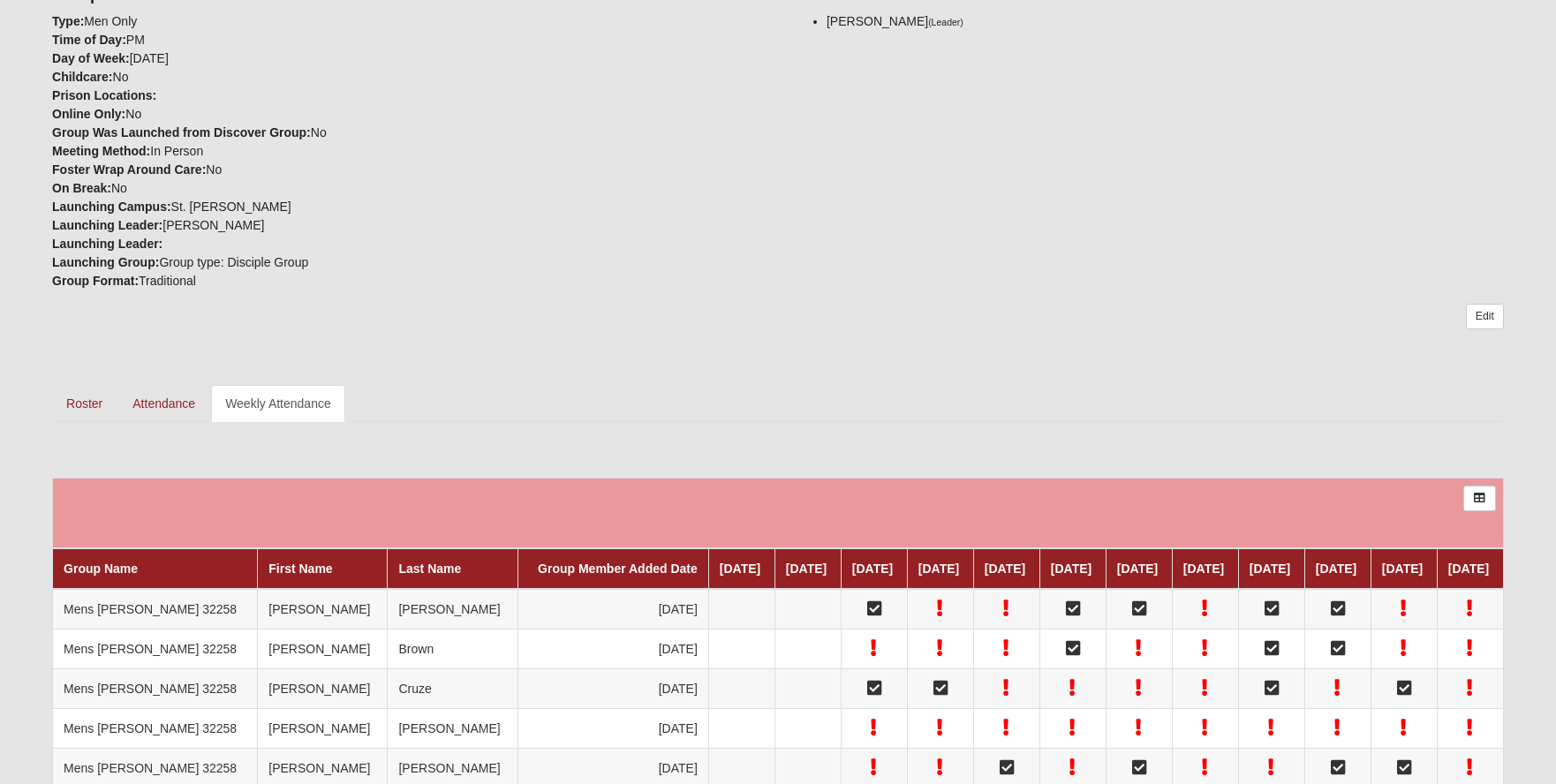
scroll to position [176, 0]
